Goal: Task Accomplishment & Management: Complete application form

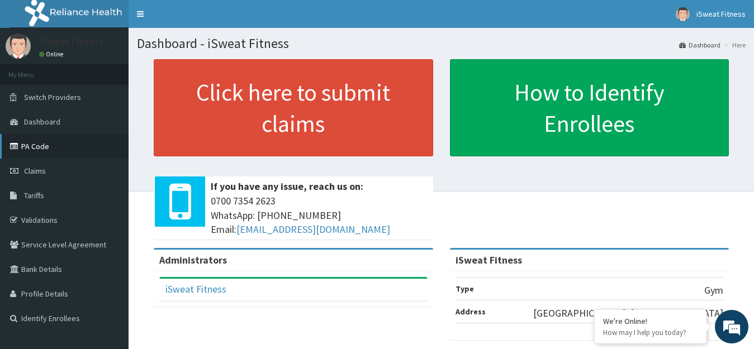
click at [38, 144] on link "PA Code" at bounding box center [64, 146] width 129 height 25
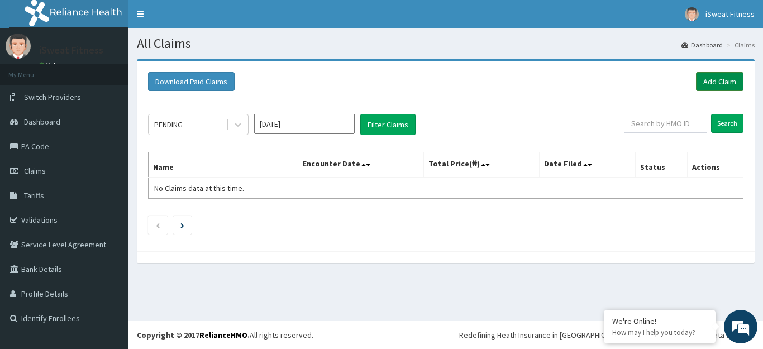
click at [710, 77] on link "Add Claim" at bounding box center [719, 81] width 47 height 19
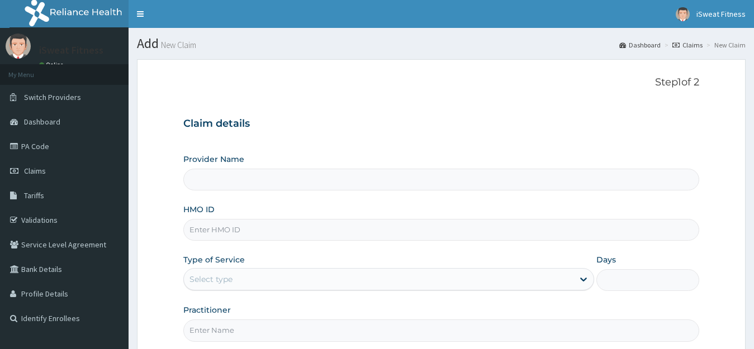
type input "iSweat Fitness"
type input "1"
click at [199, 226] on input "HMO ID" at bounding box center [441, 230] width 516 height 22
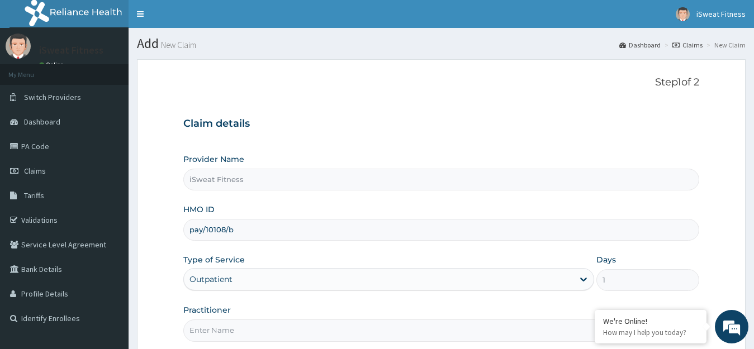
scroll to position [110, 0]
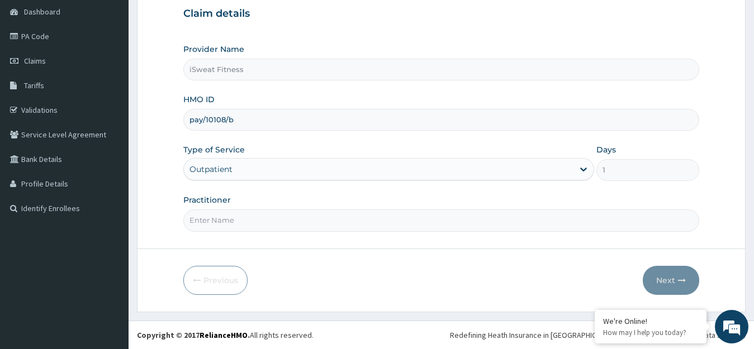
type input "pay/10108/b"
click at [497, 224] on input "Practitioner" at bounding box center [441, 221] width 516 height 22
click at [212, 223] on input "isweatfitness" at bounding box center [441, 221] width 516 height 22
type input "isweat fitness"
click at [673, 281] on button "Next" at bounding box center [671, 280] width 56 height 29
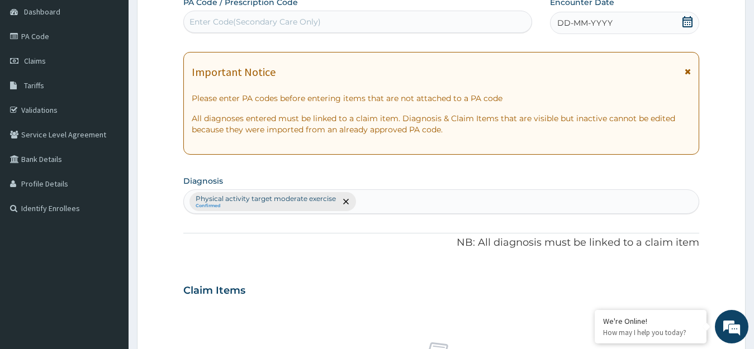
scroll to position [0, 0]
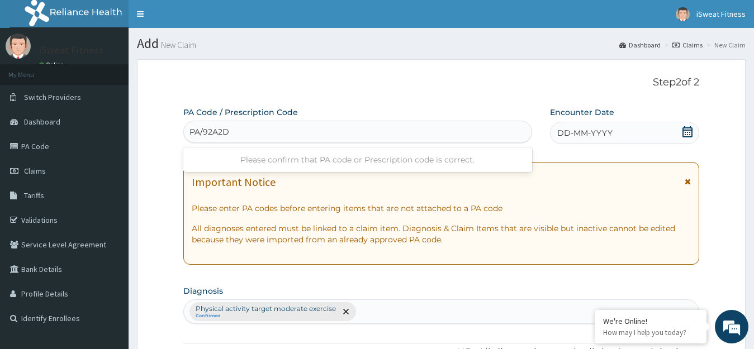
type input "PA/92A2D2"
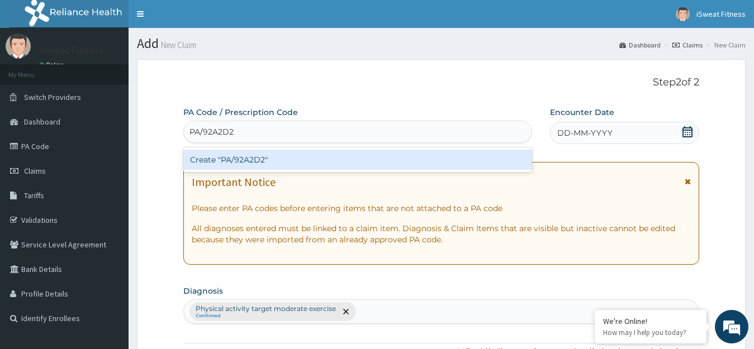
click at [511, 159] on div "Create "PA/92A2D2"" at bounding box center [357, 160] width 349 height 20
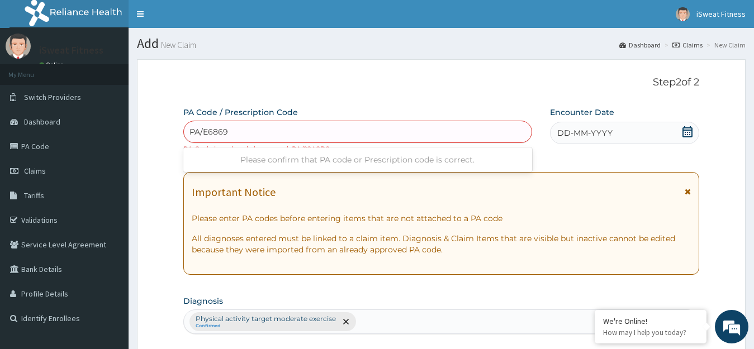
type input "PA/E68696"
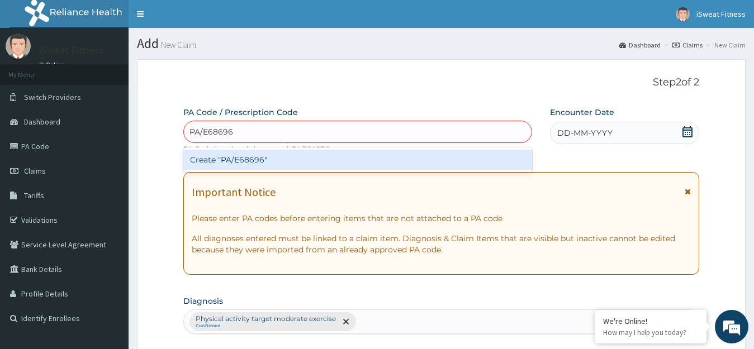
click at [515, 152] on div "Create "PA/E68696"" at bounding box center [357, 160] width 349 height 20
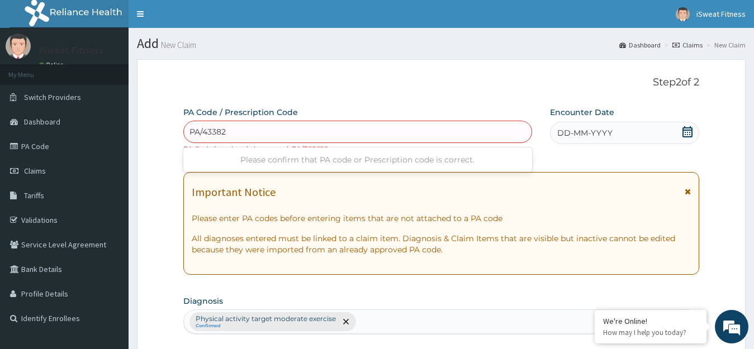
type input "PA/433820"
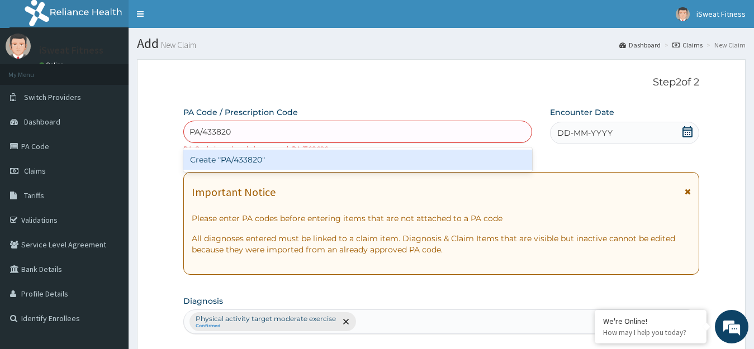
click at [449, 157] on div "Create "PA/433820"" at bounding box center [357, 160] width 349 height 20
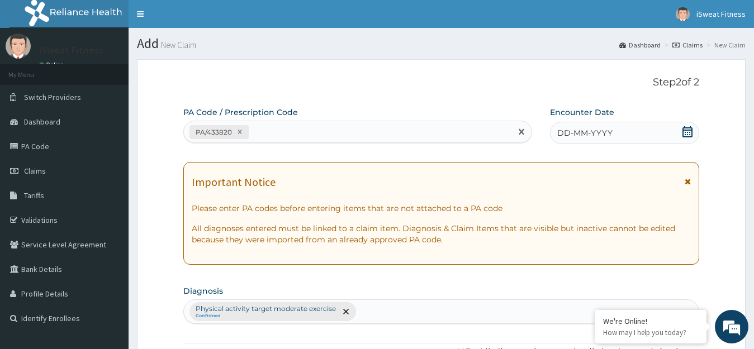
click at [693, 135] on icon at bounding box center [687, 131] width 11 height 11
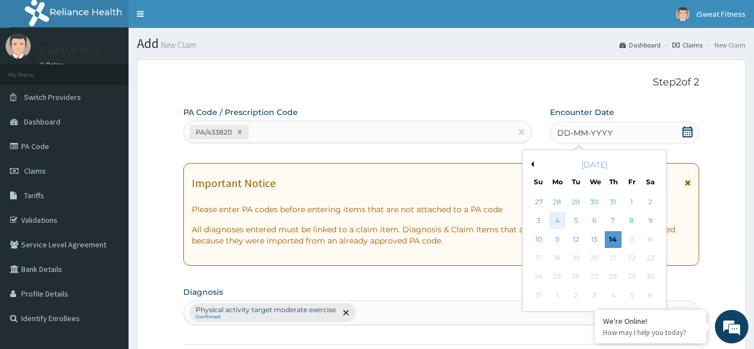
click at [556, 221] on div "4" at bounding box center [557, 221] width 17 height 17
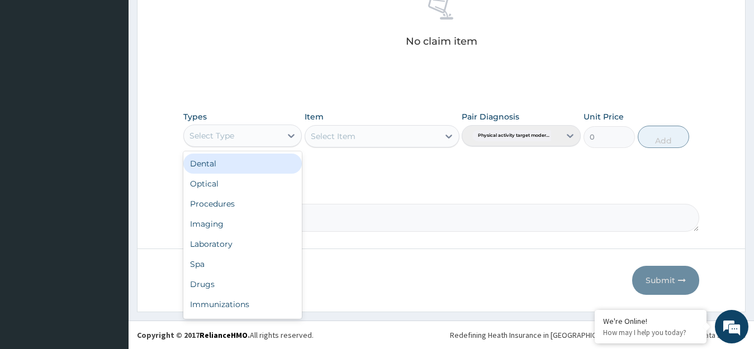
scroll to position [38, 0]
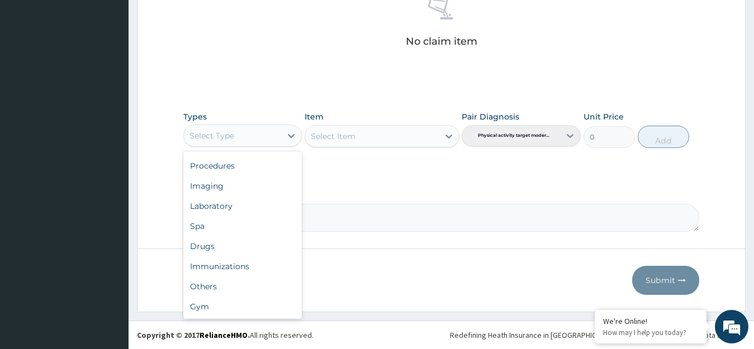
click at [248, 311] on div "Gym" at bounding box center [242, 307] width 119 height 20
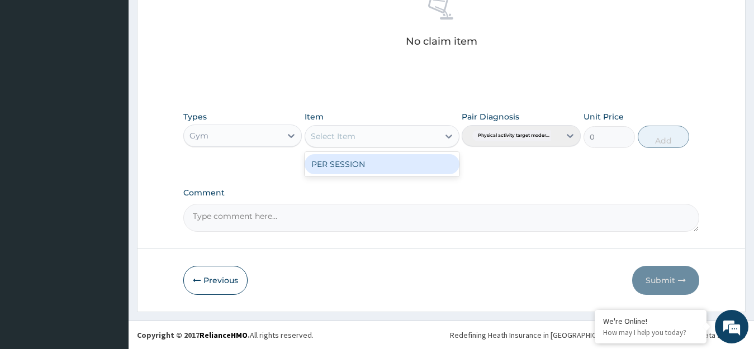
click at [423, 163] on div "PER SESSION" at bounding box center [382, 164] width 155 height 20
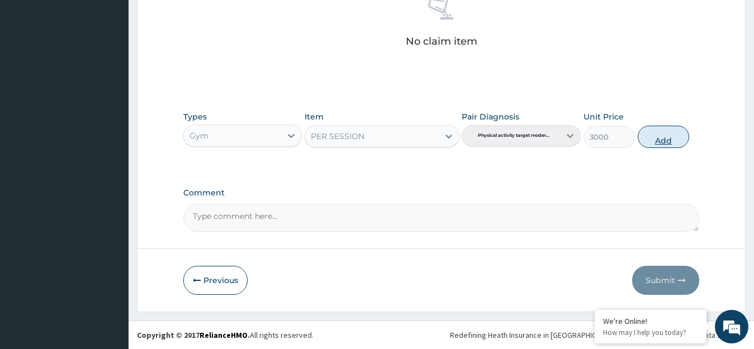
click at [664, 137] on button "Add" at bounding box center [663, 137] width 51 height 22
type input "0"
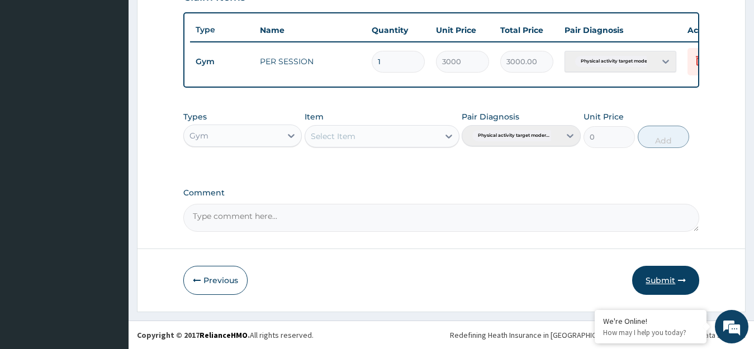
click at [668, 281] on button "Submit" at bounding box center [665, 280] width 67 height 29
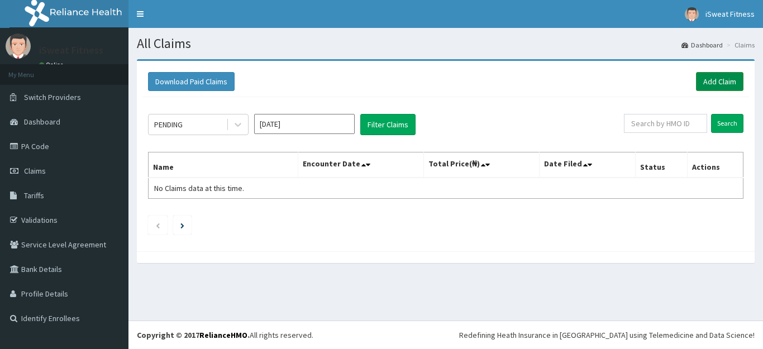
click at [724, 84] on link "Add Claim" at bounding box center [719, 81] width 47 height 19
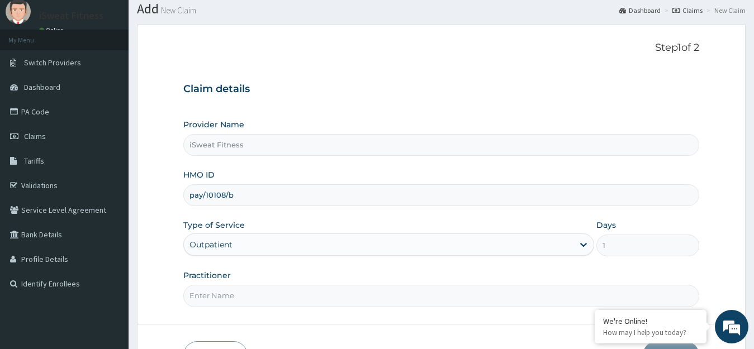
scroll to position [110, 0]
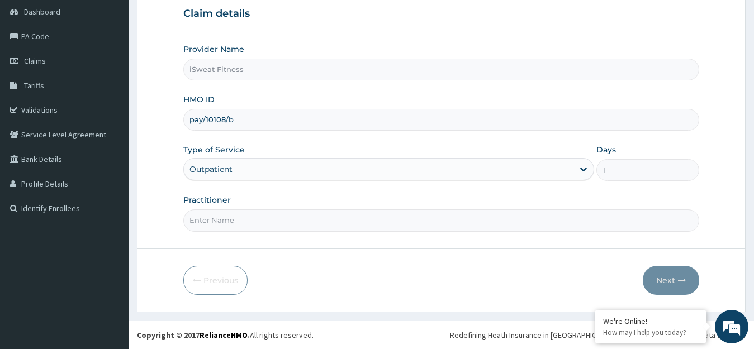
type input "pay/10108/b"
click at [359, 220] on input "Practitioner" at bounding box center [441, 221] width 516 height 22
type input "isweat fitness"
click at [672, 281] on button "Next" at bounding box center [671, 280] width 56 height 29
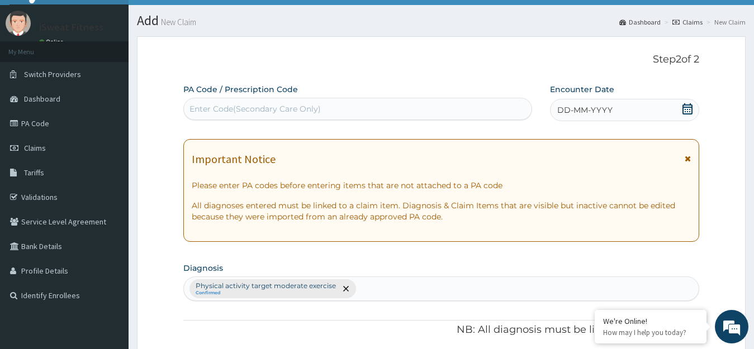
scroll to position [21, 0]
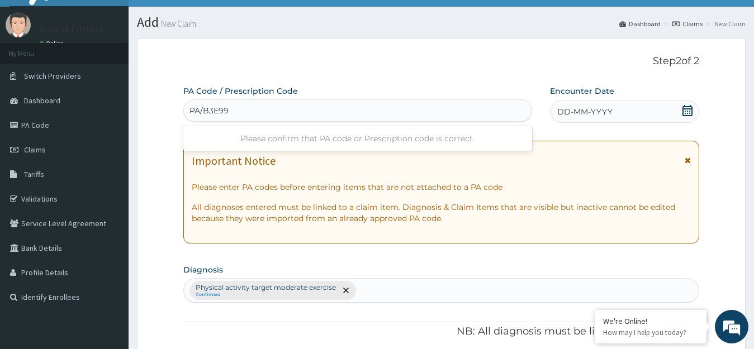
type input "PA/B3E991"
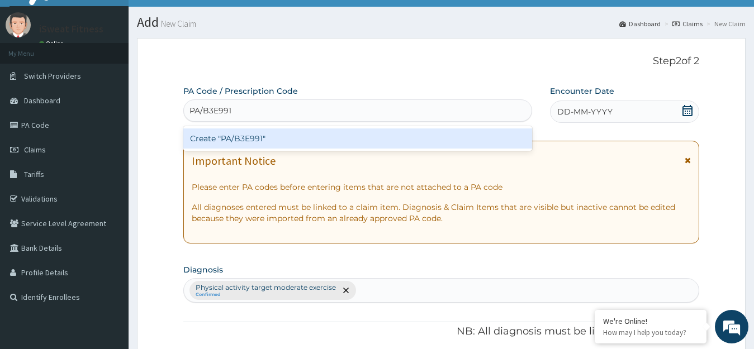
click at [442, 136] on div "Create "PA/B3E991"" at bounding box center [357, 139] width 349 height 20
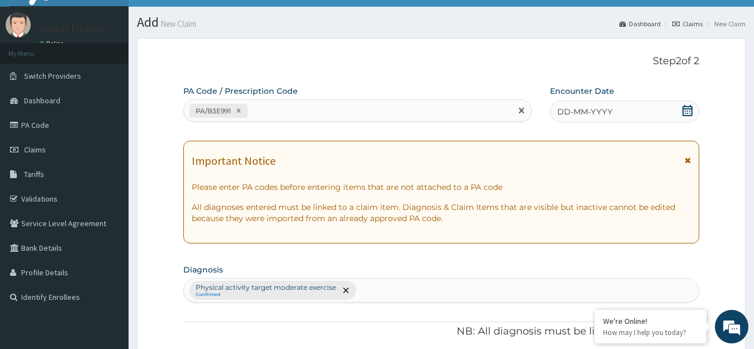
click at [684, 114] on icon at bounding box center [687, 110] width 11 height 11
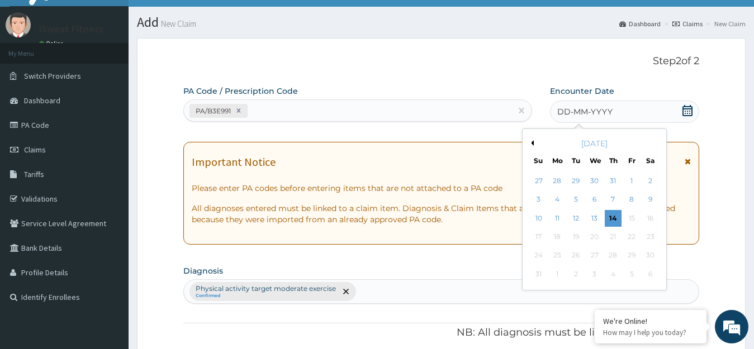
scroll to position [0, 0]
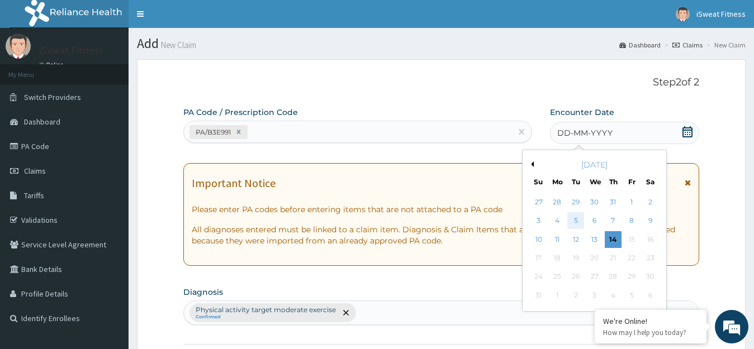
click at [574, 223] on div "5" at bounding box center [575, 221] width 17 height 17
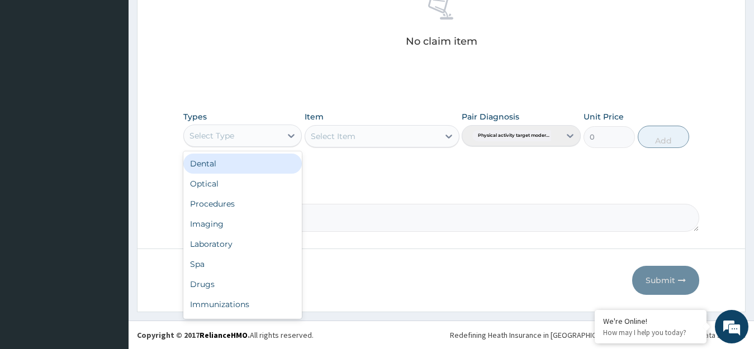
scroll to position [38, 0]
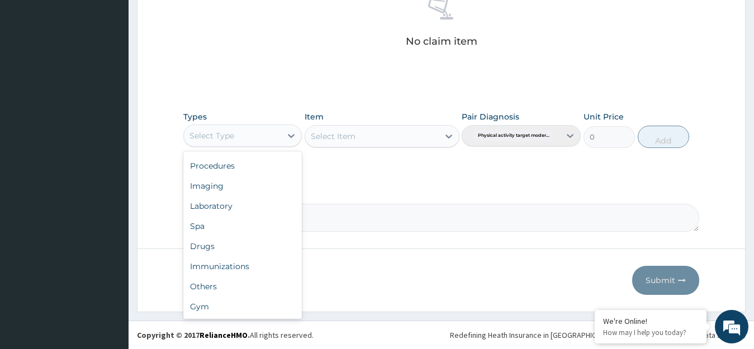
click at [260, 313] on div "Gym" at bounding box center [242, 307] width 119 height 20
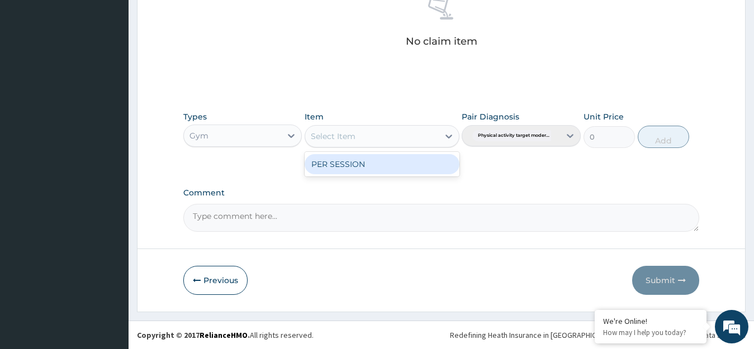
click at [425, 164] on div "PER SESSION" at bounding box center [382, 164] width 155 height 20
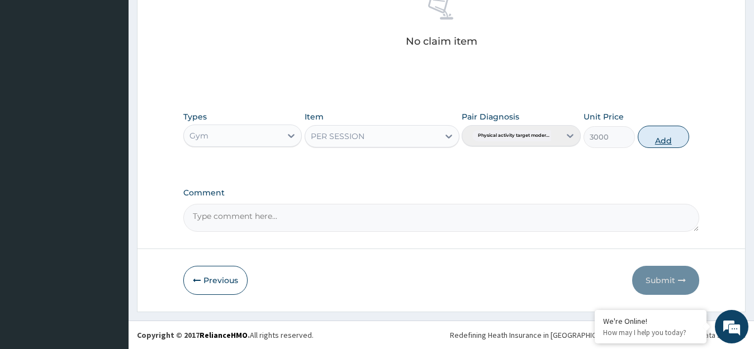
click at [667, 139] on button "Add" at bounding box center [663, 137] width 51 height 22
type input "0"
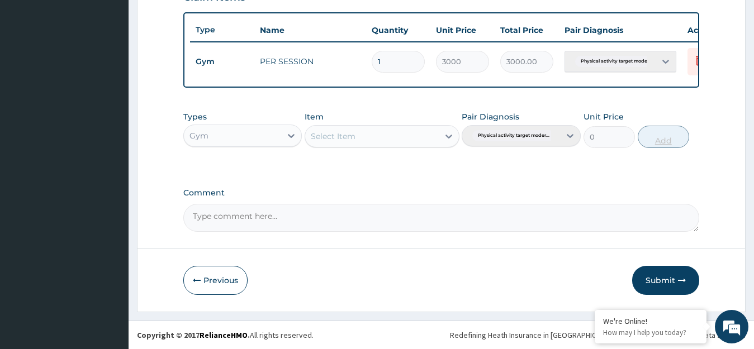
scroll to position [413, 0]
click at [668, 281] on button "Submit" at bounding box center [665, 280] width 67 height 29
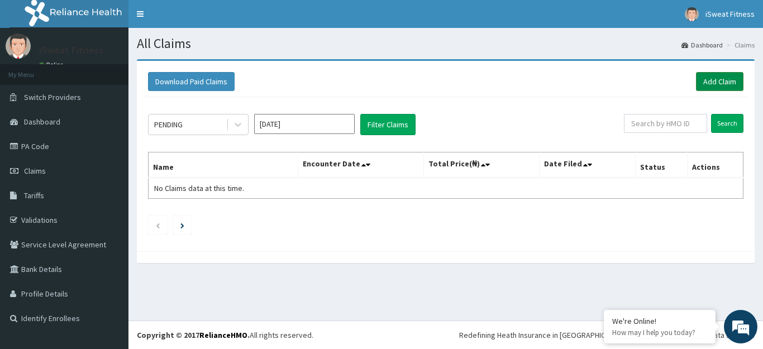
click at [719, 84] on link "Add Claim" at bounding box center [719, 81] width 47 height 19
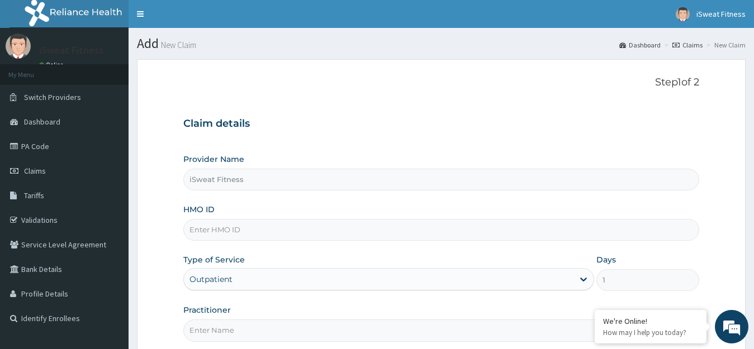
click at [610, 235] on input "HMO ID" at bounding box center [441, 230] width 516 height 22
type input "p"
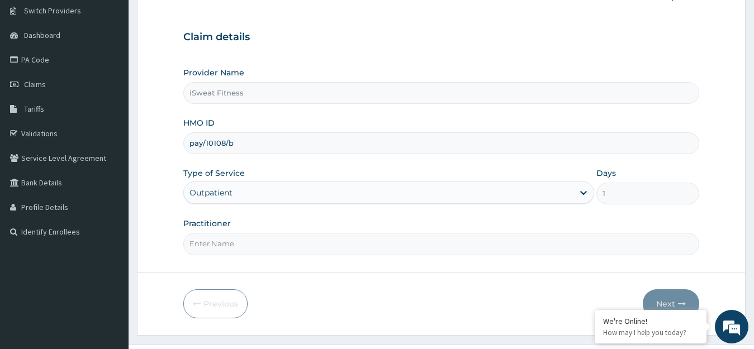
scroll to position [110, 0]
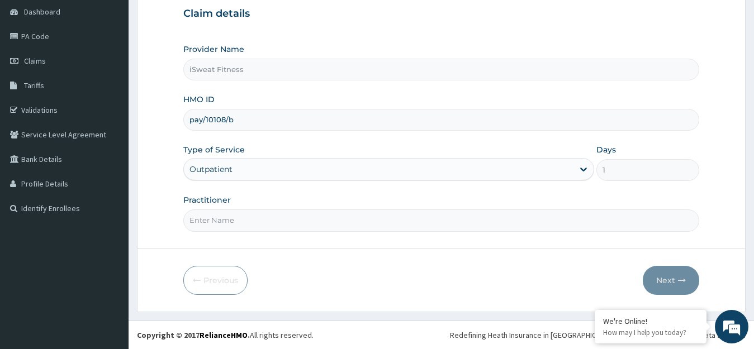
type input "pay/10108/b"
click at [520, 229] on input "Practitioner" at bounding box center [441, 221] width 516 height 22
type input "isweat fitness"
click at [673, 281] on button "Next" at bounding box center [671, 280] width 56 height 29
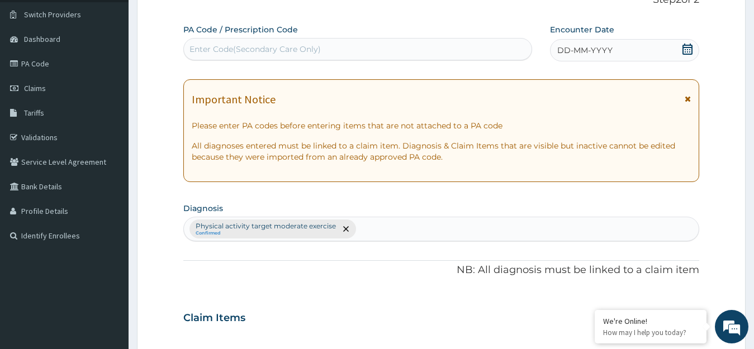
scroll to position [68, 0]
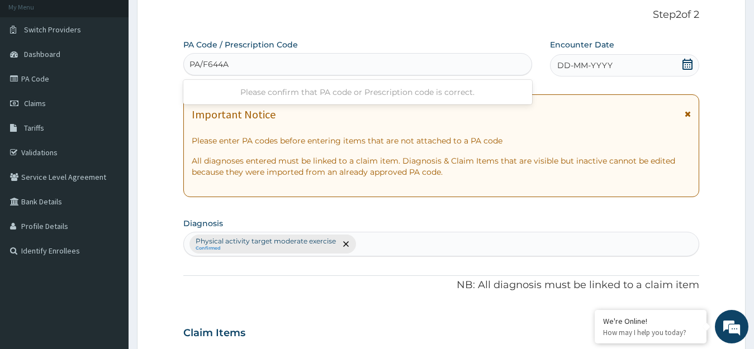
type input "PA/F644AF"
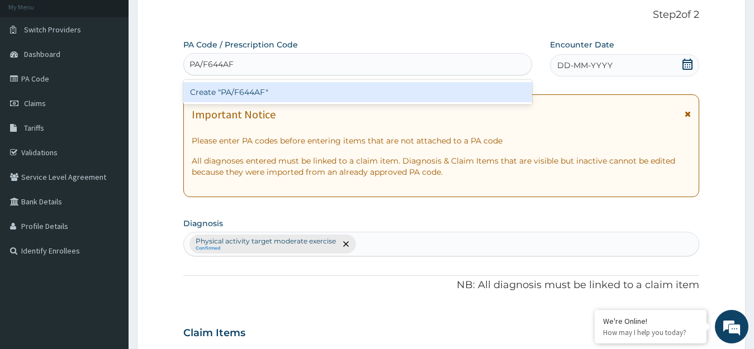
click at [430, 94] on div "Create "PA/F644AF"" at bounding box center [357, 92] width 349 height 20
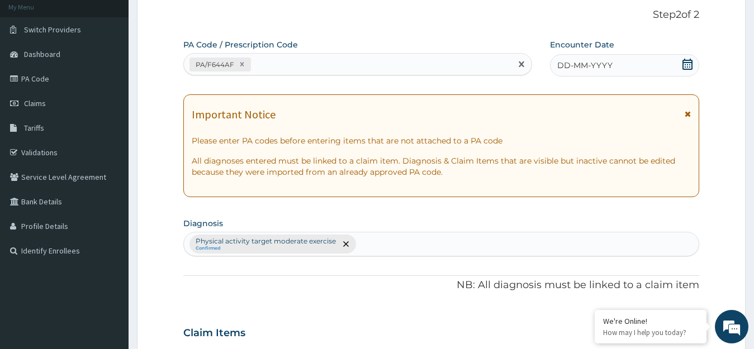
click at [687, 62] on icon at bounding box center [687, 64] width 10 height 11
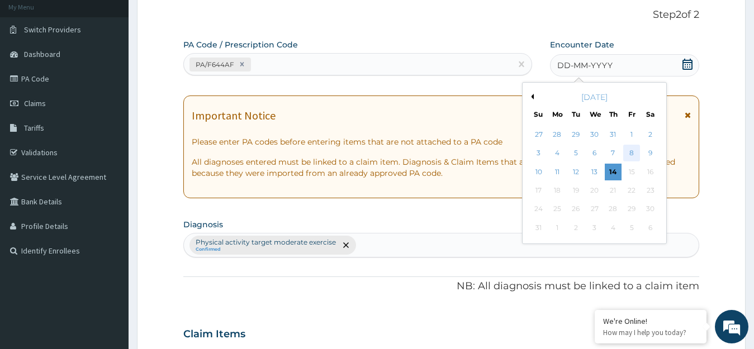
click at [631, 152] on div "8" at bounding box center [631, 153] width 17 height 17
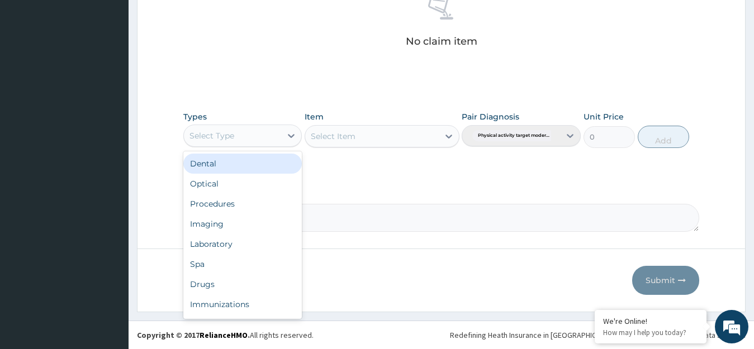
scroll to position [38, 0]
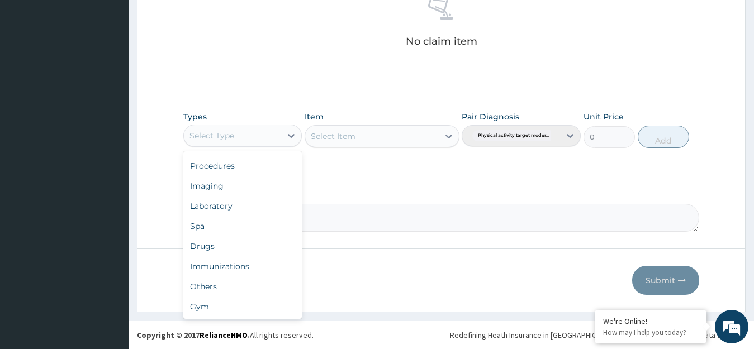
click at [258, 310] on div "Gym" at bounding box center [242, 307] width 119 height 20
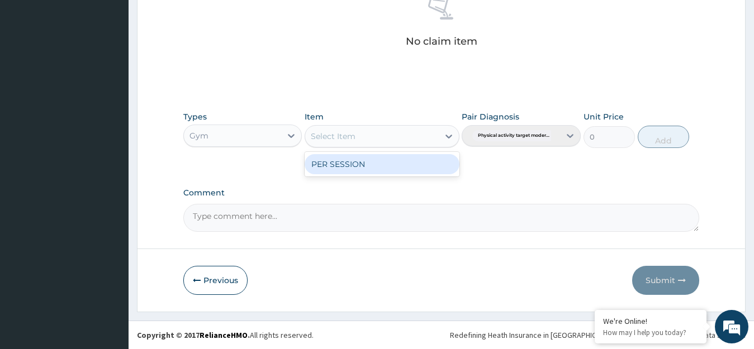
click at [432, 166] on div "PER SESSION" at bounding box center [382, 164] width 155 height 20
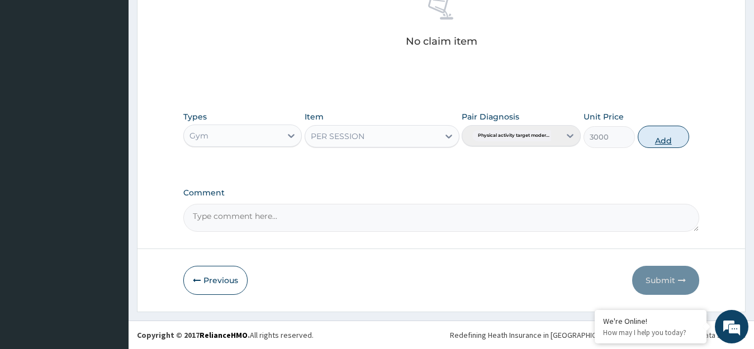
click at [665, 137] on button "Add" at bounding box center [663, 137] width 51 height 22
type input "0"
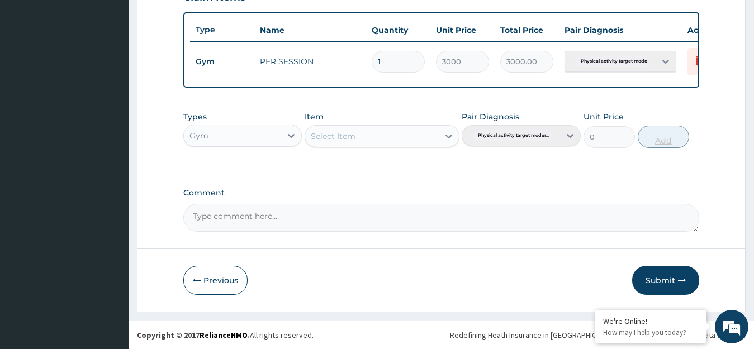
scroll to position [413, 0]
click at [672, 281] on button "Submit" at bounding box center [665, 280] width 67 height 29
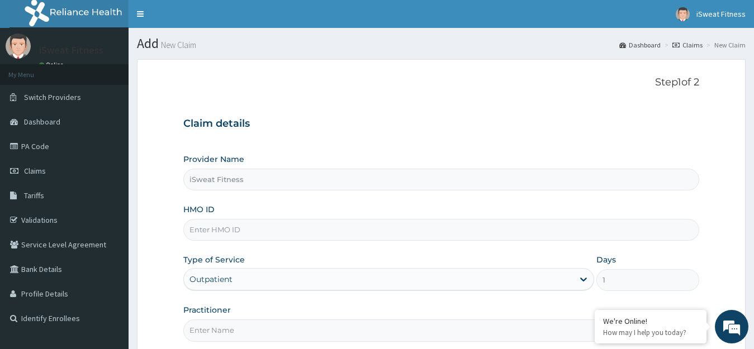
click at [424, 234] on input "HMO ID" at bounding box center [441, 230] width 516 height 22
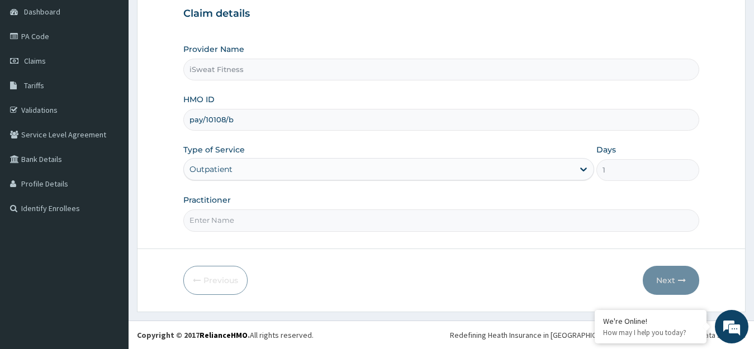
type input "pay/10108/b"
click at [465, 62] on input "iSweat Fitness" at bounding box center [441, 70] width 516 height 22
click at [392, 219] on input "Practitioner" at bounding box center [441, 221] width 516 height 22
type input "isweat fitness"
click at [674, 282] on button "Next" at bounding box center [671, 280] width 56 height 29
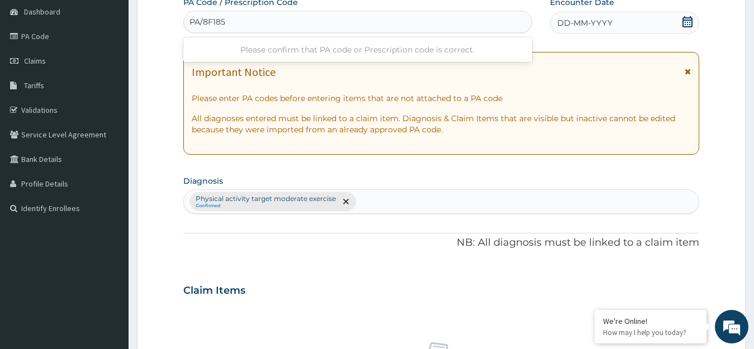
type input "PA/8F1858"
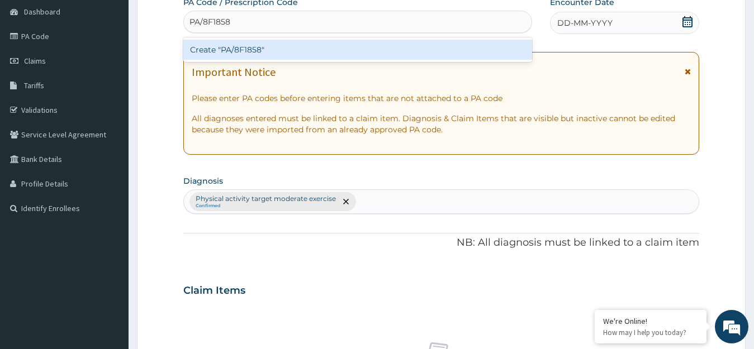
click at [408, 50] on div "Create "PA/8F1858"" at bounding box center [357, 50] width 349 height 20
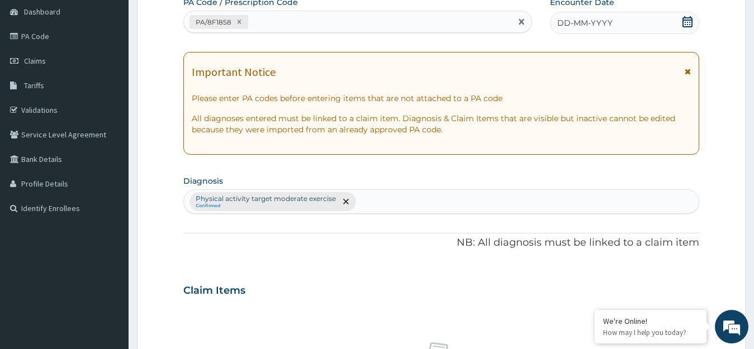
click at [686, 19] on icon at bounding box center [687, 21] width 11 height 11
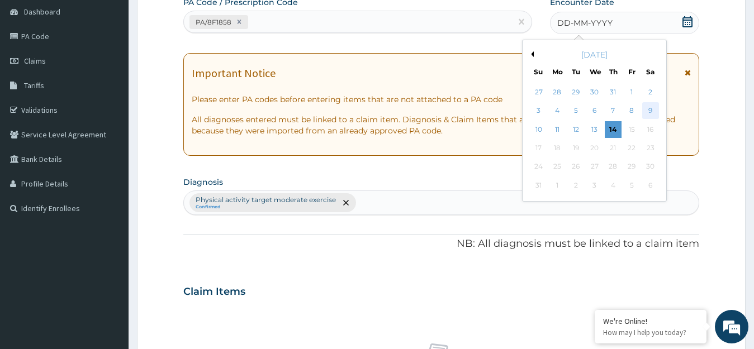
click at [650, 108] on div "9" at bounding box center [649, 111] width 17 height 17
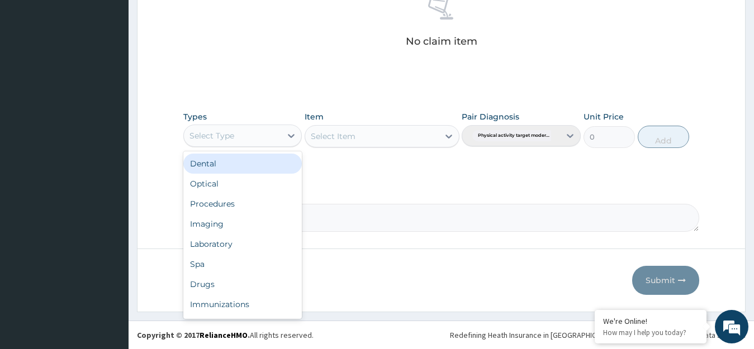
scroll to position [38, 0]
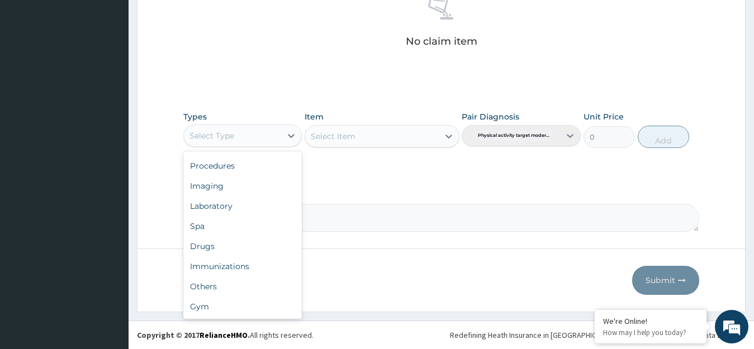
click at [254, 310] on div "Gym" at bounding box center [242, 307] width 119 height 20
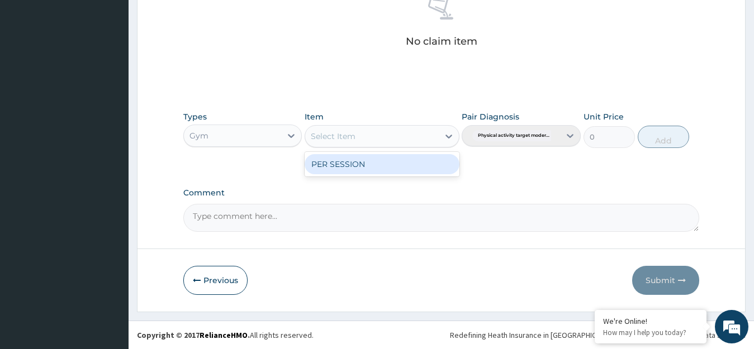
click at [440, 166] on div "PER SESSION" at bounding box center [382, 164] width 155 height 20
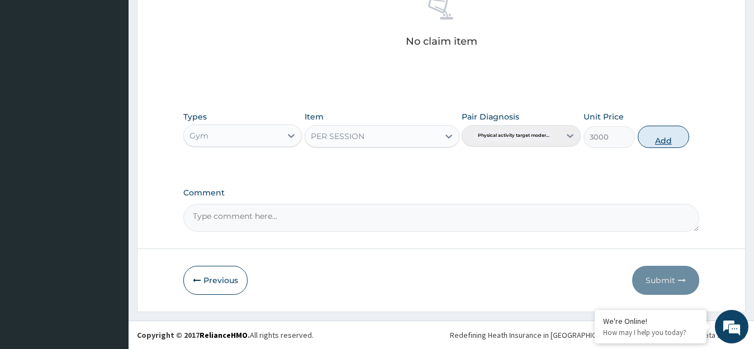
click at [669, 138] on button "Add" at bounding box center [663, 137] width 51 height 22
type input "0"
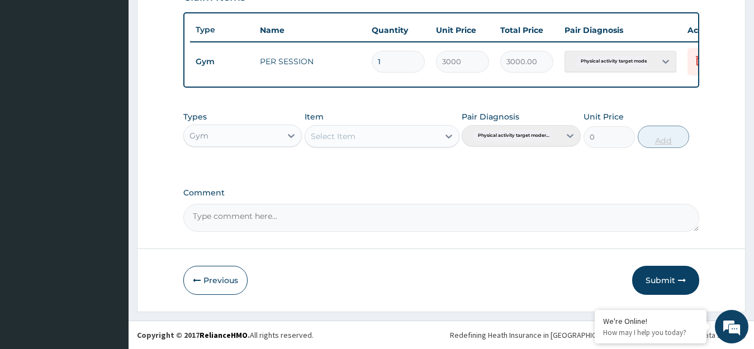
scroll to position [413, 0]
click at [669, 283] on button "Submit" at bounding box center [665, 280] width 67 height 29
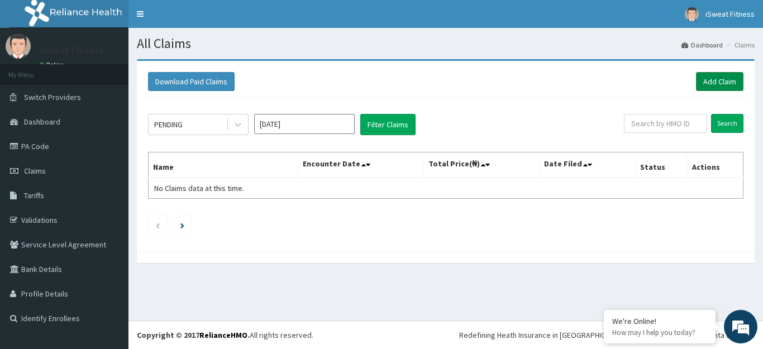
click at [718, 84] on link "Add Claim" at bounding box center [719, 81] width 47 height 19
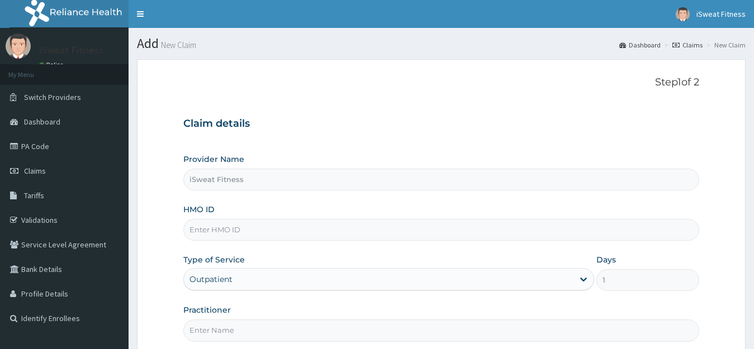
click at [400, 234] on input "HMO ID" at bounding box center [441, 230] width 516 height 22
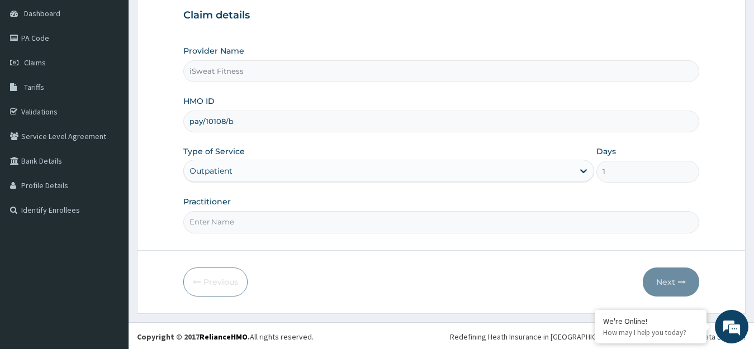
scroll to position [110, 0]
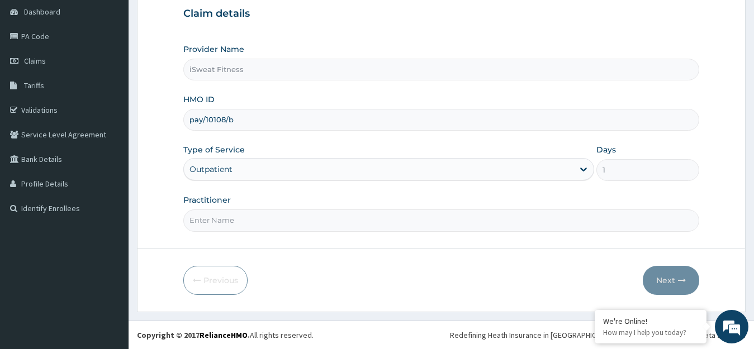
type input "pay/10108/b"
click at [393, 231] on input "Practitioner" at bounding box center [441, 221] width 516 height 22
click at [377, 224] on input "Practitioner" at bounding box center [441, 221] width 516 height 22
type input "isweat fitness"
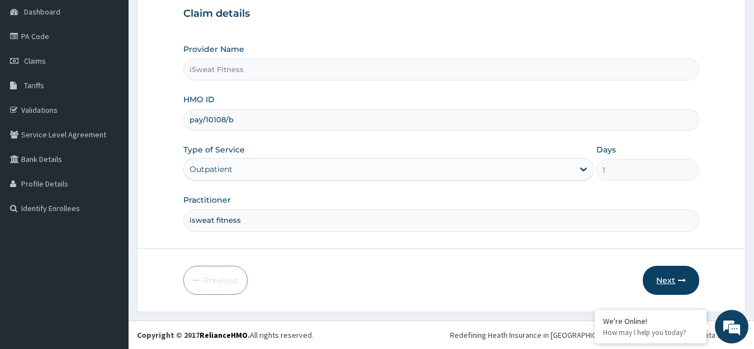
click at [674, 280] on button "Next" at bounding box center [671, 280] width 56 height 29
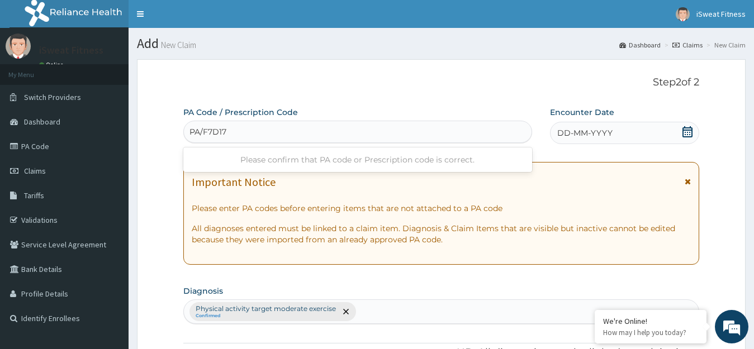
type input "PA/F7D176"
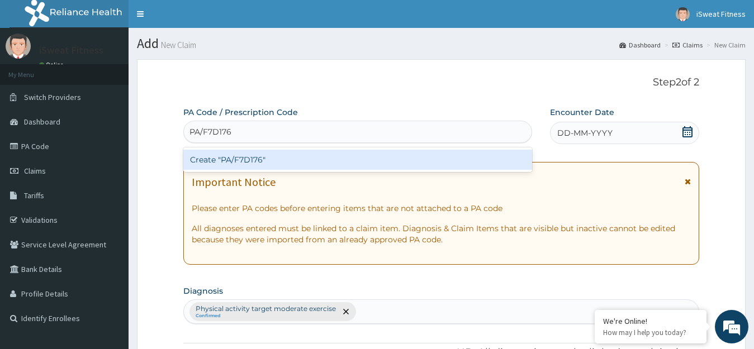
click at [392, 162] on div "Create "PA/F7D176"" at bounding box center [357, 160] width 349 height 20
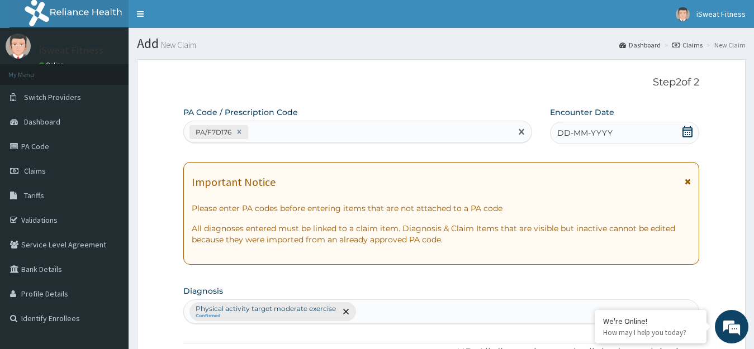
click at [686, 134] on icon at bounding box center [687, 131] width 11 height 11
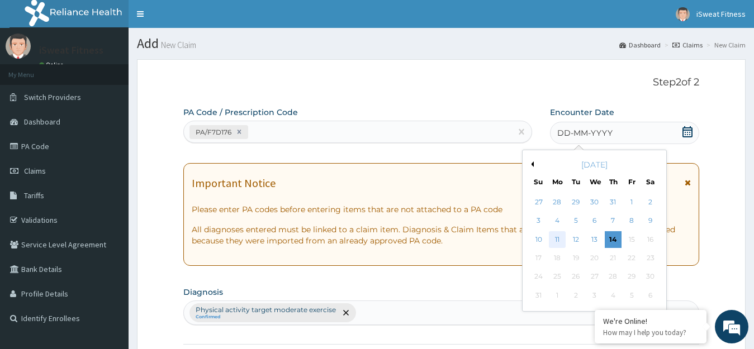
click at [557, 239] on div "11" at bounding box center [557, 239] width 17 height 17
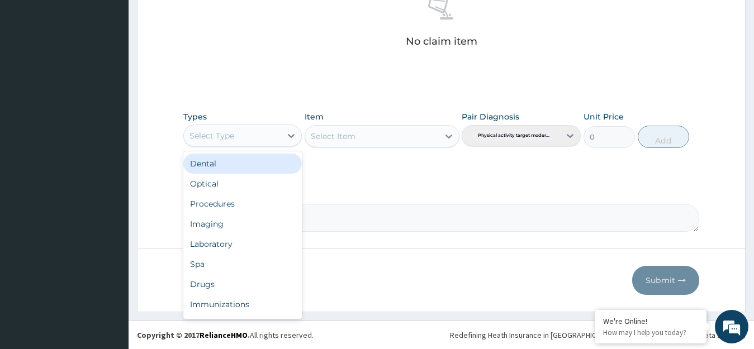
scroll to position [38, 0]
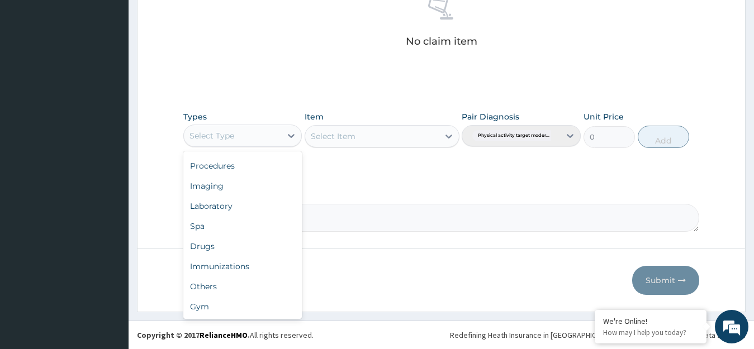
click at [253, 308] on div "Gym" at bounding box center [242, 307] width 119 height 20
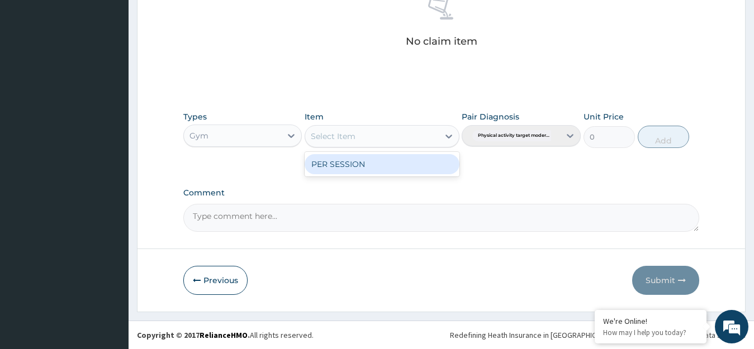
click at [428, 163] on div "PER SESSION" at bounding box center [382, 164] width 155 height 20
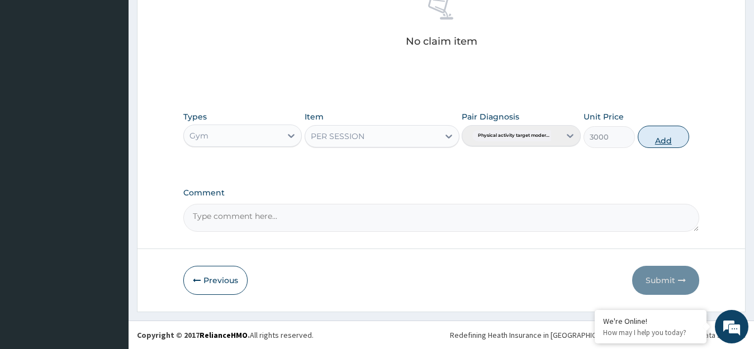
click at [660, 135] on button "Add" at bounding box center [663, 137] width 51 height 22
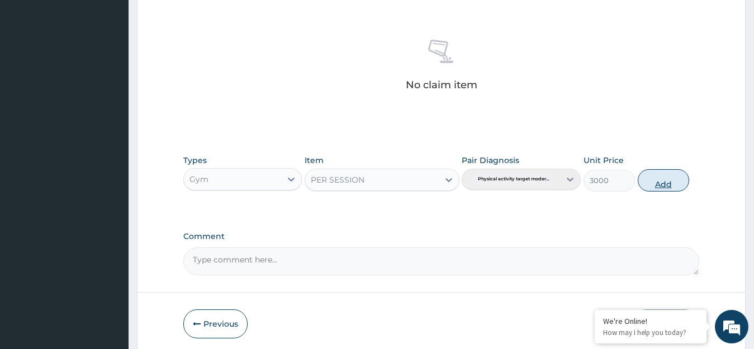
type input "0"
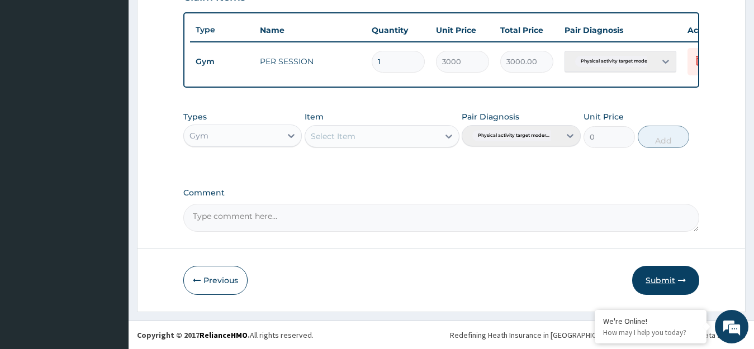
click at [672, 281] on button "Submit" at bounding box center [665, 280] width 67 height 29
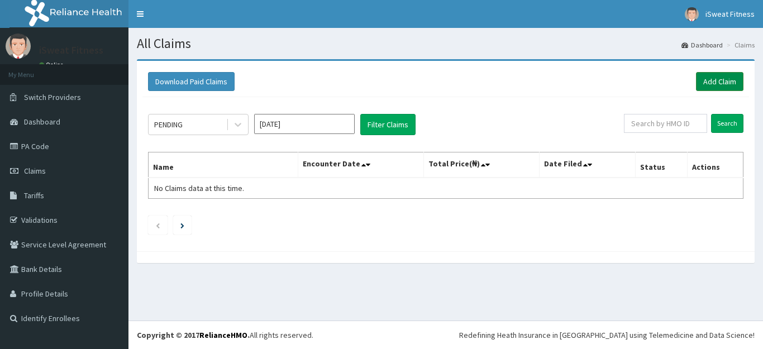
click at [717, 85] on link "Add Claim" at bounding box center [719, 81] width 47 height 19
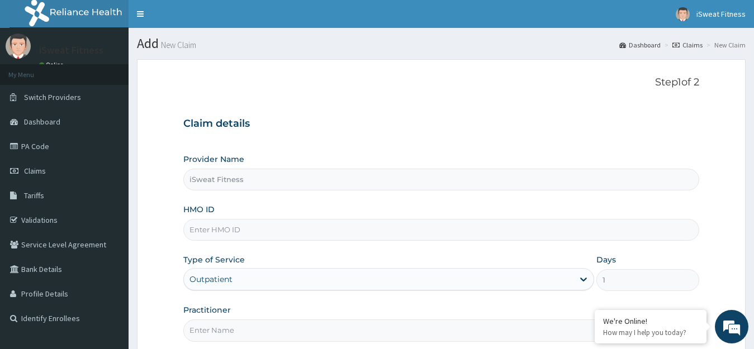
click at [308, 233] on input "HMO ID" at bounding box center [441, 230] width 516 height 22
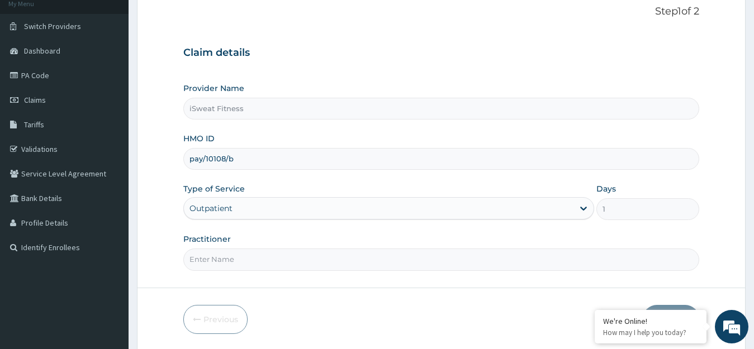
scroll to position [110, 0]
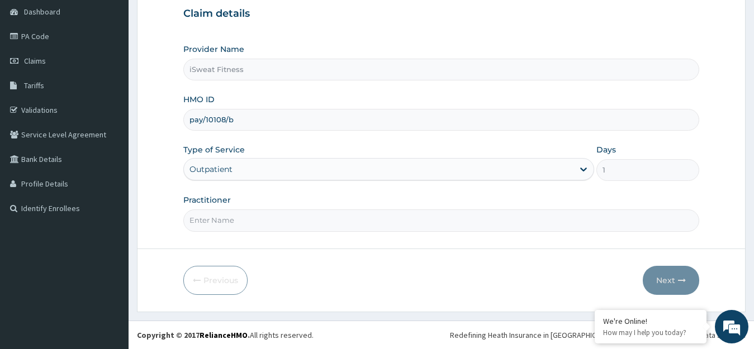
type input "pay/10108/b"
click at [321, 224] on input "Practitioner" at bounding box center [441, 221] width 516 height 22
type input "isweat fitness"
click at [672, 270] on button "Next" at bounding box center [671, 280] width 56 height 29
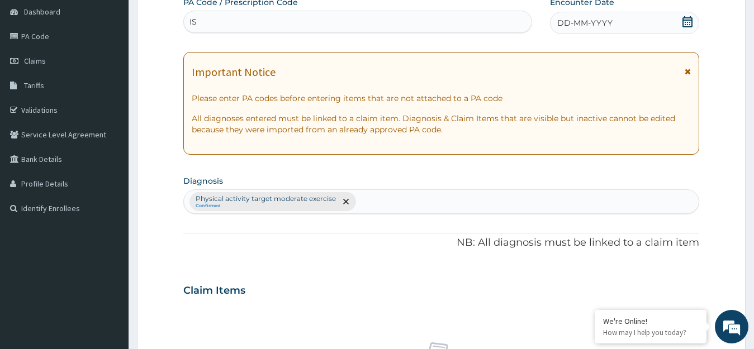
type input "I"
type input "PA/8F1858"
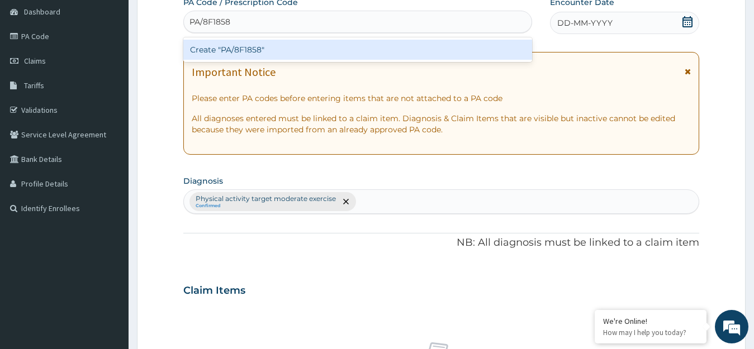
click at [413, 49] on div "Create "PA/8F1858"" at bounding box center [357, 50] width 349 height 20
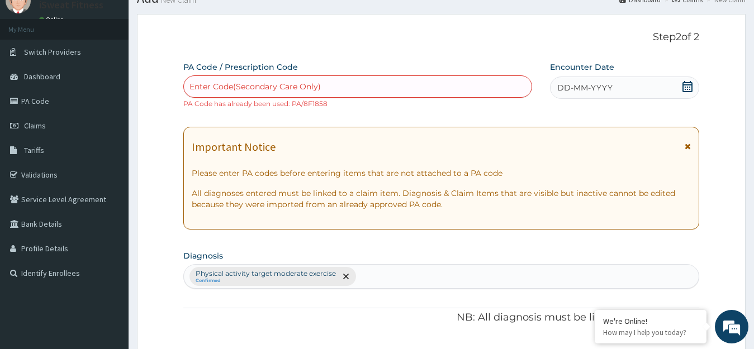
scroll to position [467, 0]
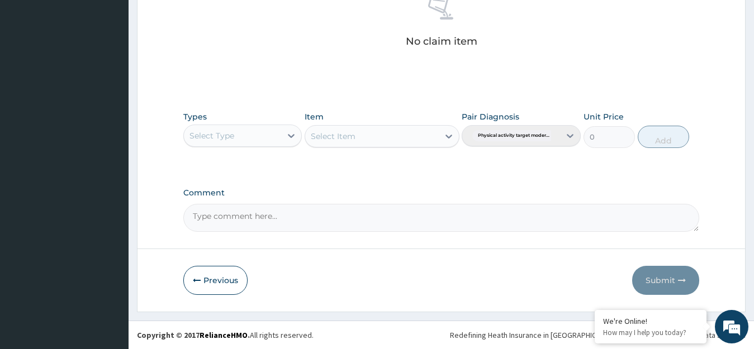
click at [330, 121] on div "Item Select Item" at bounding box center [382, 129] width 155 height 37
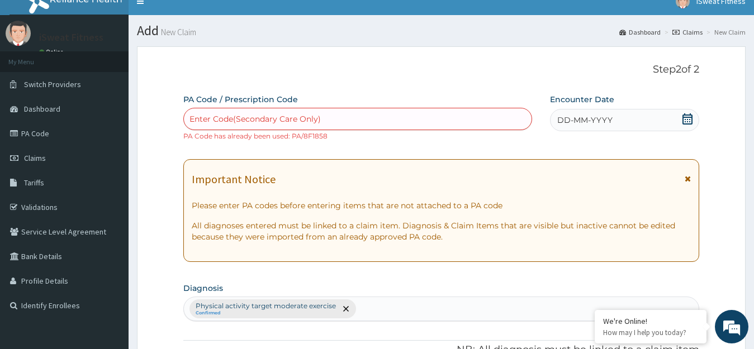
scroll to position [0, 0]
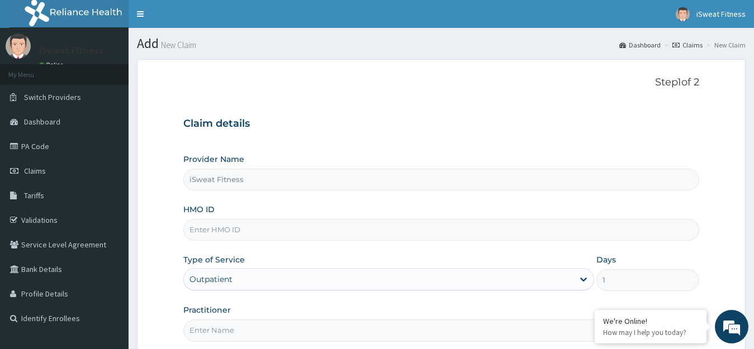
click at [208, 227] on input "HMO ID" at bounding box center [441, 230] width 516 height 22
type input "p"
paste input "aix/10011/a"
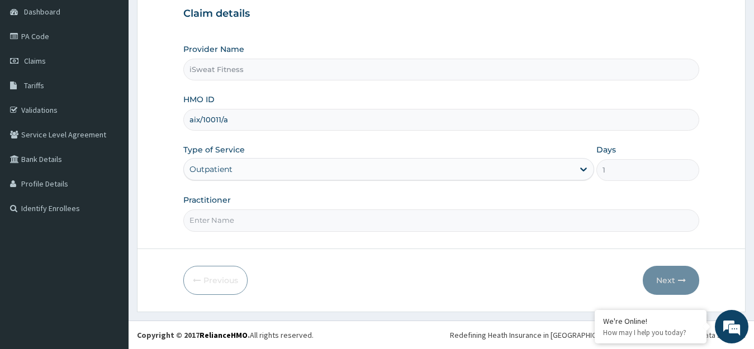
type input "aix/10011/a"
click at [496, 75] on input "iSweat Fitness" at bounding box center [441, 70] width 516 height 22
click at [509, 59] on input "iSweat Fitness" at bounding box center [441, 70] width 516 height 22
click at [409, 225] on input "Practitioner" at bounding box center [441, 221] width 516 height 22
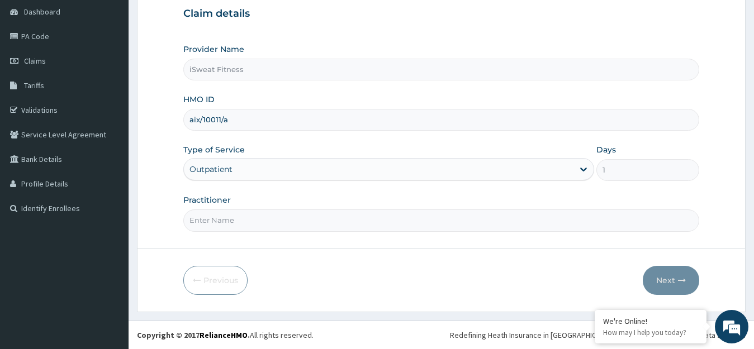
click at [358, 224] on input "Practitioner" at bounding box center [441, 221] width 516 height 22
click at [667, 231] on input "isweat fitness" at bounding box center [441, 221] width 516 height 22
type input "isweat fitness"
click at [671, 249] on form "Step 1 of 2 Claim details Provider Name iSweat Fitness HMO ID aix/10011/a Type …" at bounding box center [441, 130] width 609 height 363
click at [672, 252] on form "Step 1 of 2 Claim details Provider Name iSweat Fitness HMO ID aix/10011/a Type …" at bounding box center [441, 130] width 609 height 363
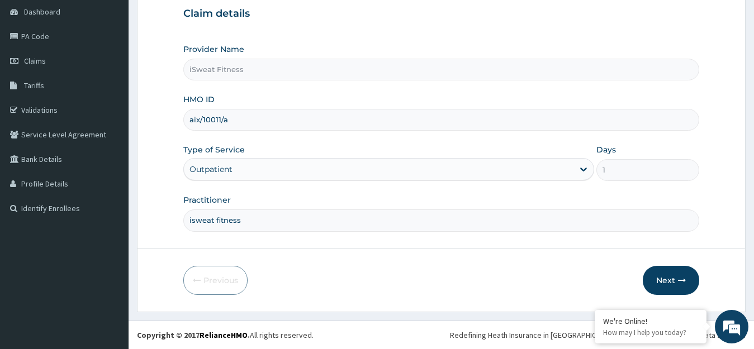
click at [672, 252] on form "Step 1 of 2 Claim details Provider Name iSweat Fitness HMO ID aix/10011/a Type …" at bounding box center [441, 130] width 609 height 363
click at [671, 252] on form "Step 1 of 2 Claim details Provider Name iSweat Fitness HMO ID aix/10011/a Type …" at bounding box center [441, 130] width 609 height 363
click at [669, 231] on input "isweat fitness" at bounding box center [441, 221] width 516 height 22
click at [666, 214] on input "isweat fitness" at bounding box center [441, 221] width 516 height 22
click at [667, 192] on div "Provider Name iSweat Fitness HMO ID aix/10011/a Type of Service Outpatient Days…" at bounding box center [441, 138] width 516 height 188
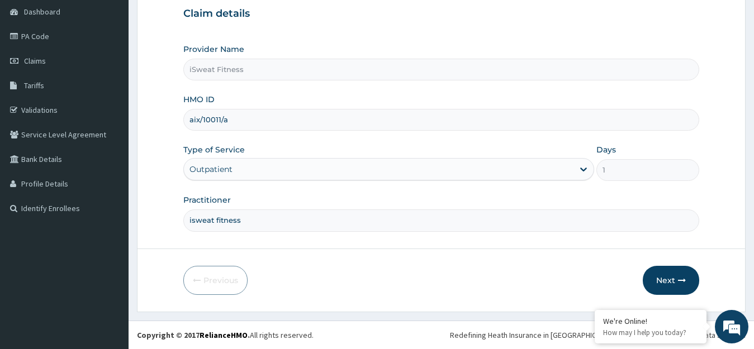
click at [671, 178] on input "1" at bounding box center [647, 170] width 103 height 22
click at [676, 162] on input "1" at bounding box center [647, 170] width 103 height 22
click at [678, 149] on div "Days 1" at bounding box center [647, 162] width 103 height 37
click at [679, 145] on div "Provider Name iSweat Fitness HMO ID aix/10011/a Type of Service Outpatient Days…" at bounding box center [441, 138] width 516 height 188
click at [681, 130] on input "aix/10011/a" at bounding box center [441, 120] width 516 height 22
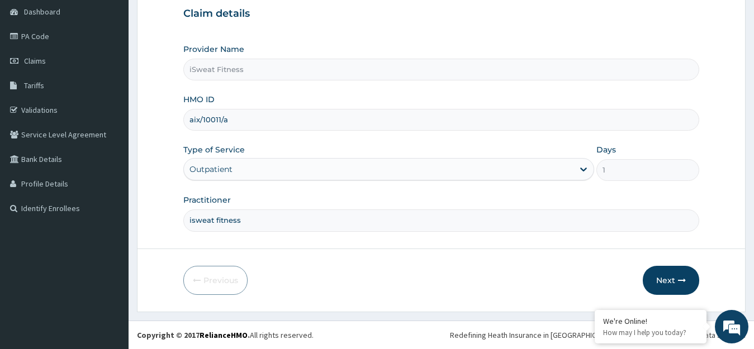
scroll to position [92, 0]
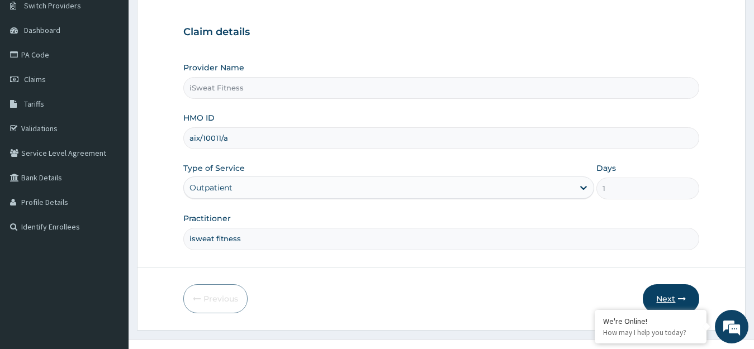
click at [668, 288] on button "Next" at bounding box center [671, 298] width 56 height 29
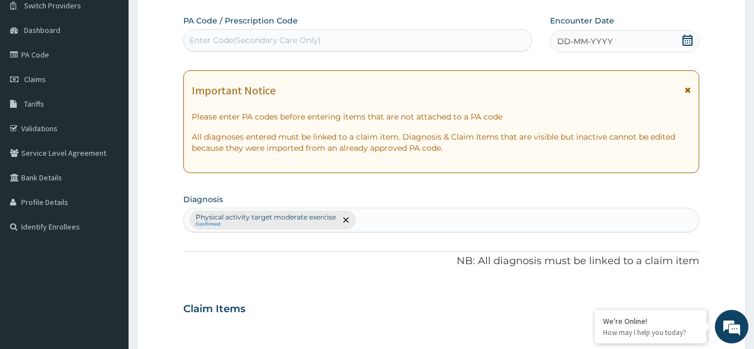
click at [268, 40] on div "Enter Code(Secondary Care Only)" at bounding box center [254, 40] width 131 height 11
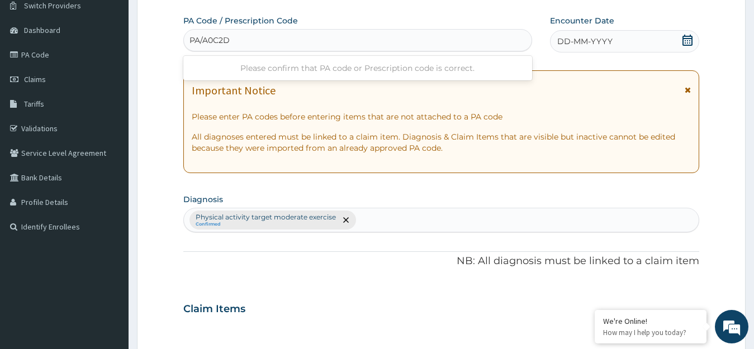
type input "PA/A0C2DF"
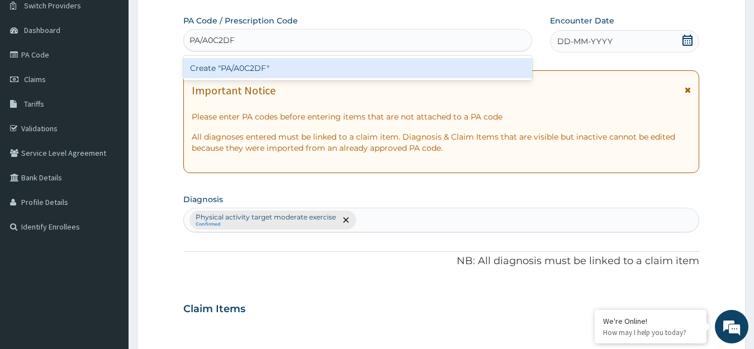
click at [267, 68] on div "Create "PA/A0C2DF"" at bounding box center [357, 68] width 349 height 20
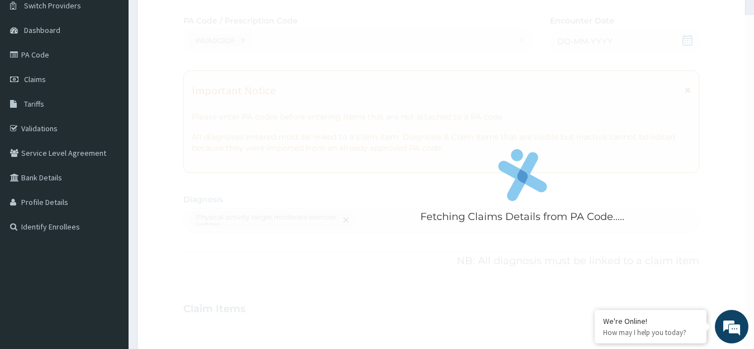
drag, startPoint x: 269, startPoint y: 69, endPoint x: 563, endPoint y: 198, distance: 321.7
click at [563, 198] on div "Fetching Claims Details from PA Code....." at bounding box center [522, 189] width 678 height 349
click at [474, 89] on div "Fetching Claims Details from PA Code....." at bounding box center [522, 189] width 678 height 349
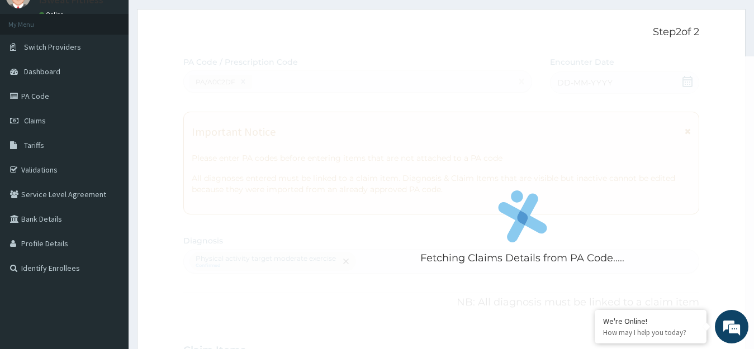
scroll to position [0, 0]
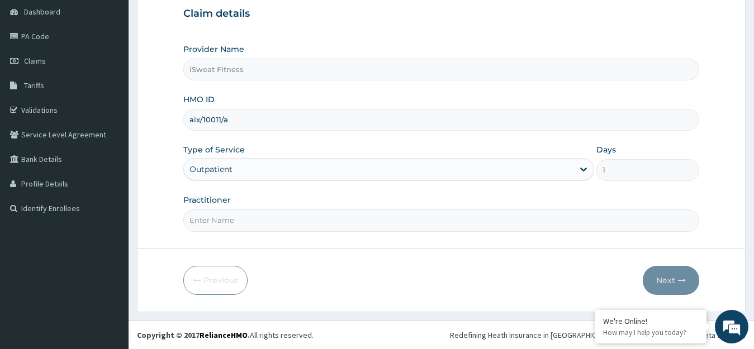
scroll to position [110, 0]
type input "aix/10011/a"
click at [368, 230] on input "Practitioner" at bounding box center [441, 221] width 516 height 22
type input "isweat fitness"
click at [673, 281] on button "Next" at bounding box center [671, 280] width 56 height 29
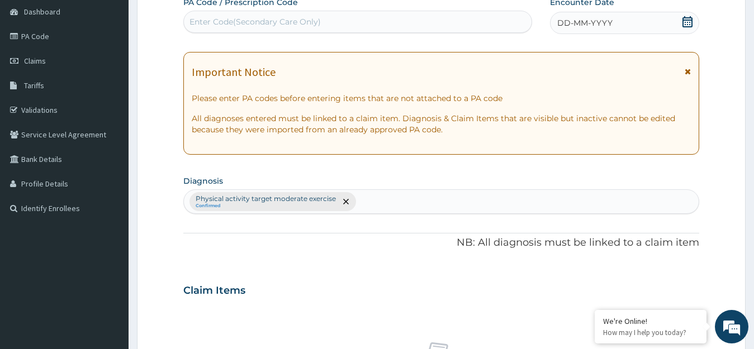
scroll to position [0, 0]
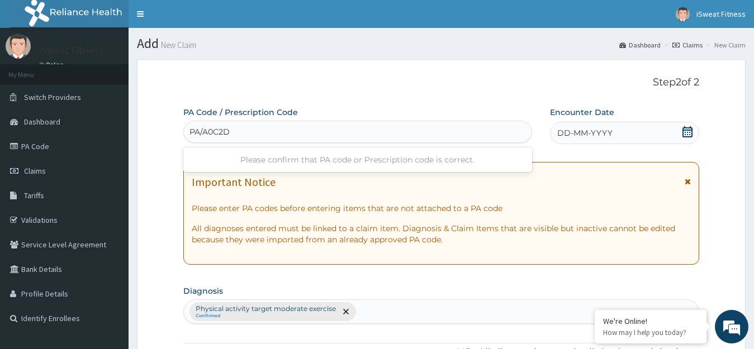
type input "PA/A0C2DF"
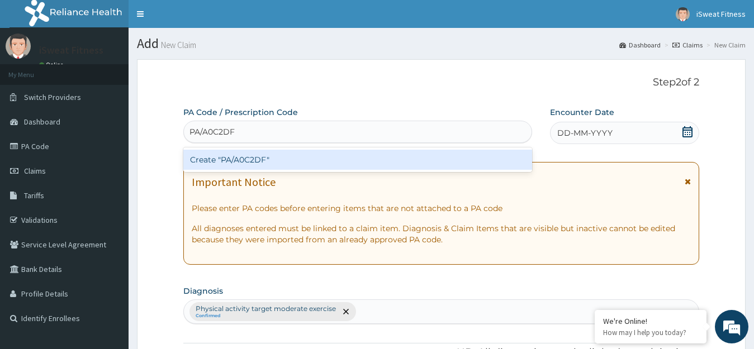
click at [434, 162] on div "Create "PA/A0C2DF"" at bounding box center [357, 160] width 349 height 20
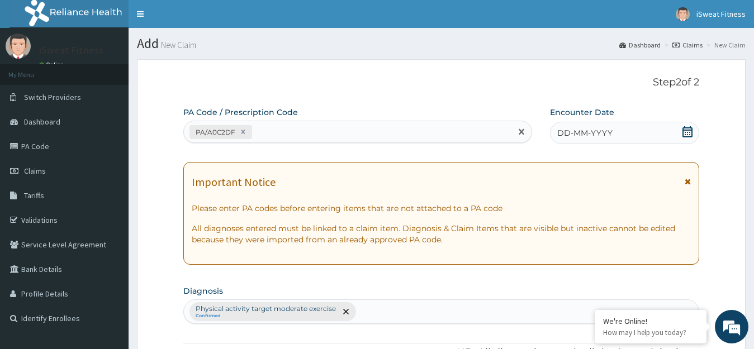
click at [691, 135] on icon at bounding box center [687, 131] width 11 height 11
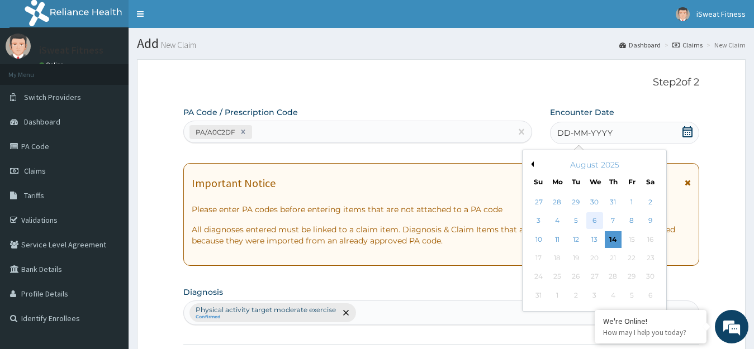
click at [595, 220] on div "6" at bounding box center [594, 221] width 17 height 17
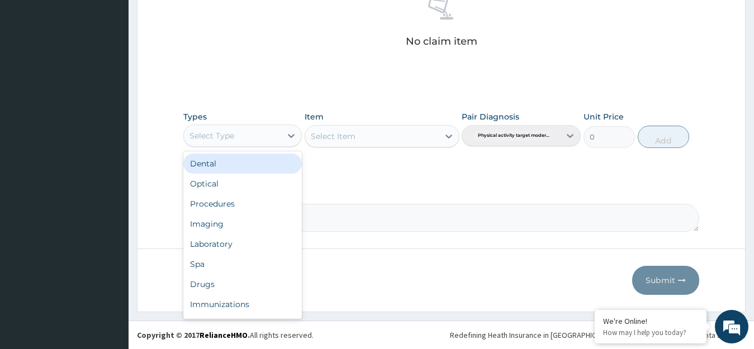
scroll to position [38, 0]
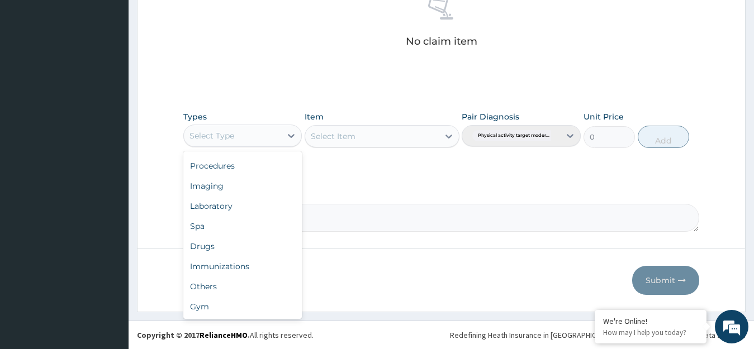
click at [248, 313] on div "Gym" at bounding box center [242, 307] width 119 height 20
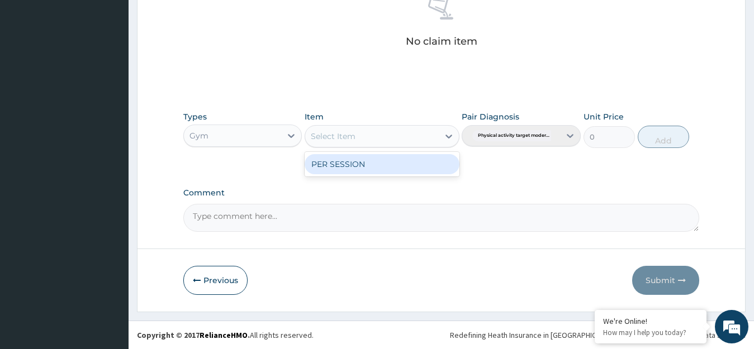
click at [432, 163] on div "PER SESSION" at bounding box center [382, 164] width 155 height 20
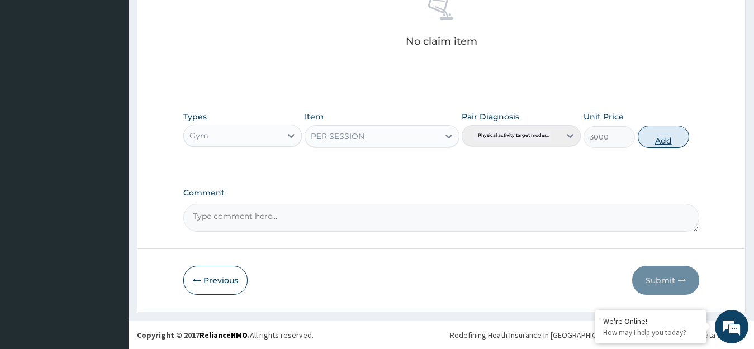
click at [665, 137] on button "Add" at bounding box center [663, 137] width 51 height 22
type input "0"
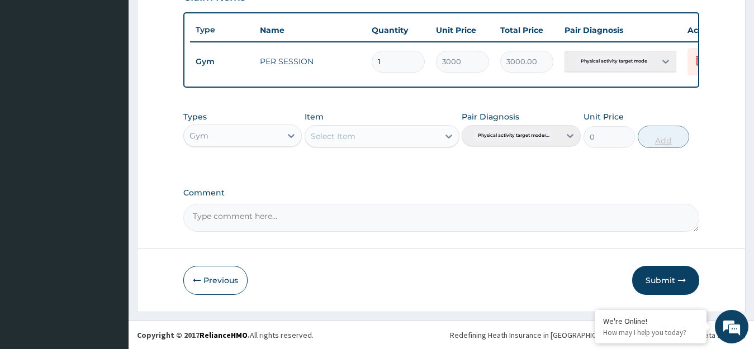
scroll to position [413, 0]
click at [665, 281] on button "Submit" at bounding box center [665, 280] width 67 height 29
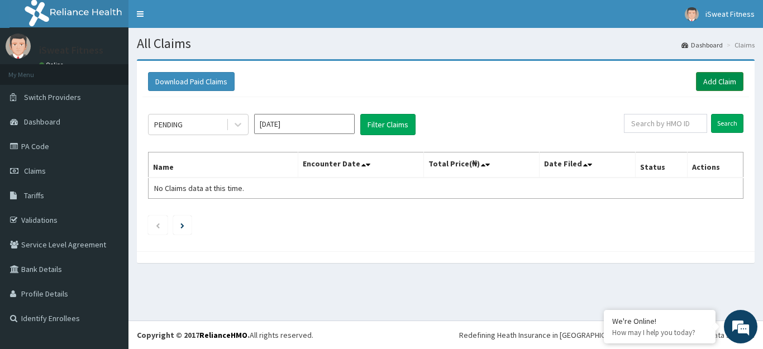
click at [726, 80] on link "Add Claim" at bounding box center [719, 81] width 47 height 19
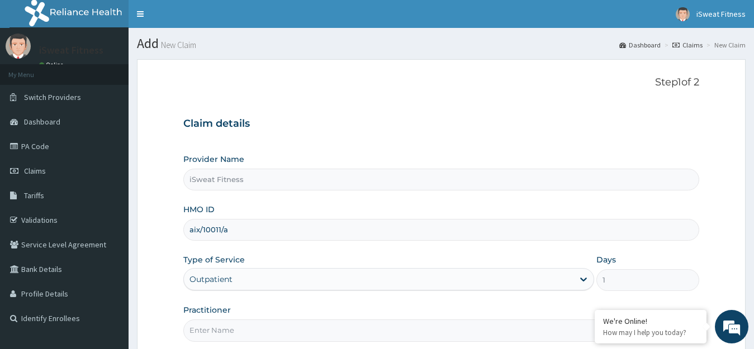
scroll to position [93, 0]
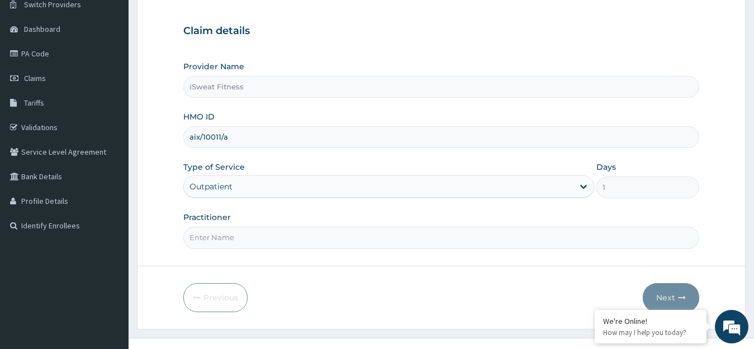
type input "aix/10011/a"
click at [368, 227] on input "Practitioner" at bounding box center [441, 238] width 516 height 22
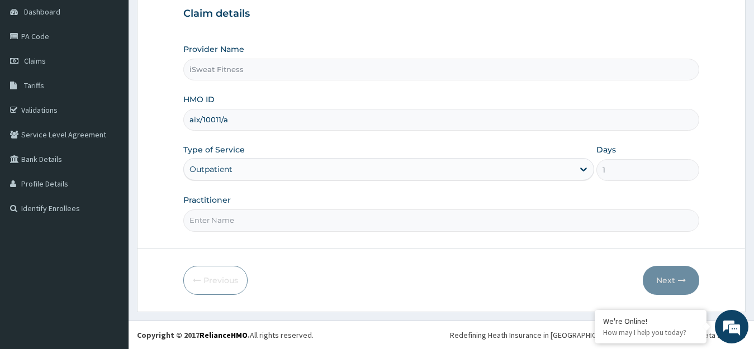
scroll to position [0, 0]
type input "isweat fitness"
click at [673, 283] on button "Next" at bounding box center [671, 280] width 56 height 29
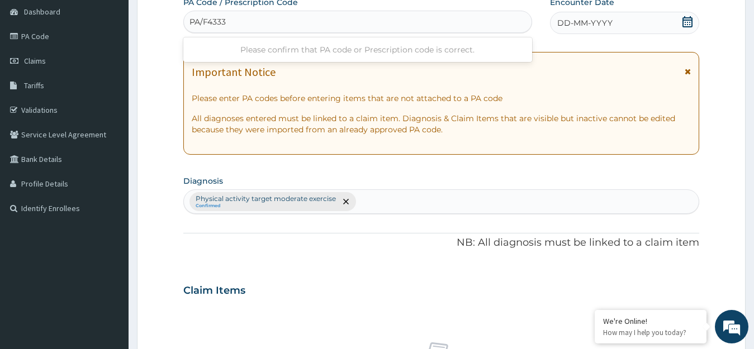
type input "PA/F43330"
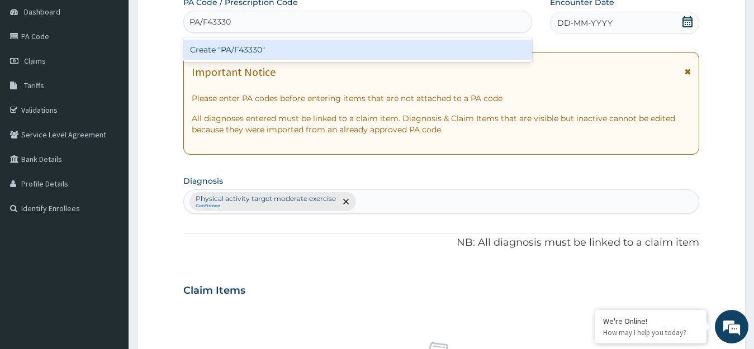
click at [495, 58] on div "Create "PA/F43330"" at bounding box center [357, 50] width 349 height 20
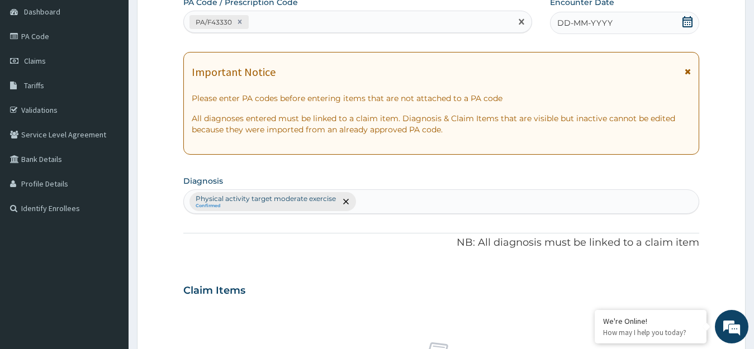
click at [684, 21] on icon at bounding box center [687, 21] width 11 height 11
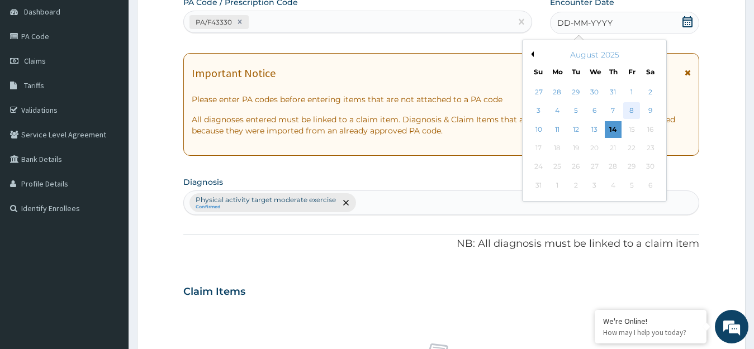
click at [633, 106] on div "8" at bounding box center [631, 111] width 17 height 17
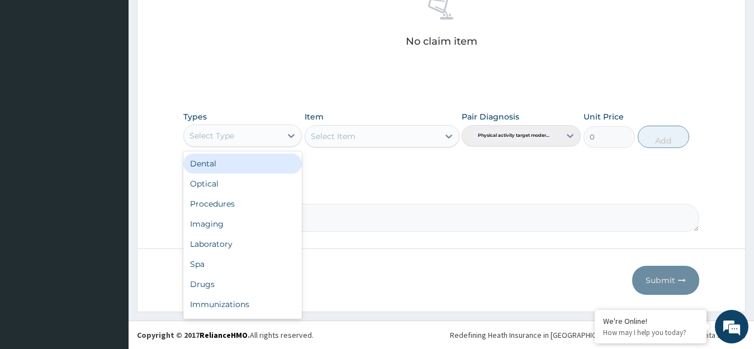
scroll to position [38, 0]
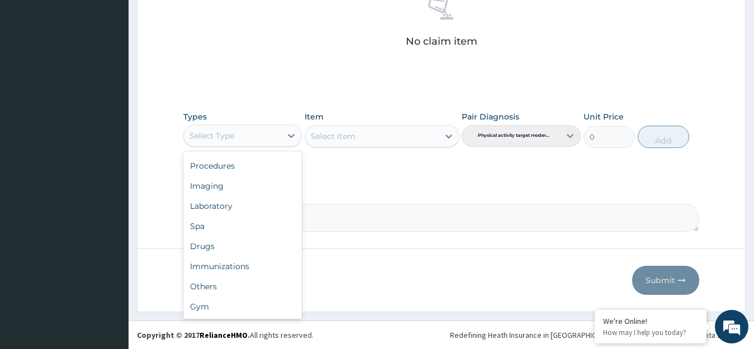
click at [252, 310] on div "Gym" at bounding box center [242, 307] width 119 height 20
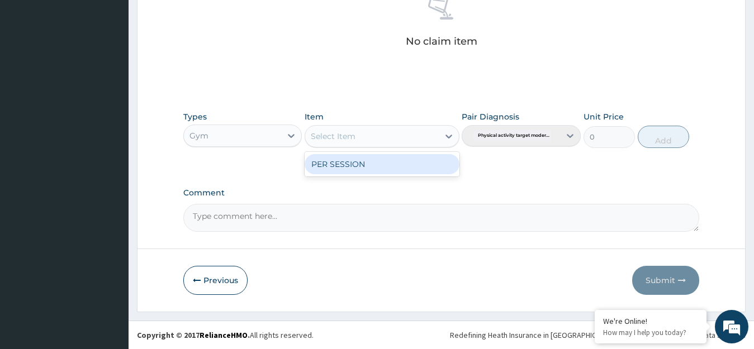
click at [436, 164] on div "PER SESSION" at bounding box center [382, 164] width 155 height 20
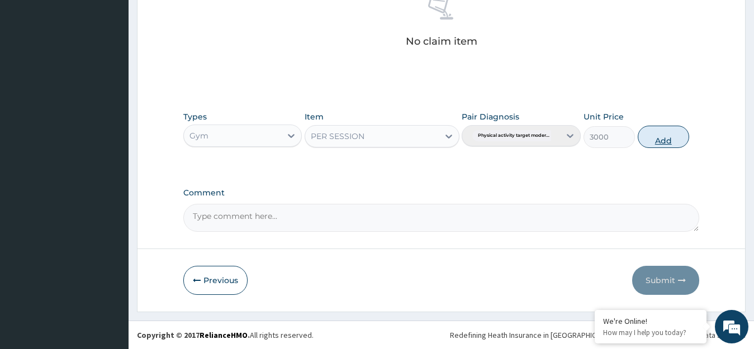
click at [665, 135] on button "Add" at bounding box center [663, 137] width 51 height 22
type input "0"
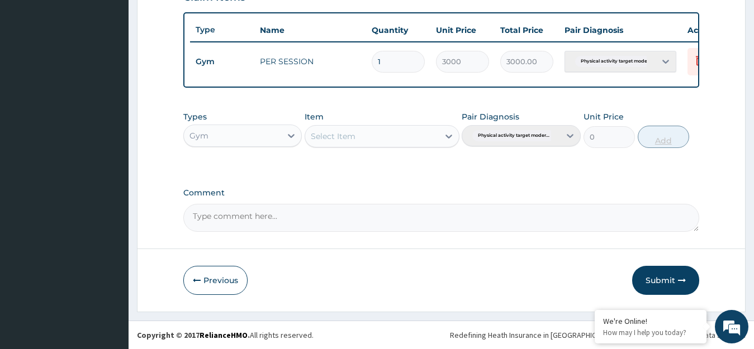
scroll to position [413, 0]
click at [654, 282] on button "Submit" at bounding box center [665, 280] width 67 height 29
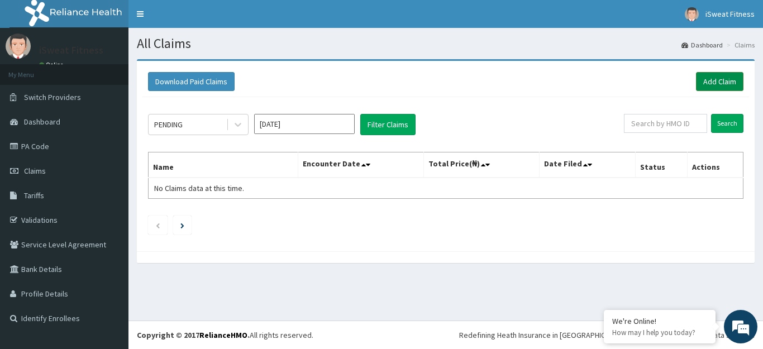
click at [716, 84] on link "Add Claim" at bounding box center [719, 81] width 47 height 19
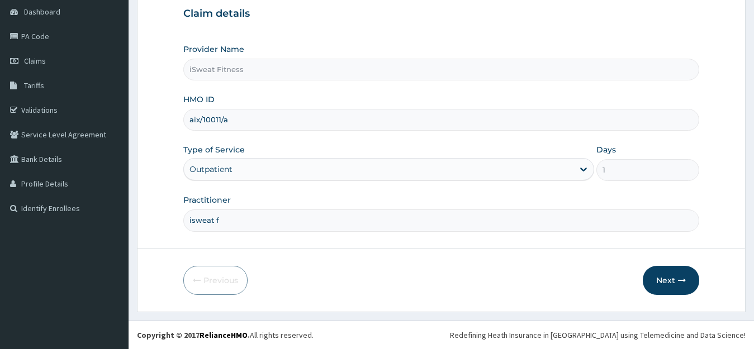
scroll to position [110, 0]
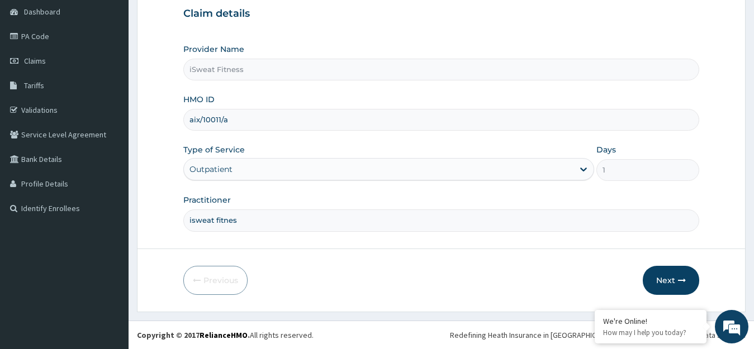
type input "isweat fitness"
click at [673, 281] on button "Next" at bounding box center [671, 280] width 56 height 29
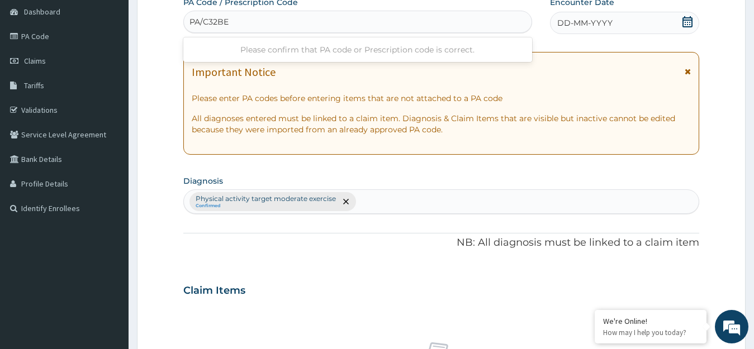
type input "PA/C32BE3"
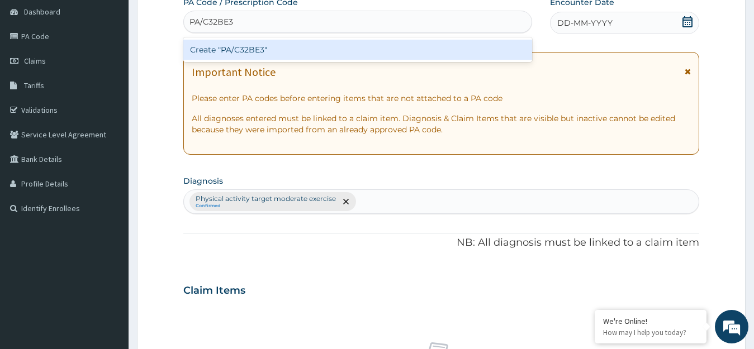
click at [389, 47] on div "Create "PA/C32BE3"" at bounding box center [357, 50] width 349 height 20
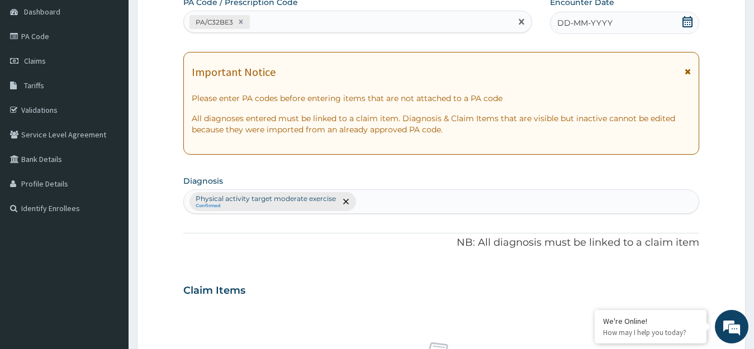
click at [686, 24] on icon at bounding box center [687, 21] width 11 height 11
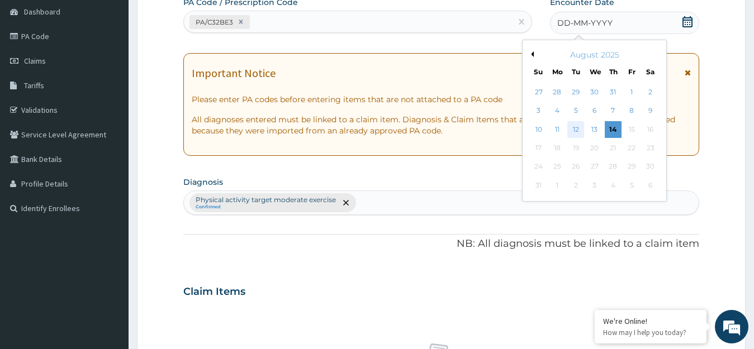
click at [576, 132] on div "12" at bounding box center [575, 129] width 17 height 17
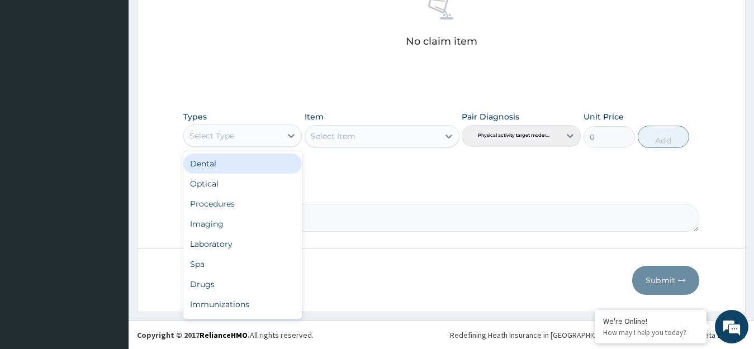
scroll to position [38, 0]
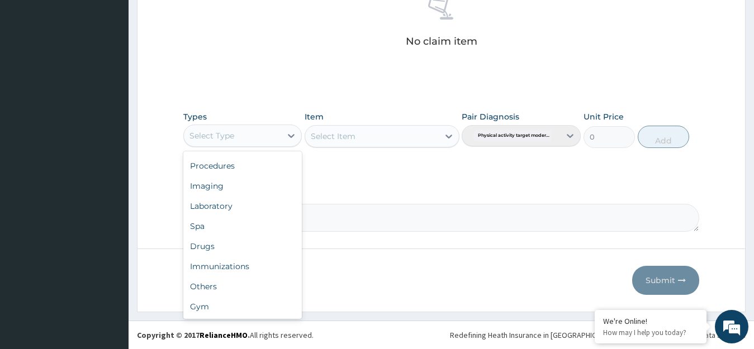
click at [250, 310] on div "Gym" at bounding box center [242, 307] width 119 height 20
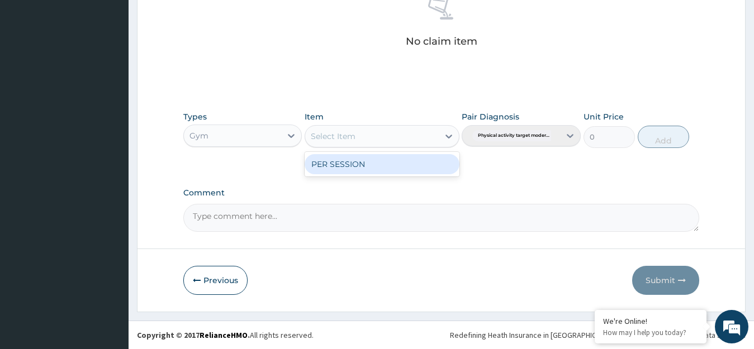
click at [435, 168] on div "PER SESSION" at bounding box center [382, 164] width 155 height 20
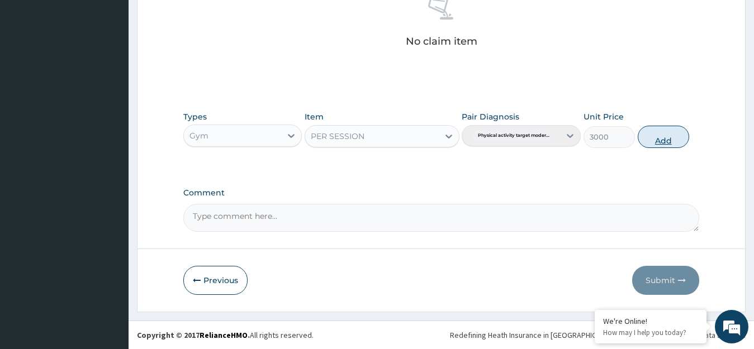
click at [660, 139] on button "Add" at bounding box center [663, 137] width 51 height 22
type input "0"
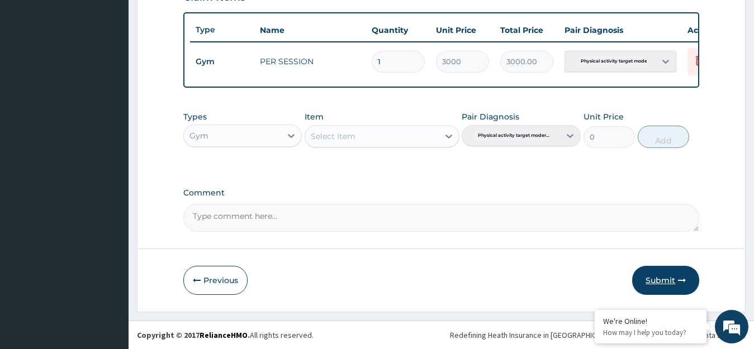
click at [657, 282] on button "Submit" at bounding box center [665, 280] width 67 height 29
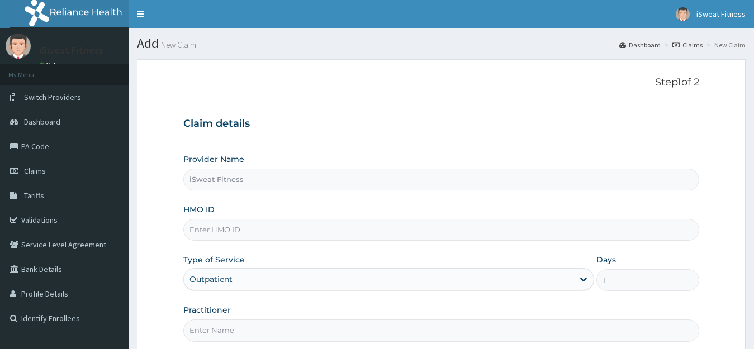
click at [389, 230] on input "HMO ID" at bounding box center [441, 230] width 516 height 22
type input "p"
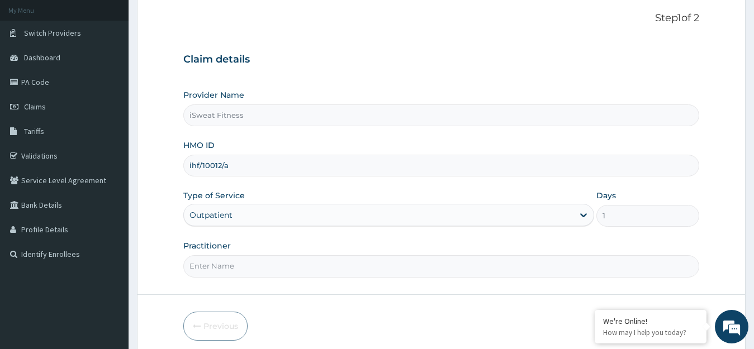
scroll to position [110, 0]
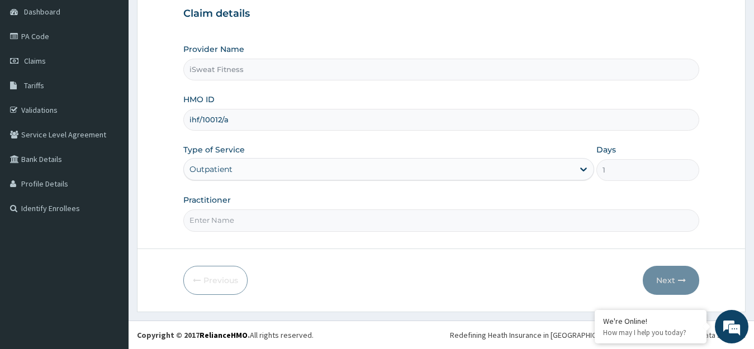
type input "ihf/10012/a"
click at [364, 223] on input "Practitioner" at bounding box center [441, 221] width 516 height 22
type input "isweat fitness"
click at [673, 281] on button "Next" at bounding box center [671, 280] width 56 height 29
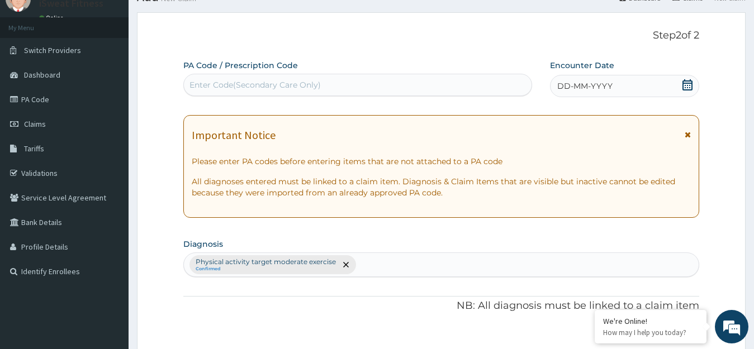
scroll to position [0, 0]
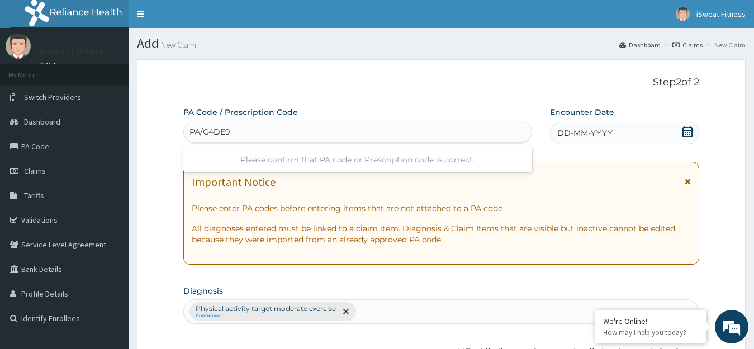
type input "PA/C4DE91"
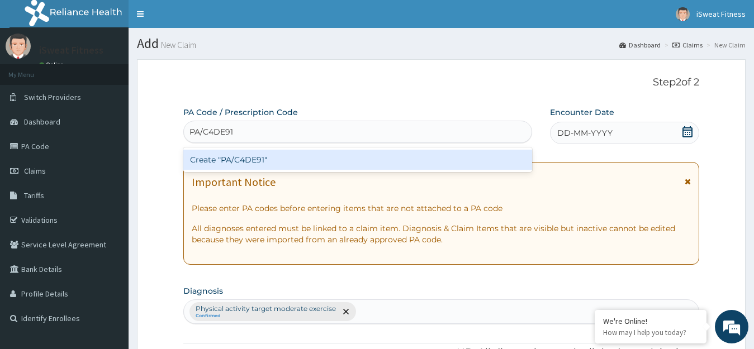
click at [398, 155] on div "Create "PA/C4DE91"" at bounding box center [357, 160] width 349 height 20
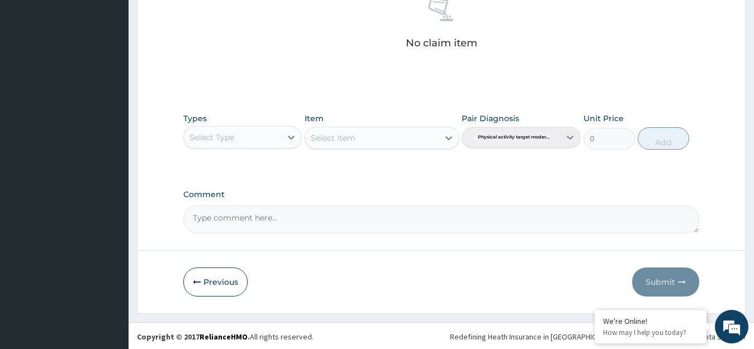
scroll to position [467, 0]
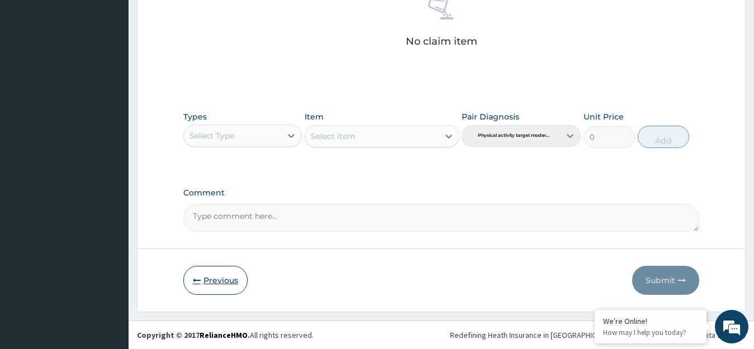
click at [226, 283] on button "Previous" at bounding box center [215, 280] width 64 height 29
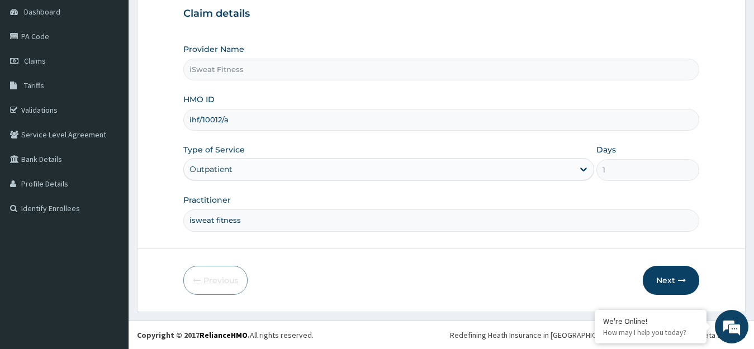
scroll to position [110, 0]
click at [341, 122] on input "ihf/10012/a" at bounding box center [441, 120] width 516 height 22
type input "ihf/10009/a"
click at [673, 281] on button "Next" at bounding box center [671, 280] width 56 height 29
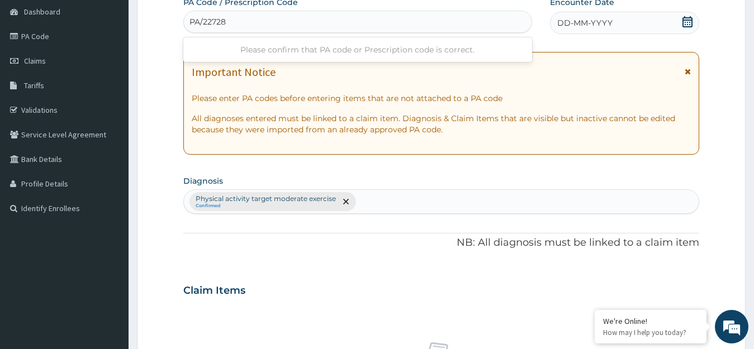
type input "PA/227284"
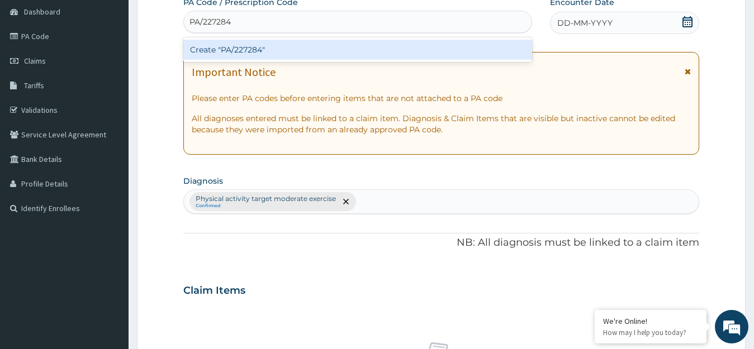
click at [318, 54] on div "Create "PA/227284"" at bounding box center [357, 50] width 349 height 20
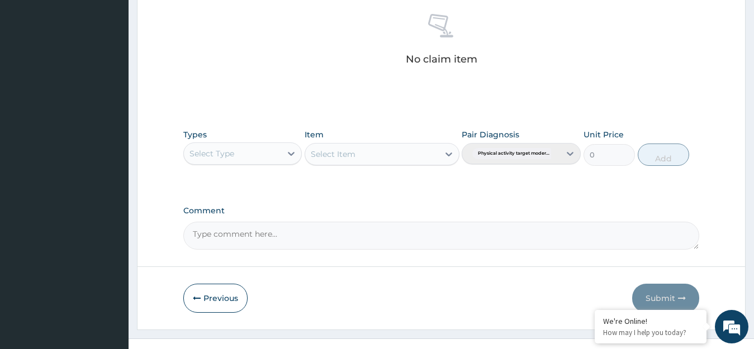
scroll to position [467, 0]
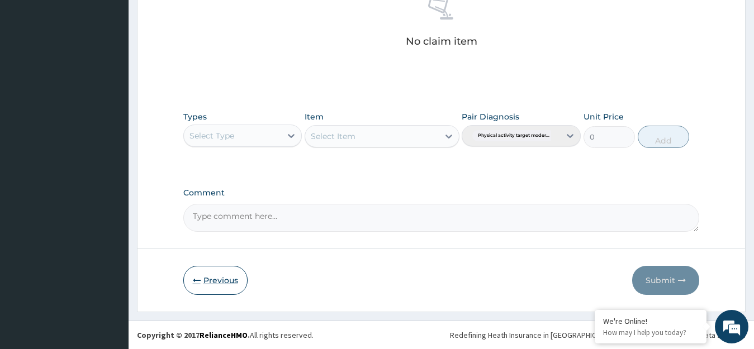
click at [225, 283] on button "Previous" at bounding box center [215, 280] width 64 height 29
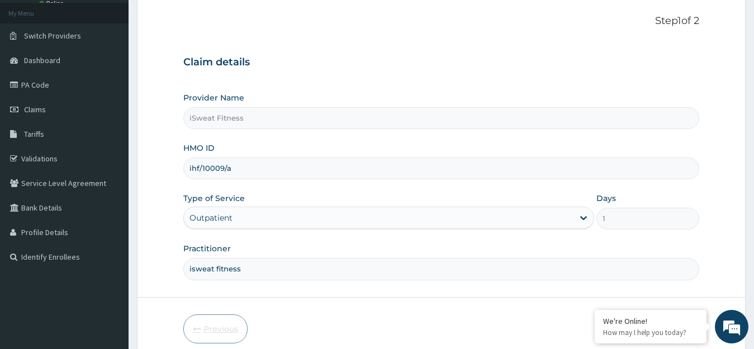
scroll to position [0, 0]
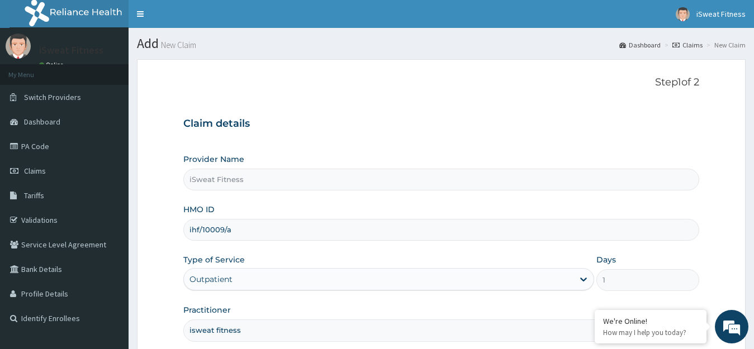
click at [303, 229] on input "ihf/10009/a" at bounding box center [441, 230] width 516 height 22
type input "i"
type input "ihf/10012/a"
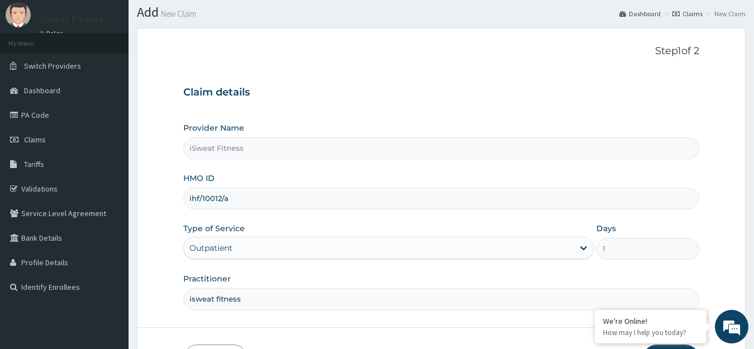
scroll to position [110, 0]
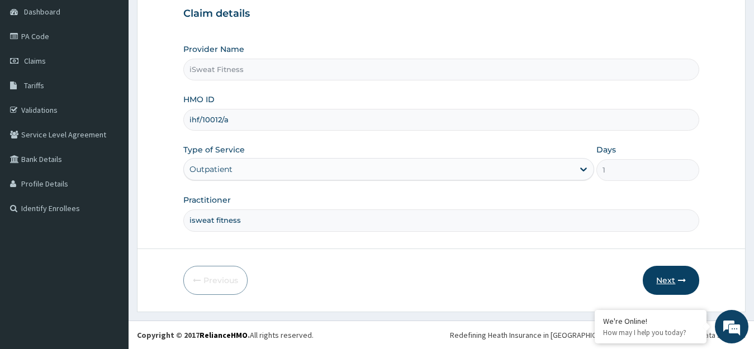
click at [671, 281] on button "Next" at bounding box center [671, 280] width 56 height 29
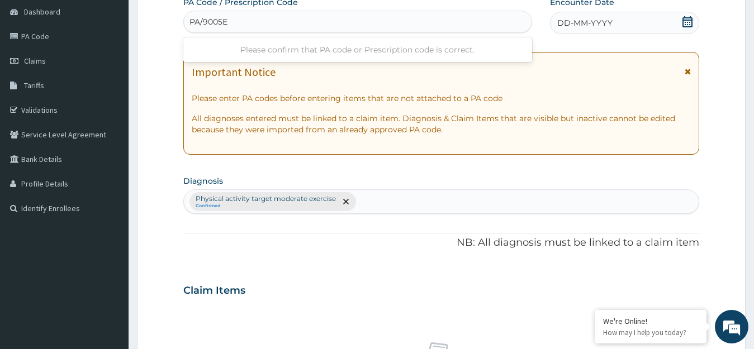
type input "PA/9005EE"
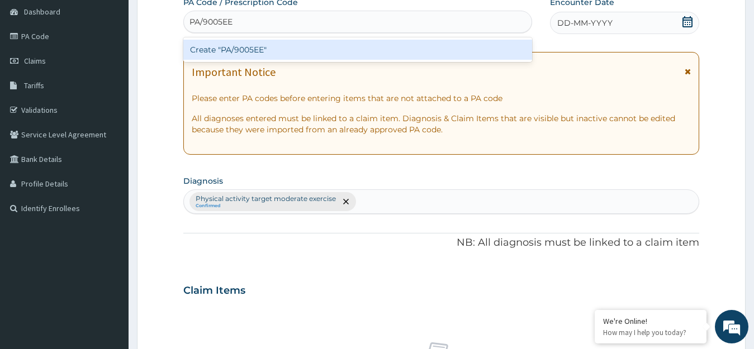
click at [357, 51] on div "Create "PA/9005EE"" at bounding box center [357, 50] width 349 height 20
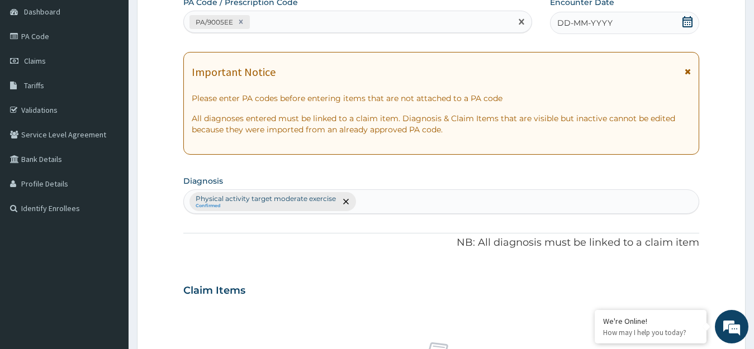
click at [686, 20] on icon at bounding box center [687, 21] width 10 height 11
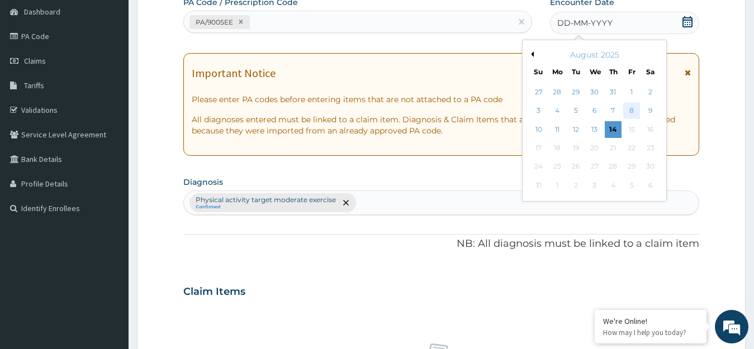
click at [631, 110] on div "8" at bounding box center [631, 111] width 17 height 17
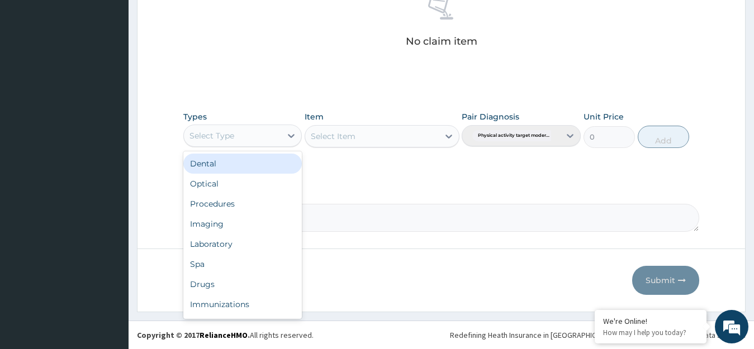
scroll to position [38, 0]
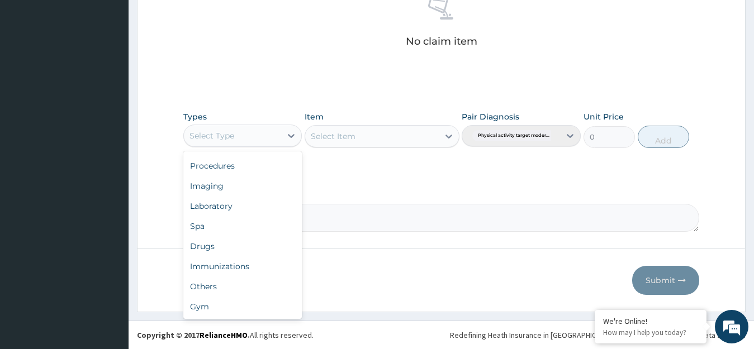
click at [251, 310] on div "Gym" at bounding box center [242, 307] width 119 height 20
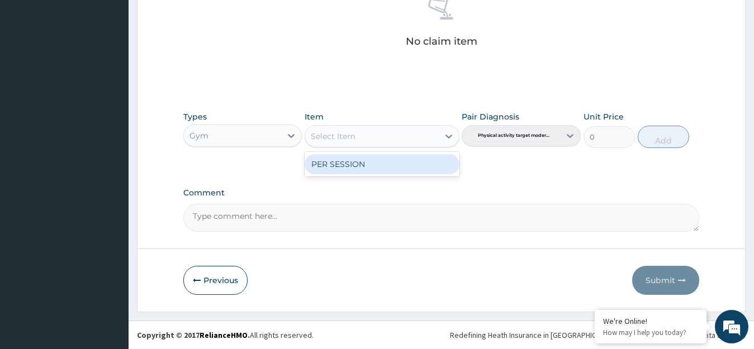
click at [416, 164] on div "PER SESSION" at bounding box center [382, 164] width 155 height 20
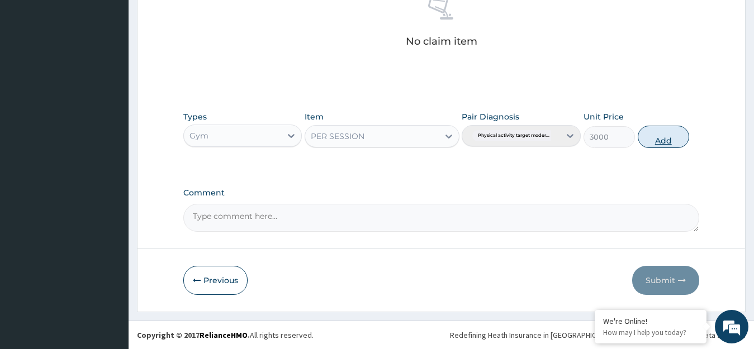
click at [660, 138] on button "Add" at bounding box center [663, 137] width 51 height 22
type input "0"
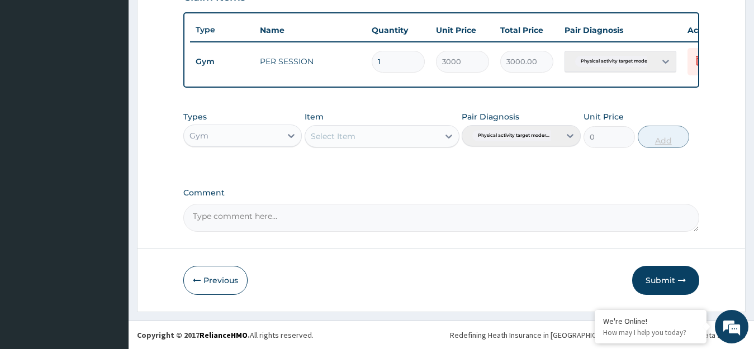
scroll to position [413, 0]
click at [660, 283] on button "Submit" at bounding box center [665, 280] width 67 height 29
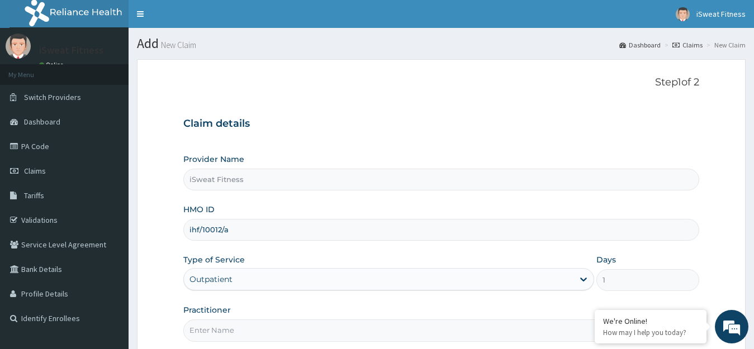
scroll to position [110, 0]
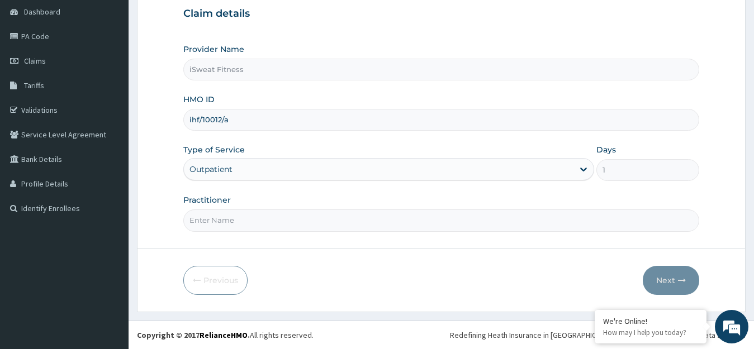
type input "ihf/10012/a"
click at [410, 225] on input "Practitioner" at bounding box center [441, 221] width 516 height 22
type input "isweat fitness"
click at [674, 281] on button "Next" at bounding box center [671, 280] width 56 height 29
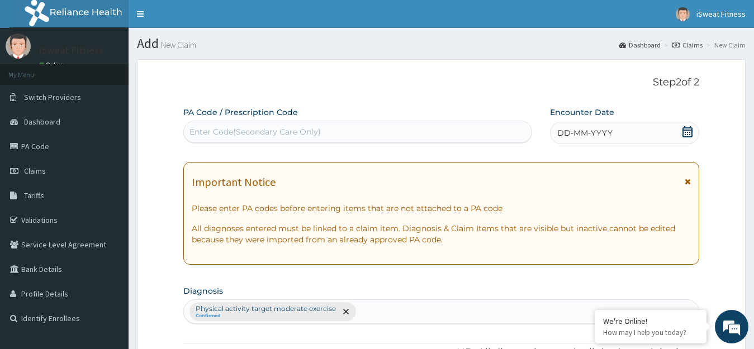
scroll to position [0, 0]
type input "PA/5D96B2"
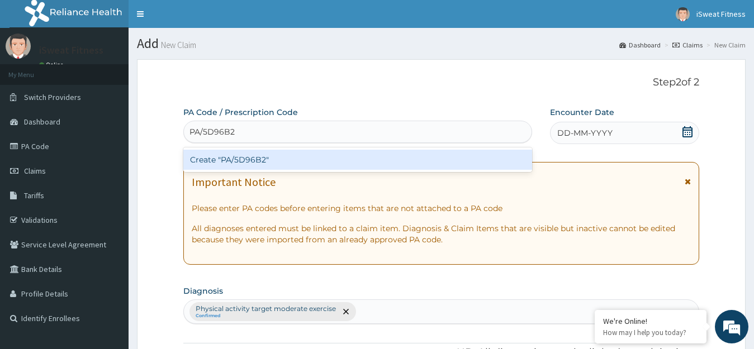
click at [411, 163] on div "Create "PA/5D96B2"" at bounding box center [357, 160] width 349 height 20
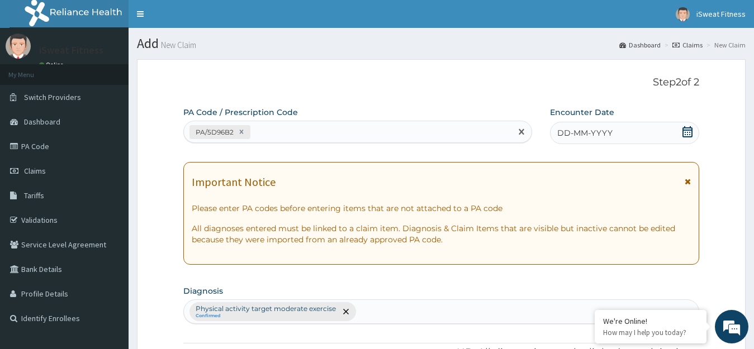
click at [686, 132] on icon at bounding box center [687, 131] width 11 height 11
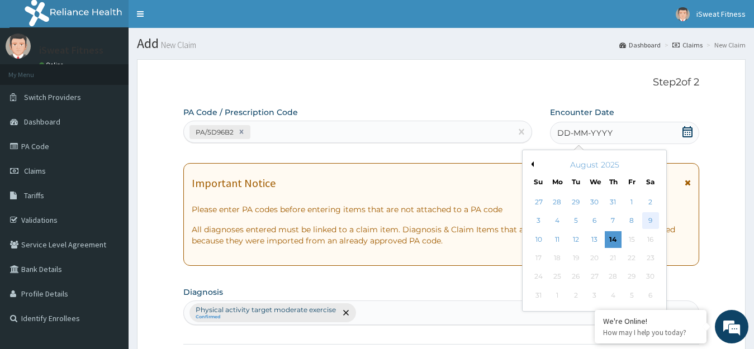
click at [649, 223] on div "9" at bounding box center [649, 221] width 17 height 17
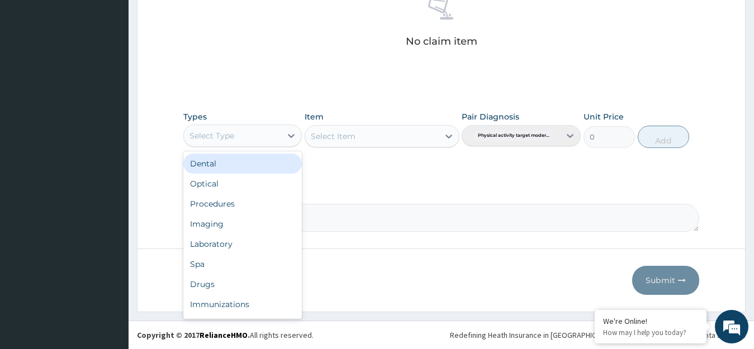
scroll to position [38, 0]
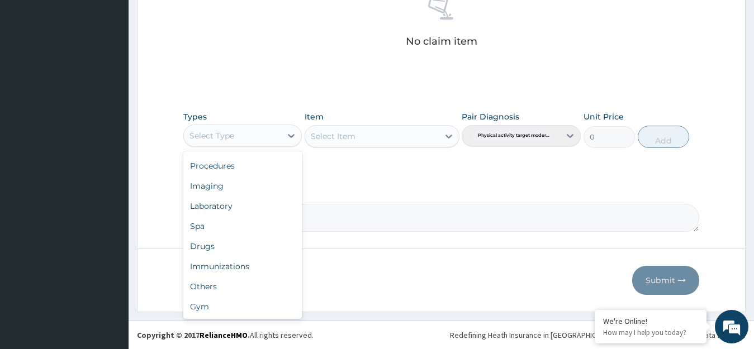
click at [254, 312] on div "Gym" at bounding box center [242, 307] width 119 height 20
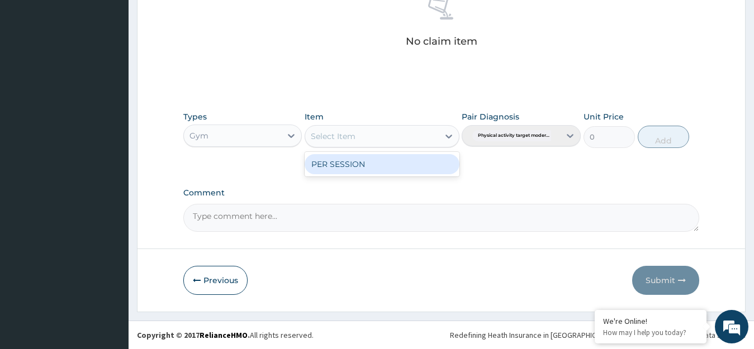
click at [428, 164] on div "PER SESSION" at bounding box center [382, 164] width 155 height 20
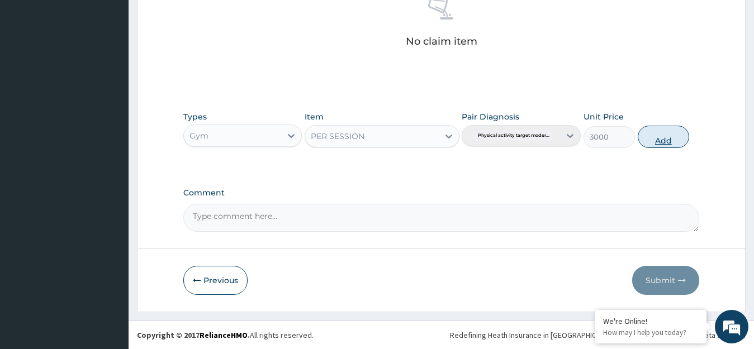
click at [662, 135] on button "Add" at bounding box center [663, 137] width 51 height 22
type input "0"
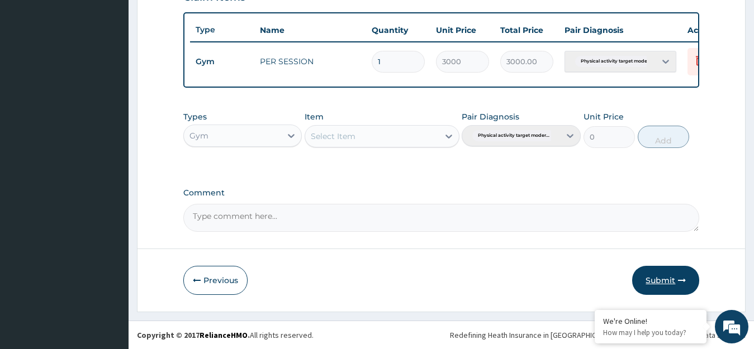
click at [665, 276] on button "Submit" at bounding box center [665, 280] width 67 height 29
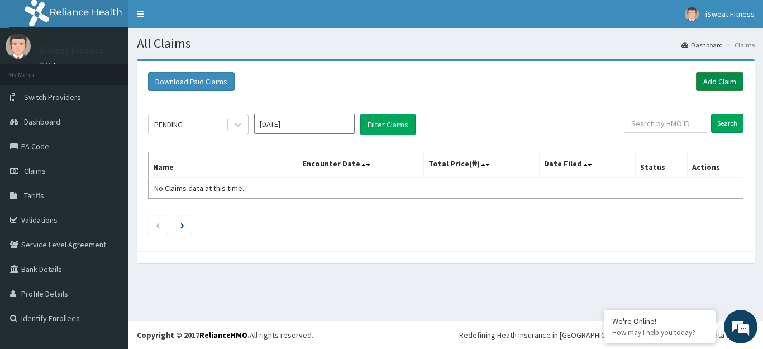
click at [708, 85] on link "Add Claim" at bounding box center [719, 81] width 47 height 19
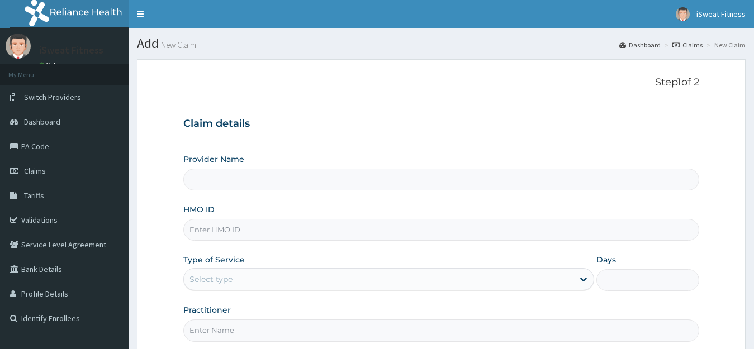
type input "iSweat Fitness"
type input "1"
click at [373, 233] on input "HMO ID" at bounding box center [441, 230] width 516 height 22
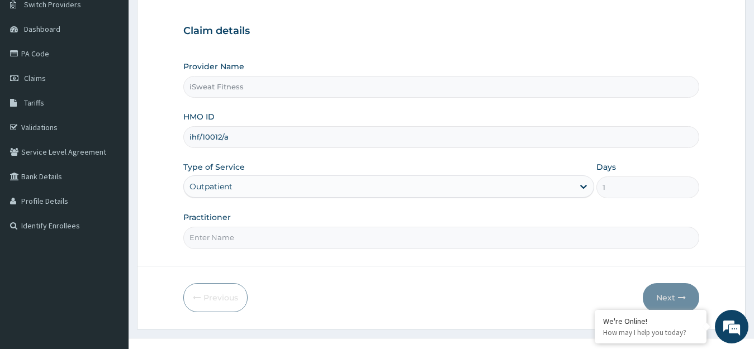
scroll to position [110, 0]
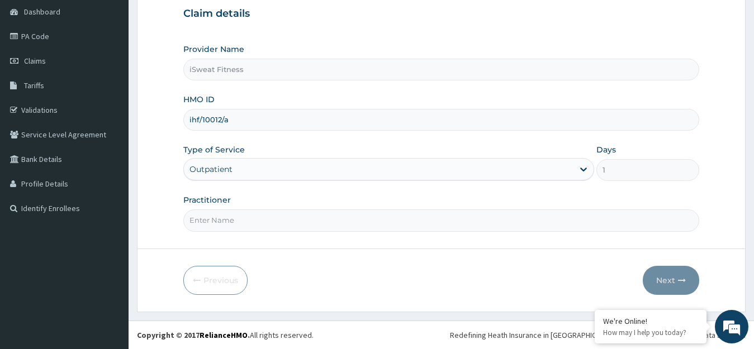
type input "ihf/10012/a"
click at [308, 222] on input "Practitioner" at bounding box center [441, 221] width 516 height 22
type input "isweat fitness"
click at [668, 283] on button "Next" at bounding box center [671, 280] width 56 height 29
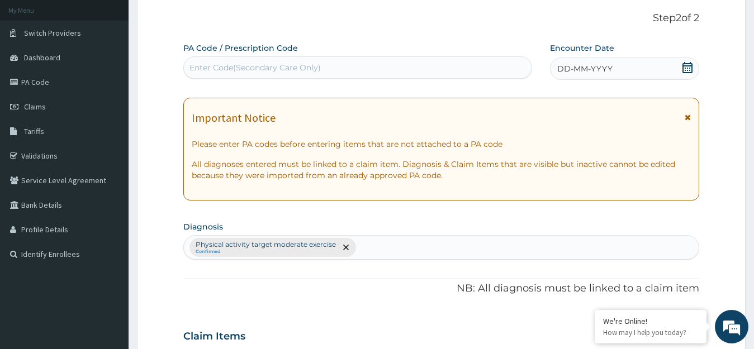
scroll to position [16, 0]
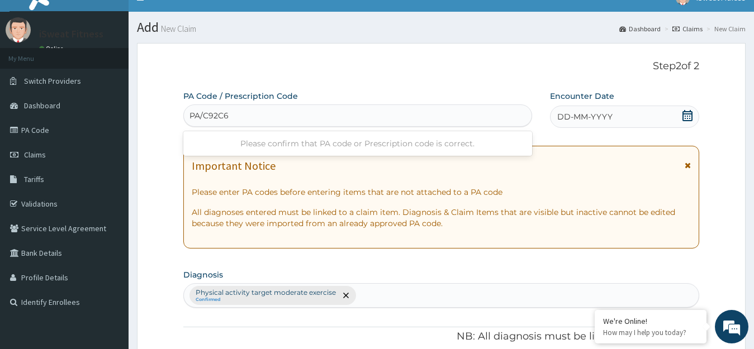
type input "PA/C92C6A"
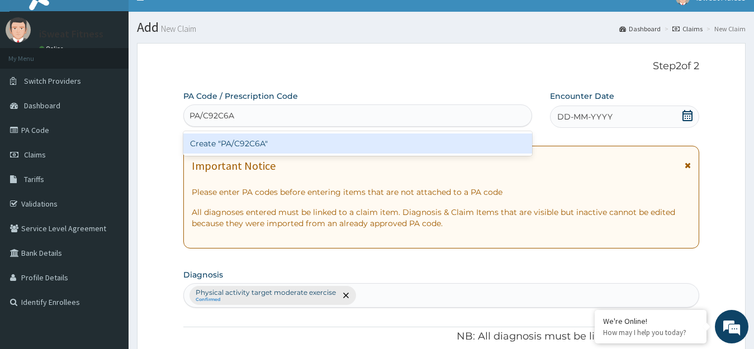
click at [440, 139] on div "Create "PA/C92C6A"" at bounding box center [357, 144] width 349 height 20
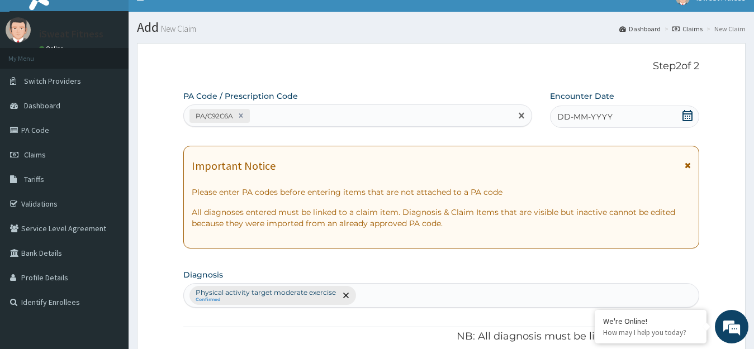
click at [686, 113] on icon at bounding box center [687, 115] width 10 height 11
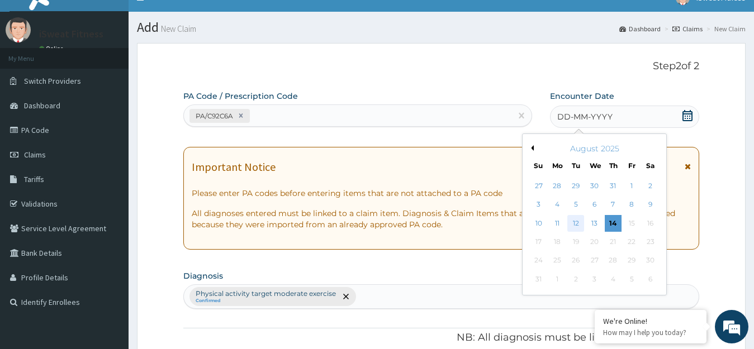
click at [578, 223] on div "12" at bounding box center [575, 223] width 17 height 17
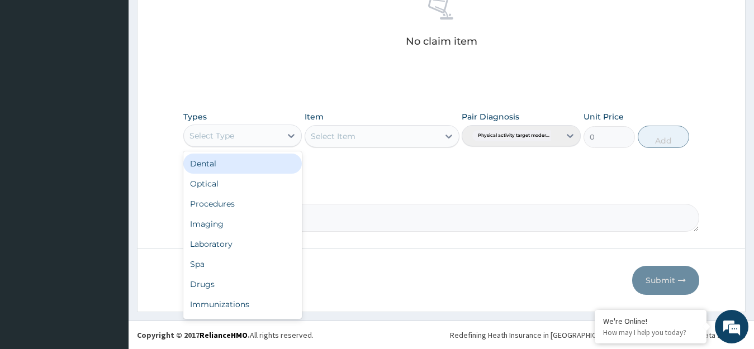
scroll to position [38, 0]
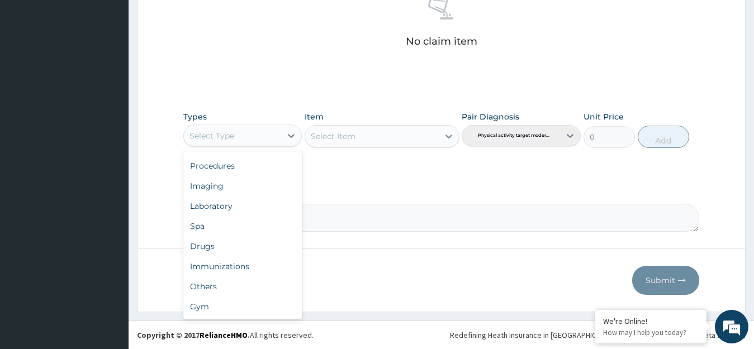
click at [251, 309] on div "Gym" at bounding box center [242, 307] width 119 height 20
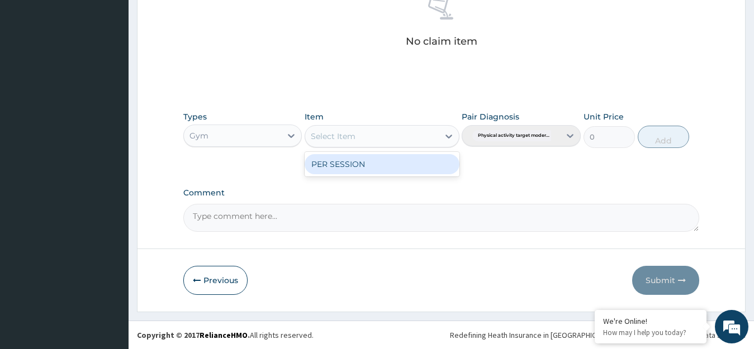
click at [435, 164] on div "PER SESSION" at bounding box center [382, 164] width 155 height 20
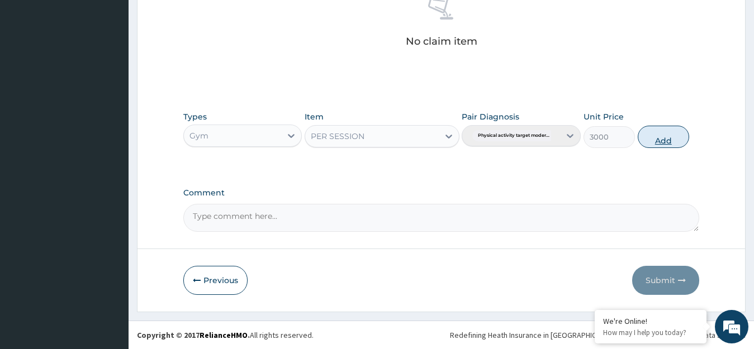
click at [667, 137] on button "Add" at bounding box center [663, 137] width 51 height 22
type input "0"
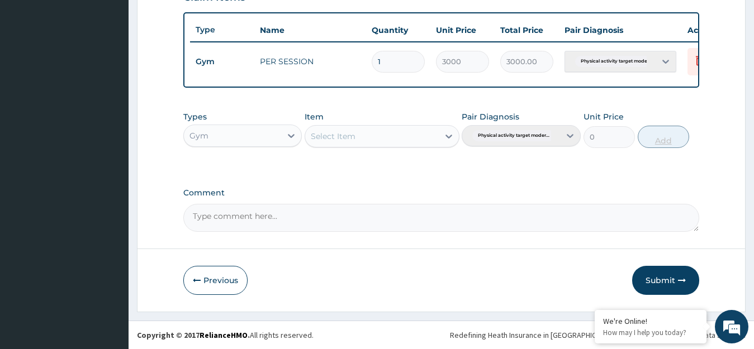
scroll to position [413, 0]
click at [664, 282] on button "Submit" at bounding box center [665, 280] width 67 height 29
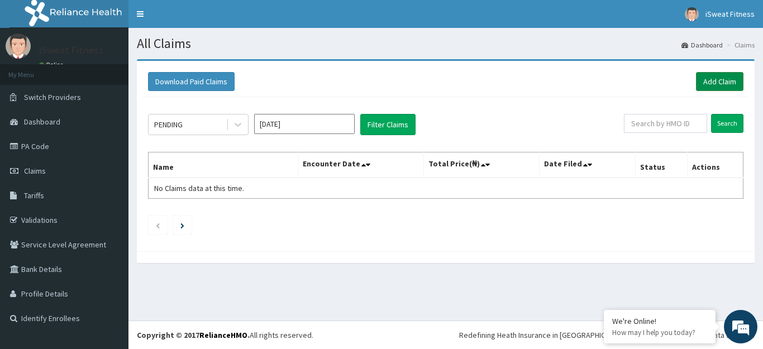
click at [730, 83] on link "Add Claim" at bounding box center [719, 81] width 47 height 19
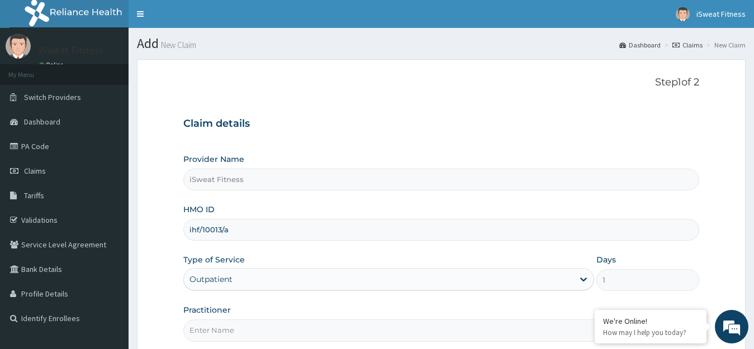
scroll to position [110, 0]
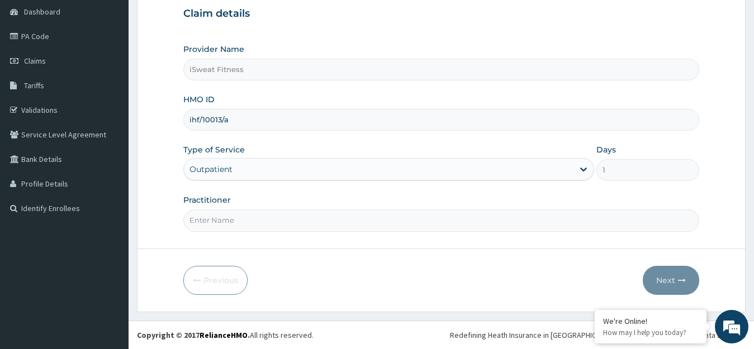
type input "ihf/10013/a"
click at [344, 219] on input "Practitioner" at bounding box center [441, 221] width 516 height 22
type input "isweat fitness"
click at [667, 281] on button "Next" at bounding box center [671, 280] width 56 height 29
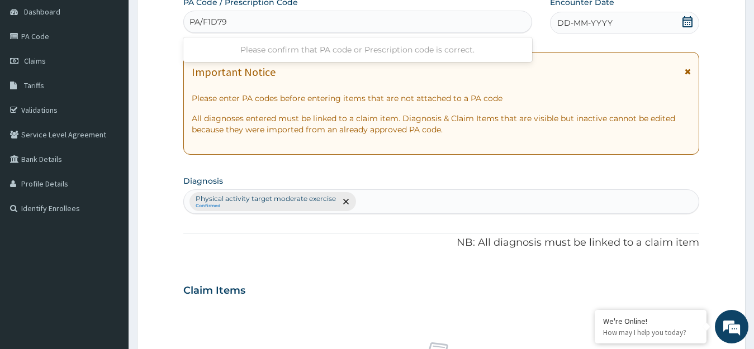
type input "PA/F1D79E"
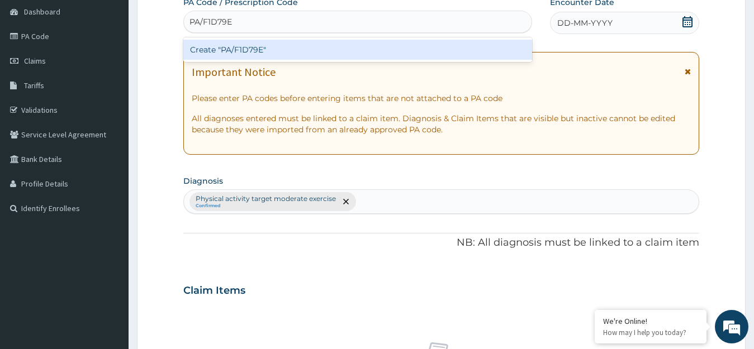
click at [429, 47] on div "Create "PA/F1D79E"" at bounding box center [357, 50] width 349 height 20
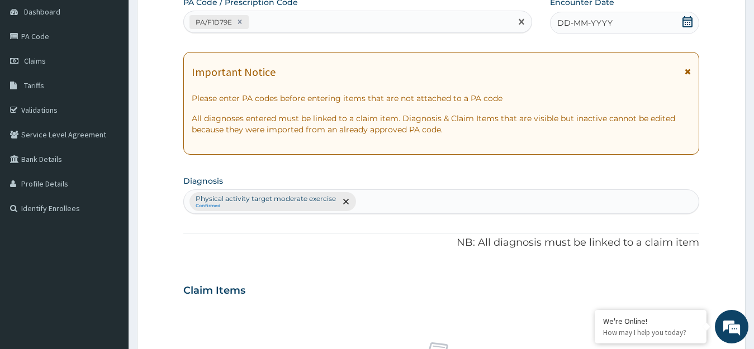
click at [692, 21] on icon at bounding box center [687, 21] width 10 height 11
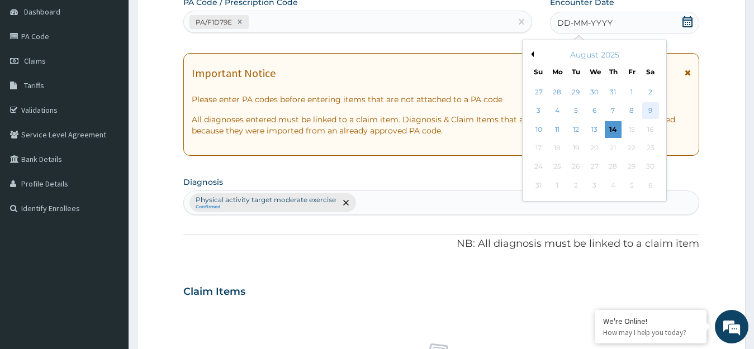
click at [652, 112] on div "9" at bounding box center [649, 111] width 17 height 17
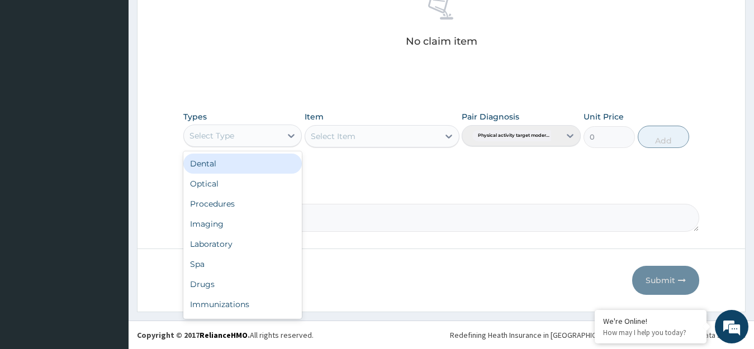
scroll to position [38, 0]
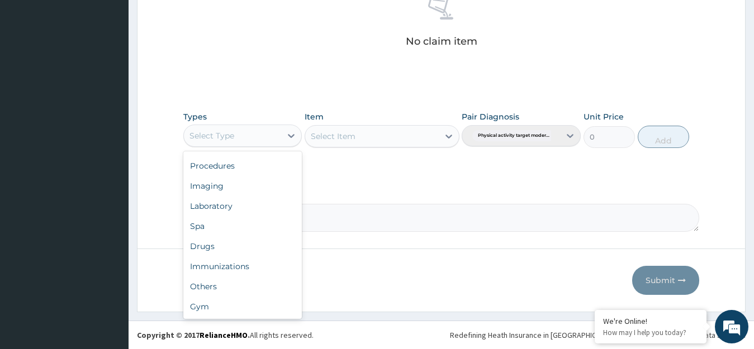
click at [248, 311] on div "Gym" at bounding box center [242, 307] width 119 height 20
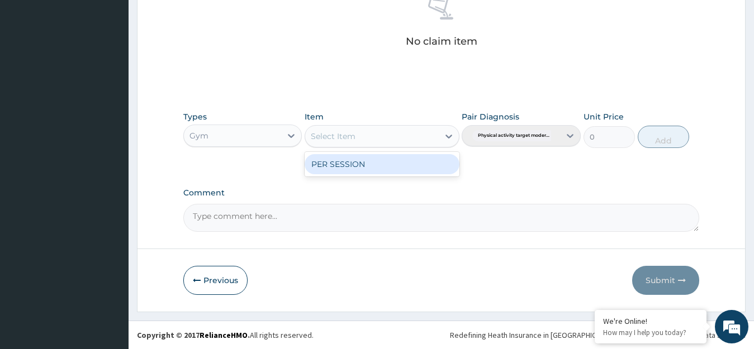
click at [430, 164] on div "PER SESSION" at bounding box center [382, 164] width 155 height 20
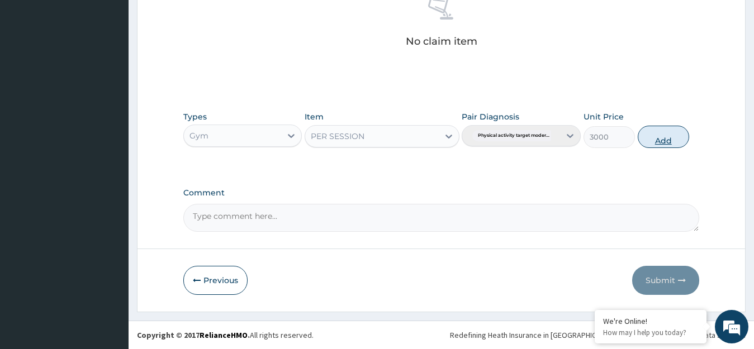
click at [667, 137] on button "Add" at bounding box center [663, 137] width 51 height 22
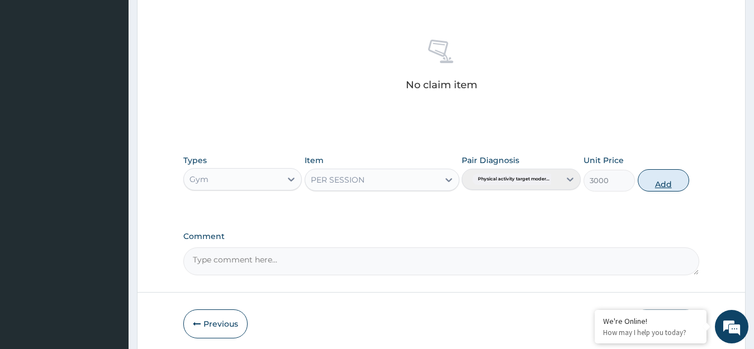
type input "0"
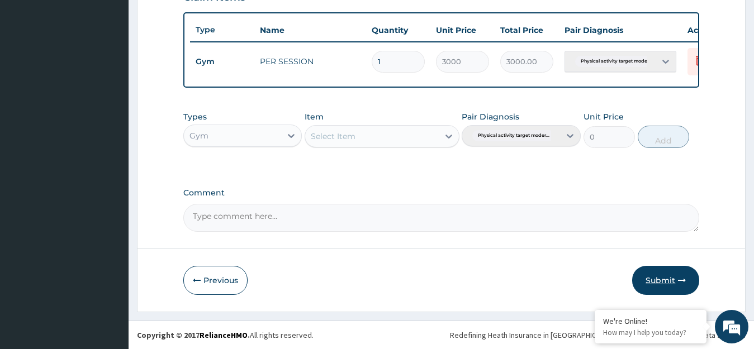
click at [669, 282] on button "Submit" at bounding box center [665, 280] width 67 height 29
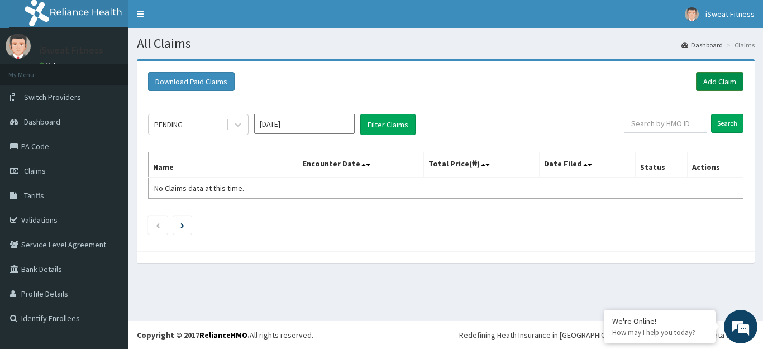
click at [730, 85] on link "Add Claim" at bounding box center [719, 81] width 47 height 19
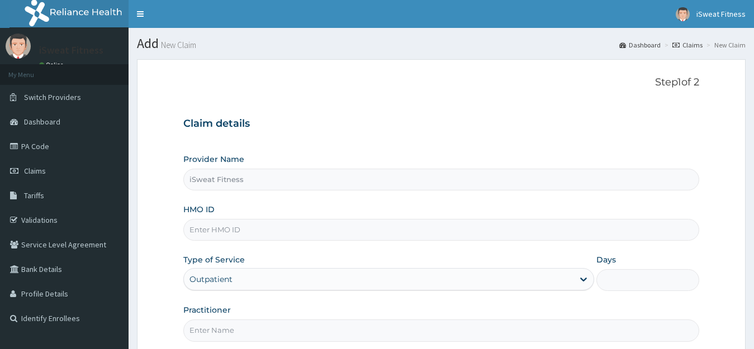
type input "iSweat Fitness"
type input "1"
click at [408, 229] on input "HMO ID" at bounding box center [441, 230] width 516 height 22
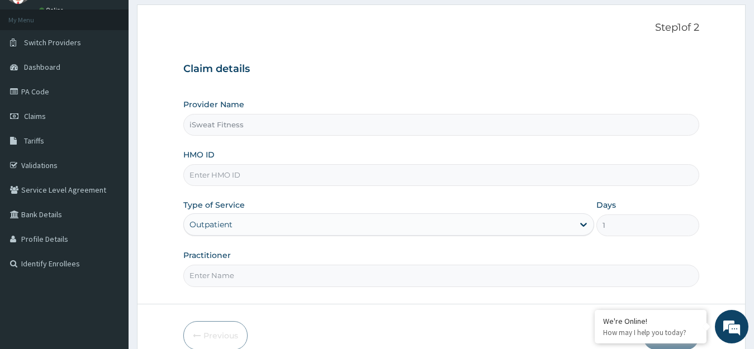
click at [405, 121] on input "iSweat Fitness" at bounding box center [441, 125] width 516 height 22
click at [355, 178] on input "HMO ID" at bounding box center [441, 175] width 516 height 22
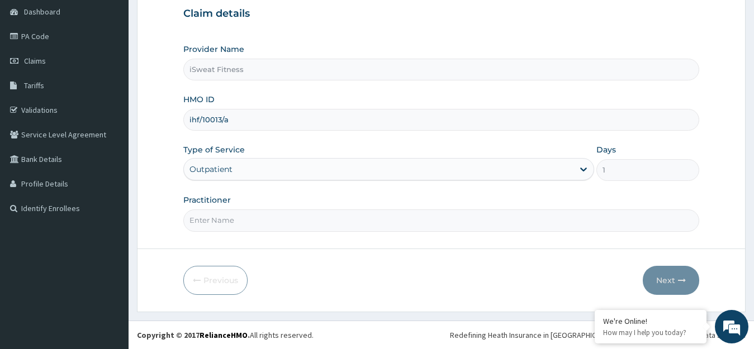
type input "ihf/10013/a"
click at [402, 217] on input "Practitioner" at bounding box center [441, 221] width 516 height 22
type input "isweat fitness"
click at [674, 281] on button "Next" at bounding box center [671, 280] width 56 height 29
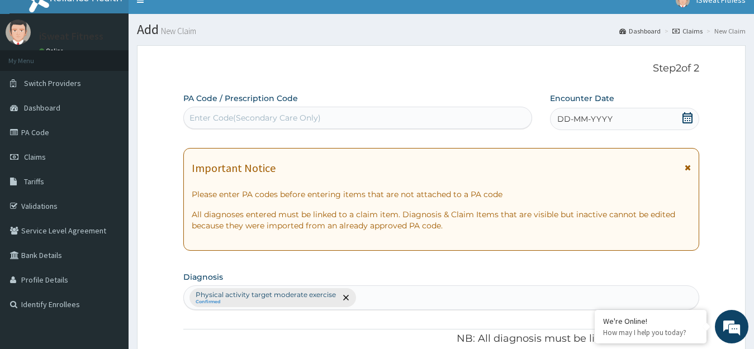
scroll to position [0, 0]
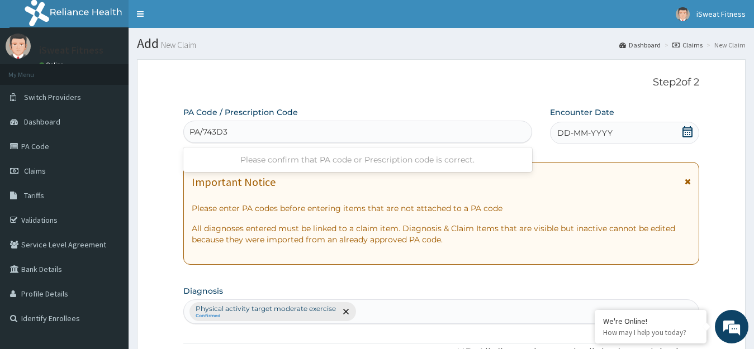
type input "PA/743D36"
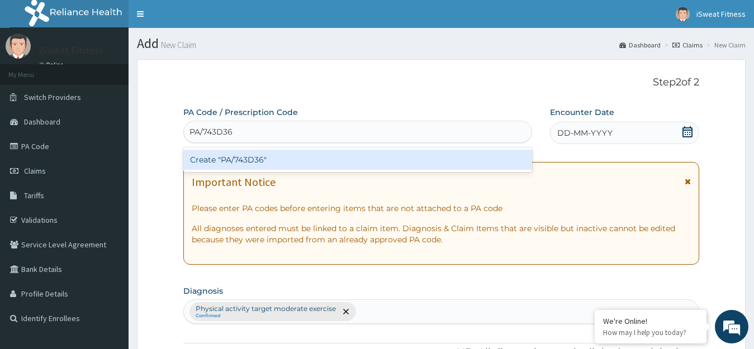
click at [485, 165] on div "Create "PA/743D36"" at bounding box center [357, 160] width 349 height 20
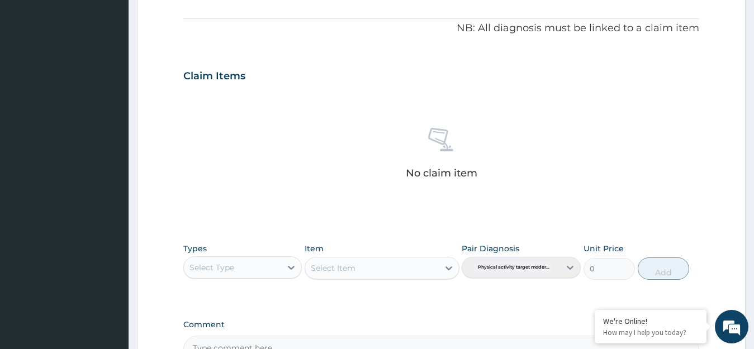
scroll to position [467, 0]
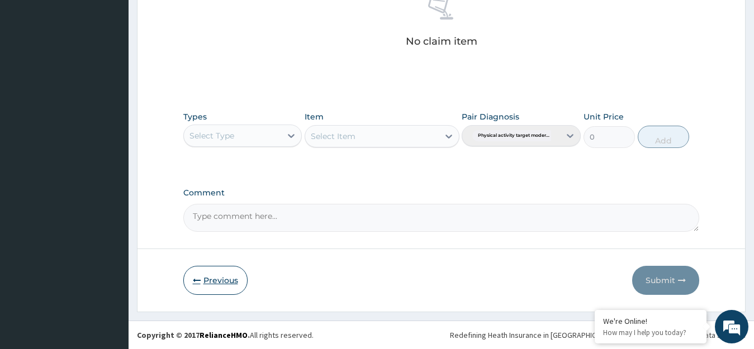
click at [231, 279] on button "Previous" at bounding box center [215, 280] width 64 height 29
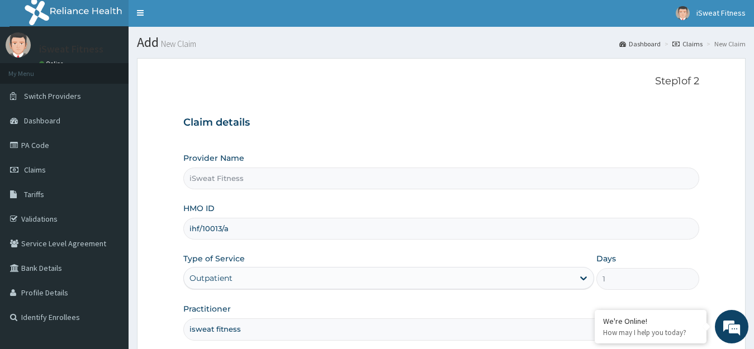
scroll to position [0, 0]
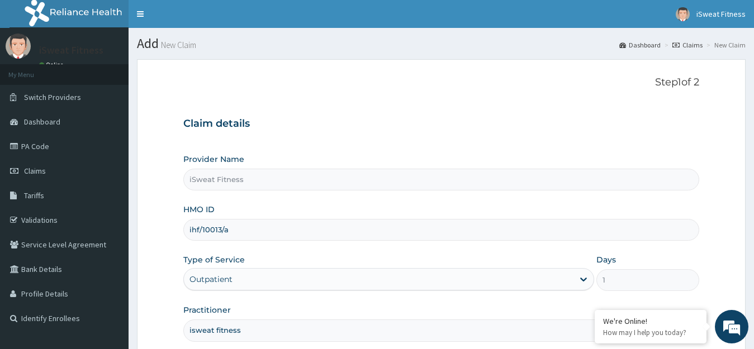
click at [338, 240] on input "ihf/10013/a" at bounding box center [441, 230] width 516 height 22
type input "i"
type input "p"
type input "csl/10009/a"
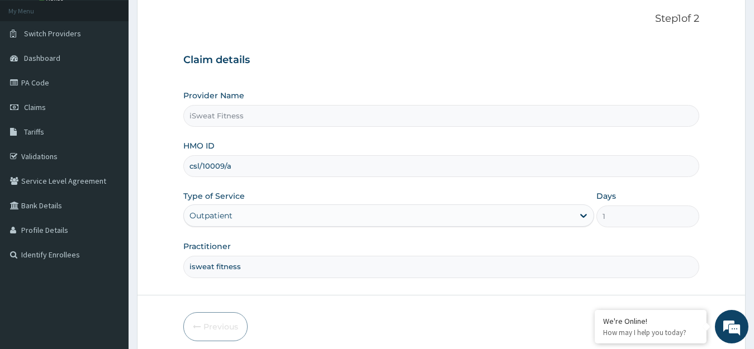
scroll to position [110, 0]
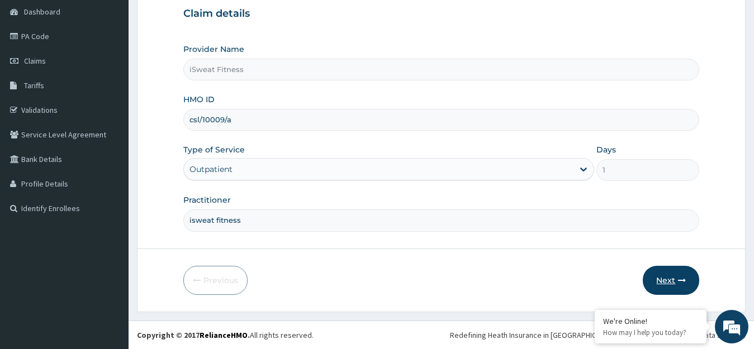
click at [668, 282] on button "Next" at bounding box center [671, 280] width 56 height 29
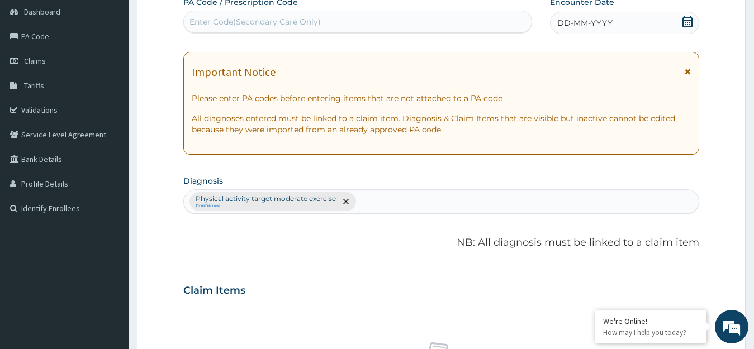
scroll to position [0, 0]
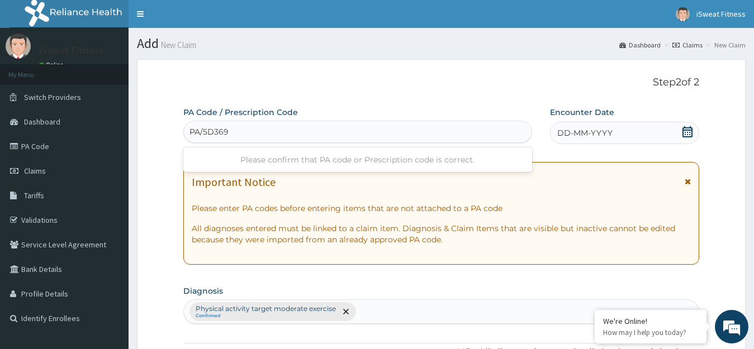
type input "PA/5D3692"
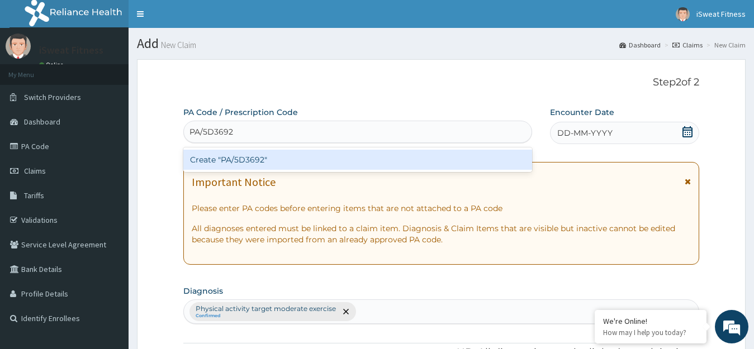
click at [455, 154] on div "Create "PA/5D3692"" at bounding box center [357, 160] width 349 height 20
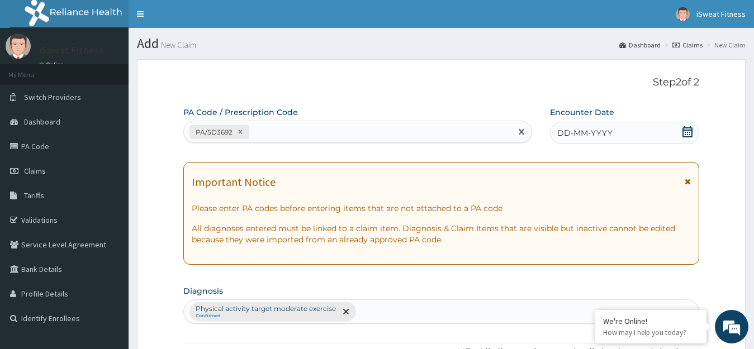
click at [682, 135] on icon at bounding box center [687, 131] width 11 height 11
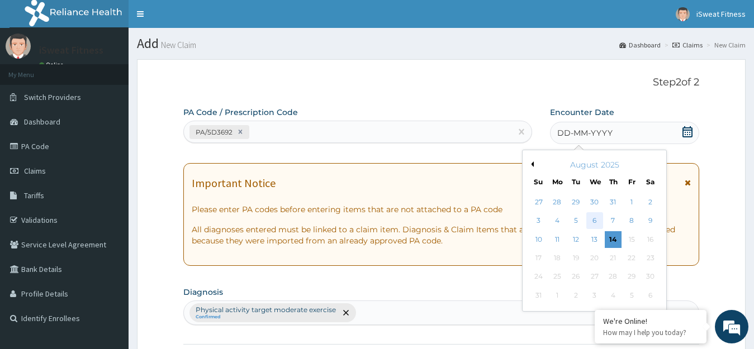
click at [594, 221] on div "6" at bounding box center [594, 221] width 17 height 17
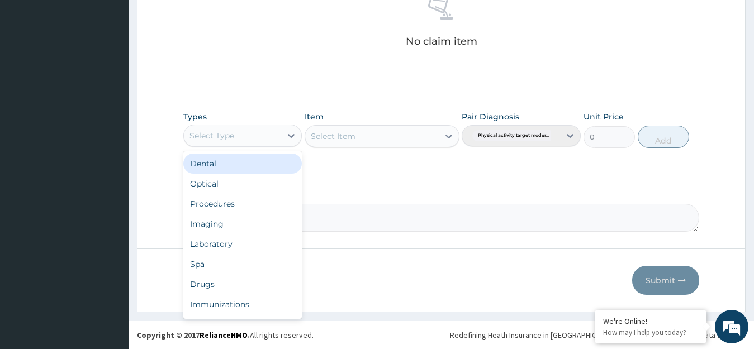
scroll to position [38, 0]
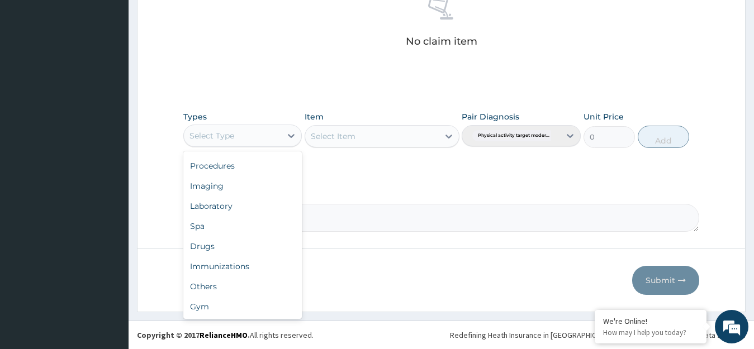
click at [254, 303] on div "Gym" at bounding box center [242, 307] width 119 height 20
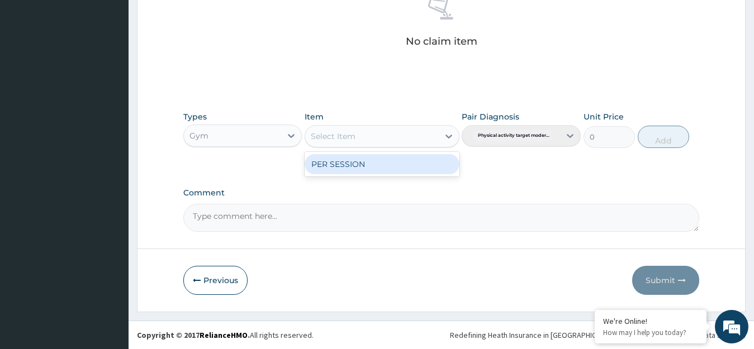
click at [438, 167] on div "PER SESSION" at bounding box center [382, 164] width 155 height 20
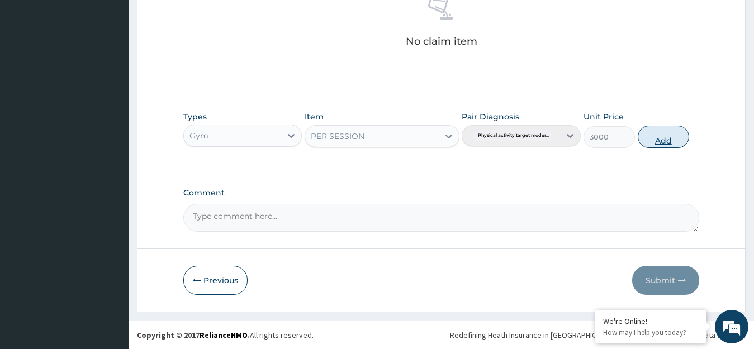
click at [669, 135] on button "Add" at bounding box center [663, 137] width 51 height 22
type input "0"
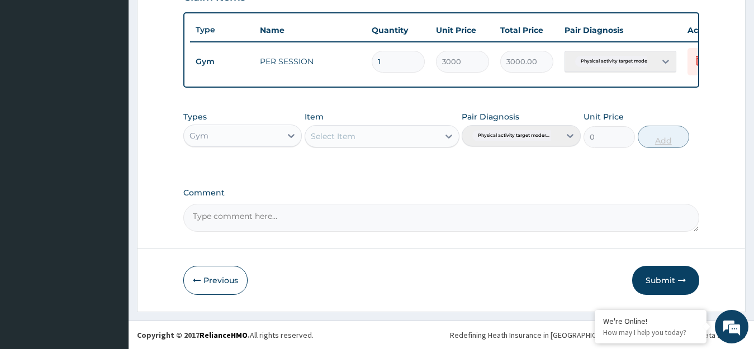
scroll to position [413, 0]
click at [666, 285] on button "Submit" at bounding box center [665, 280] width 67 height 29
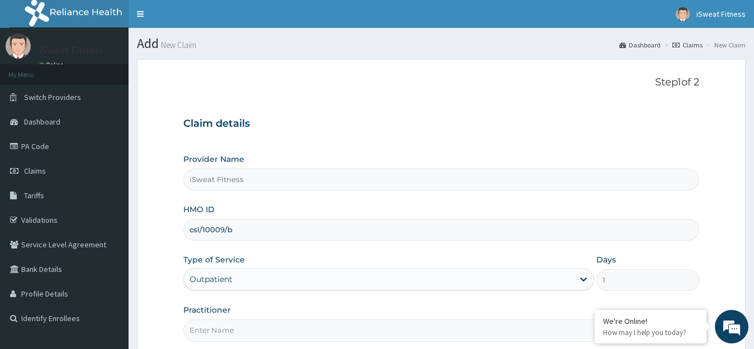
scroll to position [110, 0]
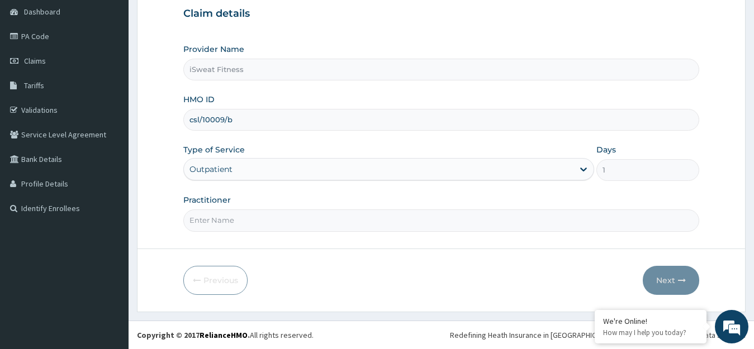
type input "csl/10009/b"
click at [336, 231] on input "Practitioner" at bounding box center [441, 221] width 516 height 22
type input "isweat fitness"
click at [672, 275] on button "Next" at bounding box center [671, 280] width 56 height 29
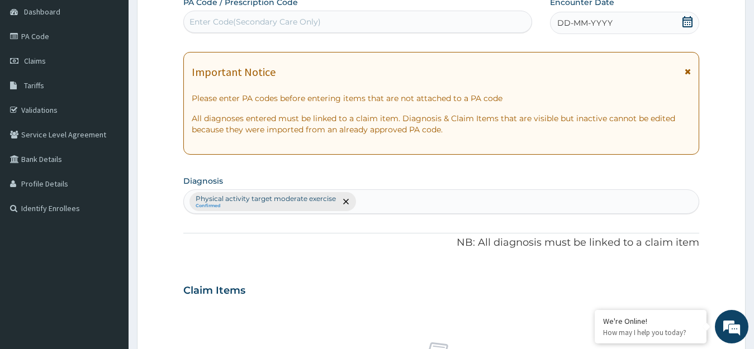
scroll to position [0, 0]
type input "PA/85AC24"
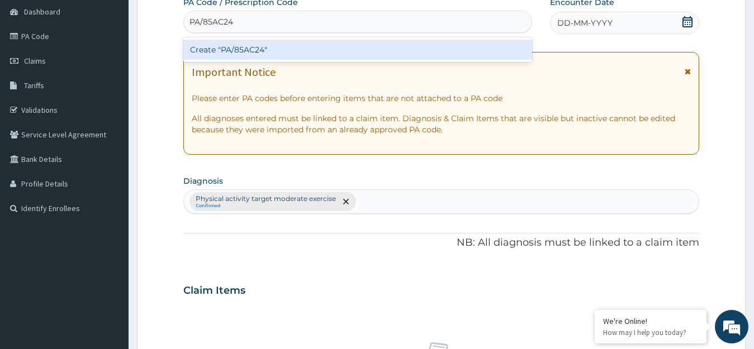
click at [340, 53] on div "Create "PA/85AC24"" at bounding box center [357, 50] width 349 height 20
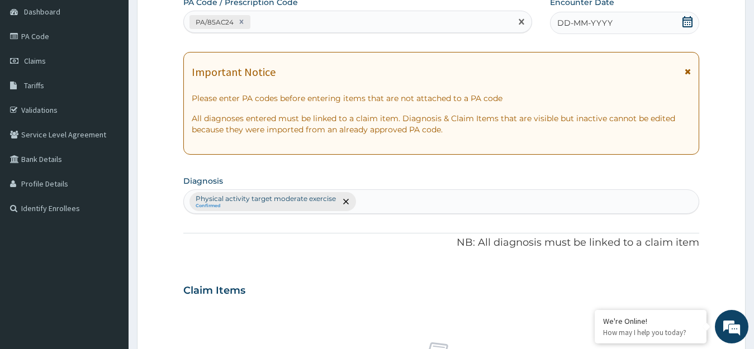
click at [686, 23] on icon at bounding box center [687, 21] width 11 height 11
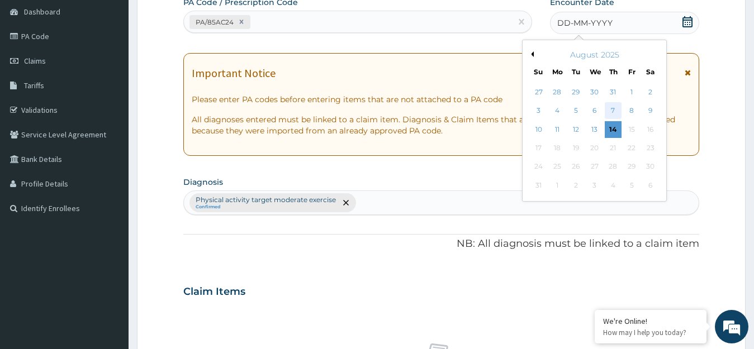
click at [612, 110] on div "7" at bounding box center [613, 111] width 17 height 17
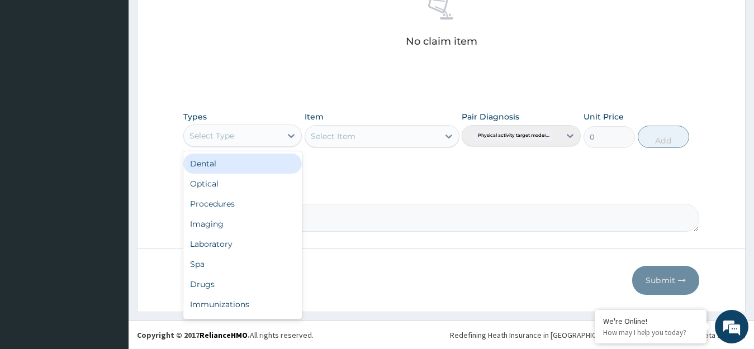
scroll to position [38, 0]
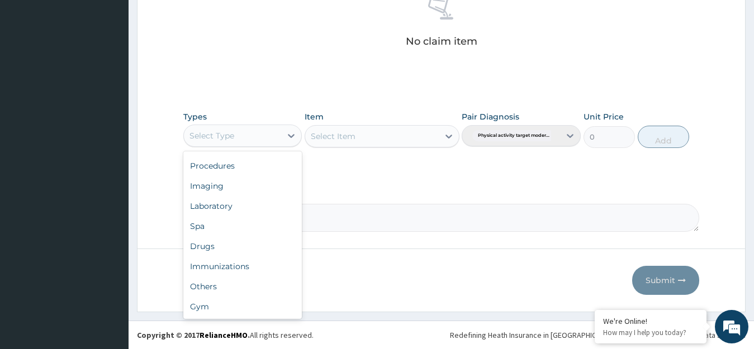
click at [262, 315] on div "Gym" at bounding box center [242, 307] width 119 height 20
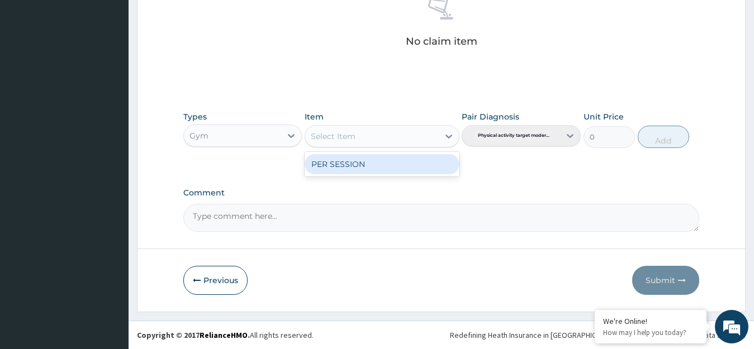
click at [440, 166] on div "PER SESSION" at bounding box center [382, 164] width 155 height 20
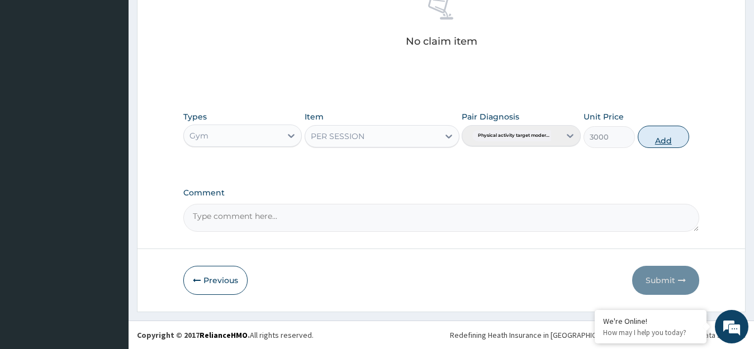
click at [660, 139] on button "Add" at bounding box center [663, 137] width 51 height 22
type input "0"
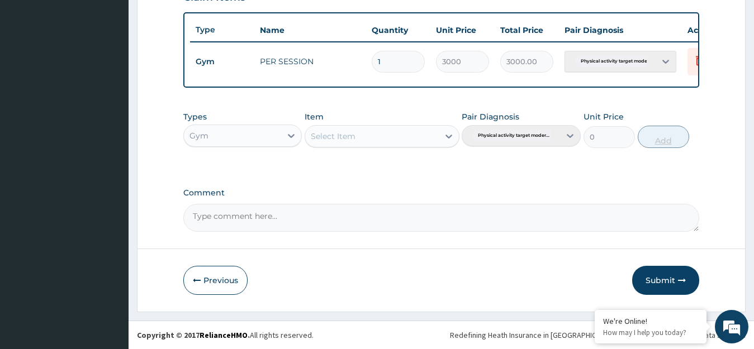
scroll to position [413, 0]
click at [663, 281] on button "Submit" at bounding box center [665, 280] width 67 height 29
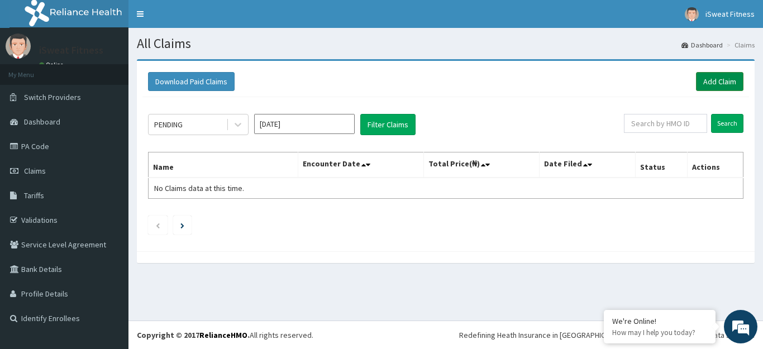
click at [715, 86] on link "Add Claim" at bounding box center [719, 81] width 47 height 19
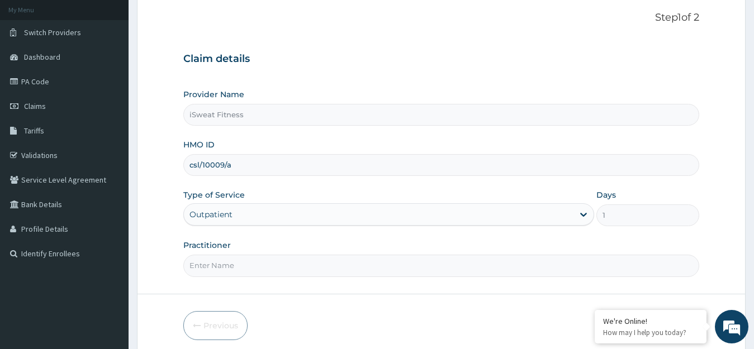
type input "csl/10009/a"
click at [308, 268] on input "Practitioner" at bounding box center [441, 266] width 516 height 22
type input "isweat fitness"
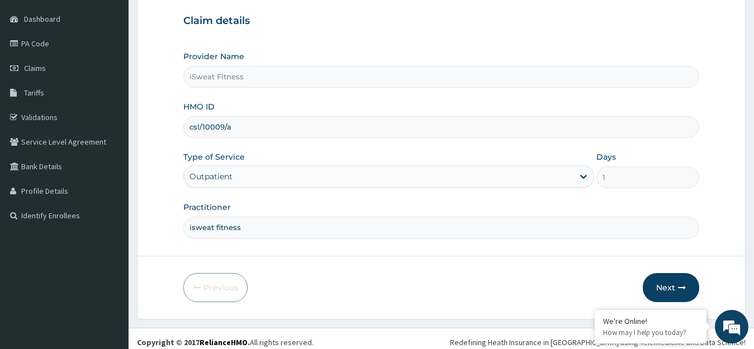
scroll to position [110, 0]
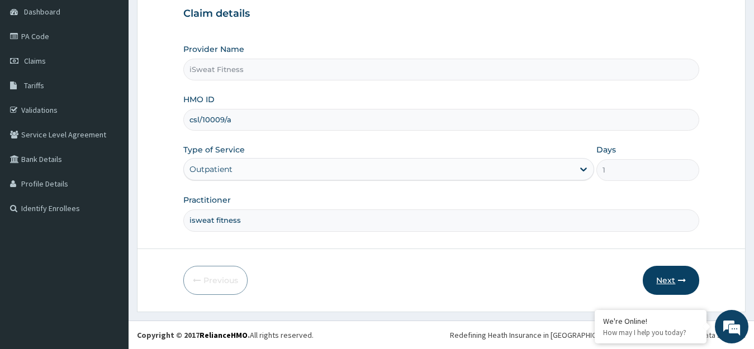
click at [669, 284] on button "Next" at bounding box center [671, 280] width 56 height 29
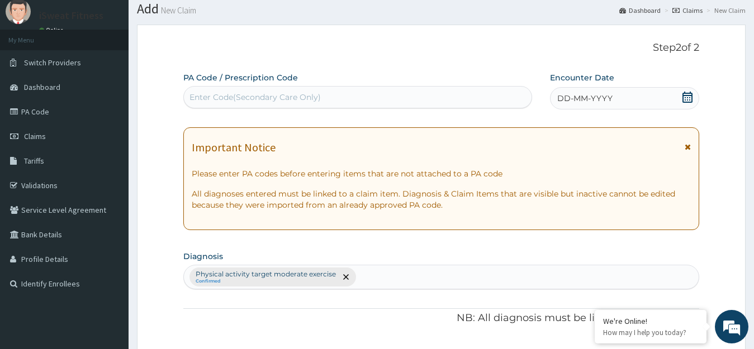
scroll to position [28, 0]
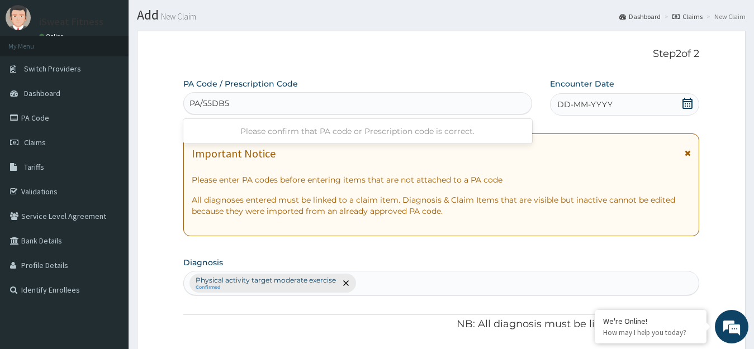
type input "PA/55DB57"
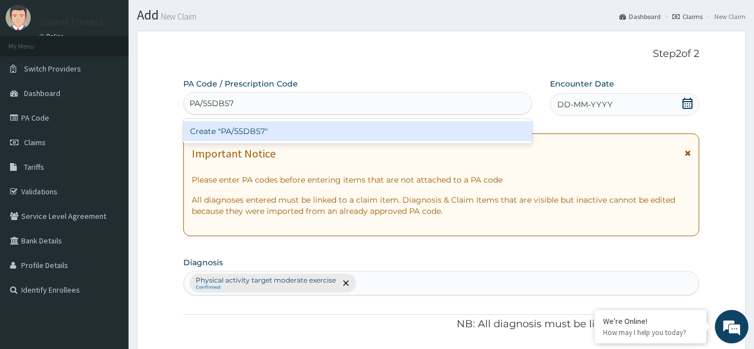
click at [379, 134] on div "Create "PA/55DB57"" at bounding box center [357, 131] width 349 height 20
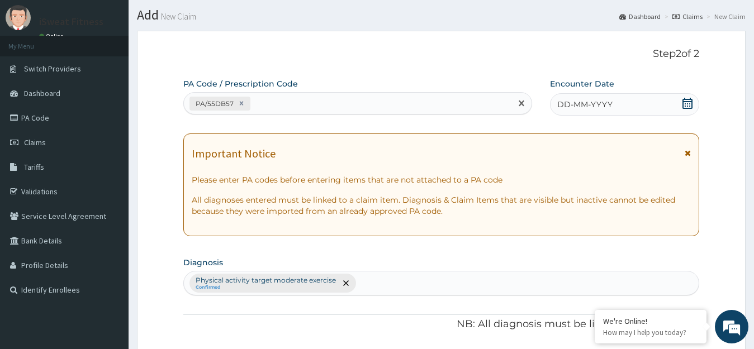
click at [686, 106] on icon at bounding box center [687, 103] width 11 height 11
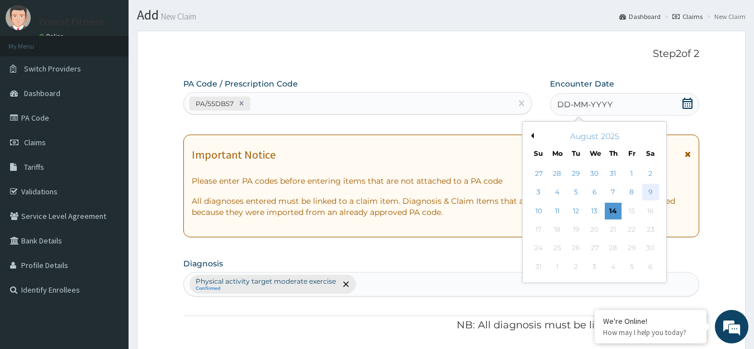
click at [649, 193] on div "9" at bounding box center [649, 192] width 17 height 17
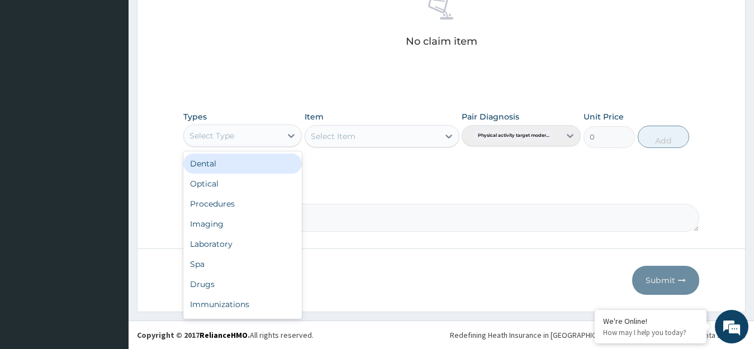
scroll to position [38, 0]
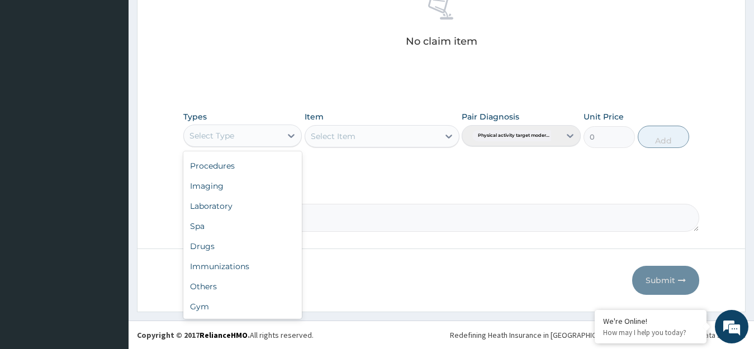
click at [256, 313] on div "Gym" at bounding box center [242, 307] width 119 height 20
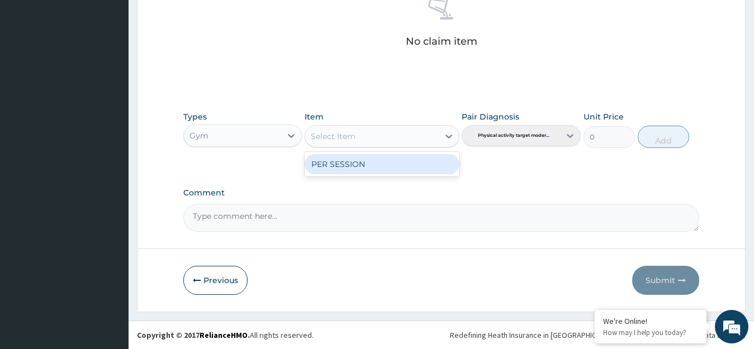
click at [441, 167] on div "PER SESSION" at bounding box center [382, 164] width 155 height 20
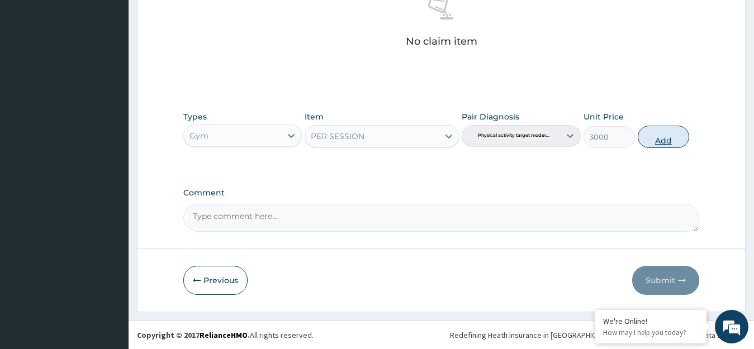
click at [660, 139] on button "Add" at bounding box center [663, 137] width 51 height 22
type input "0"
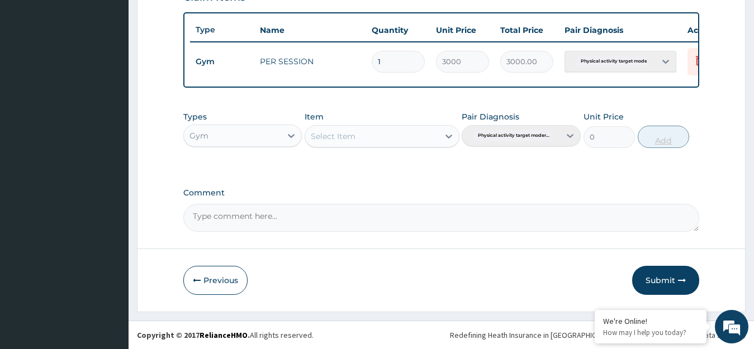
scroll to position [413, 0]
click at [662, 283] on button "Submit" at bounding box center [665, 280] width 67 height 29
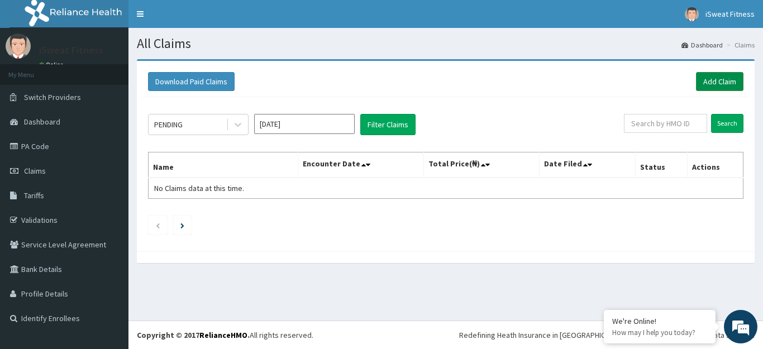
click at [716, 83] on link "Add Claim" at bounding box center [719, 81] width 47 height 19
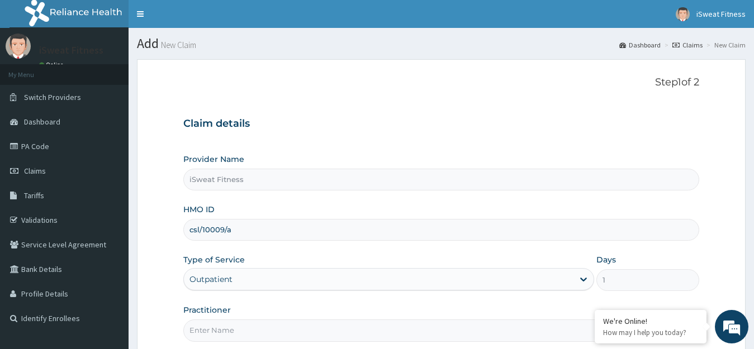
scroll to position [110, 0]
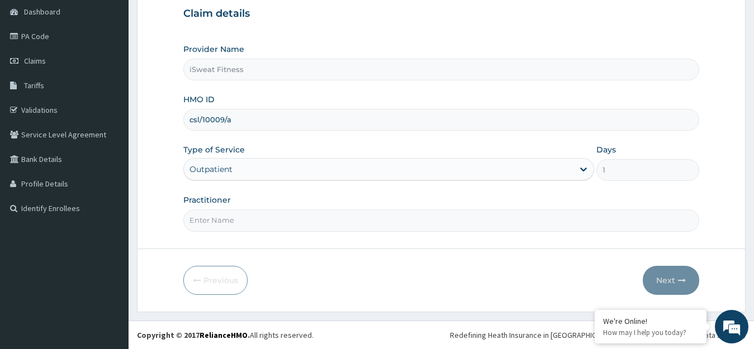
type input "csl/10009/a"
click at [336, 224] on input "Practitioner" at bounding box center [441, 221] width 516 height 22
type input "isweat fitness"
click at [667, 283] on button "Next" at bounding box center [671, 280] width 56 height 29
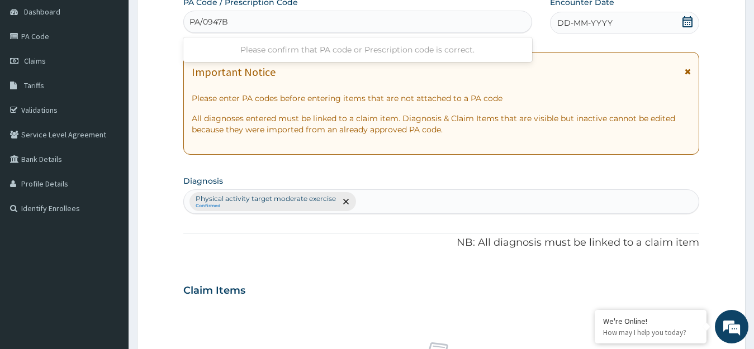
type input "PA/0947B5"
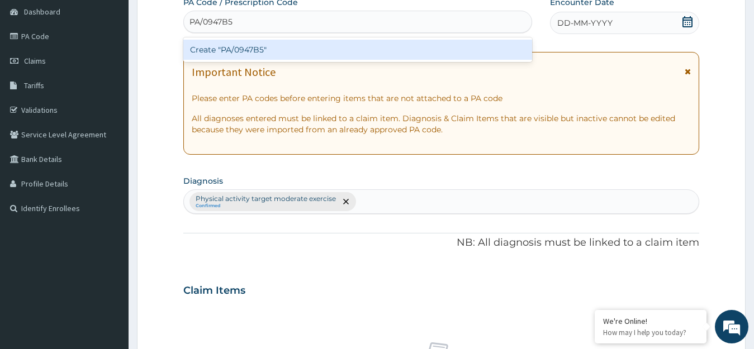
click at [468, 48] on div "Create "PA/0947B5"" at bounding box center [357, 50] width 349 height 20
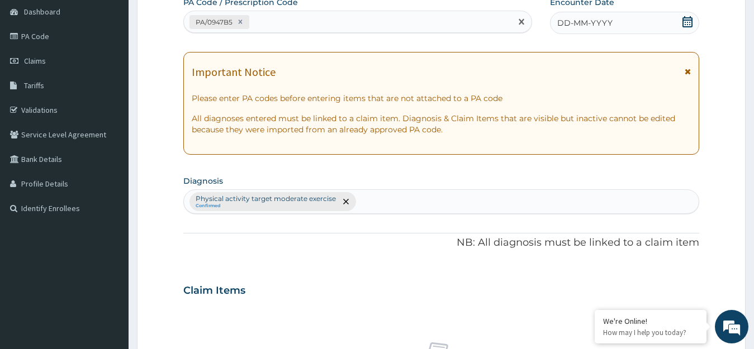
click at [683, 27] on span at bounding box center [687, 23] width 11 height 14
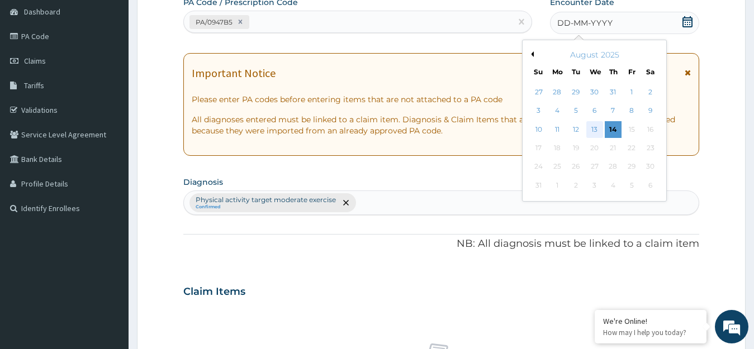
click at [586, 130] on div "13" at bounding box center [594, 129] width 17 height 17
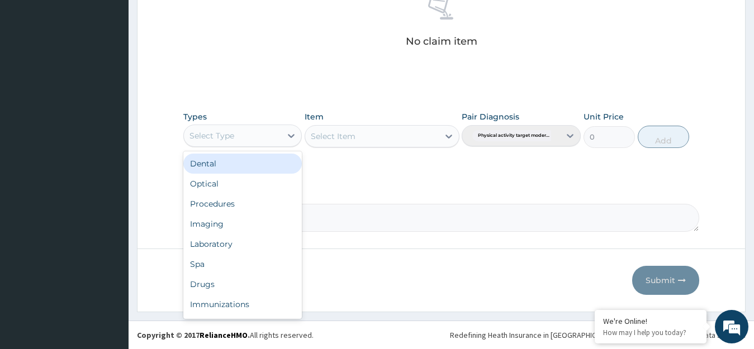
scroll to position [38, 0]
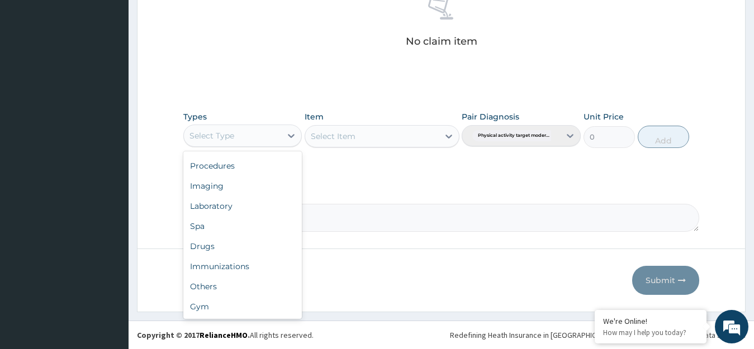
click at [255, 312] on div "Gym" at bounding box center [242, 307] width 119 height 20
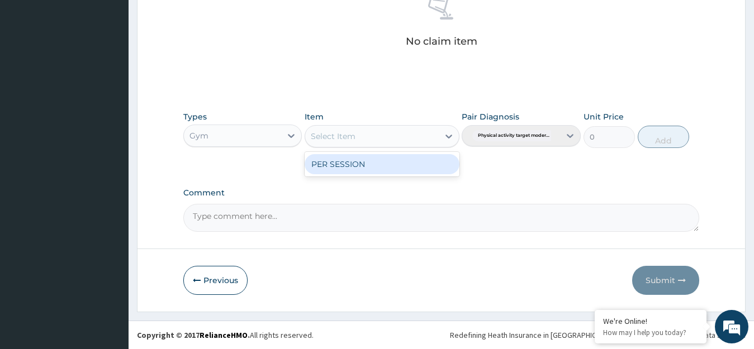
click at [431, 173] on div "PER SESSION" at bounding box center [382, 164] width 155 height 20
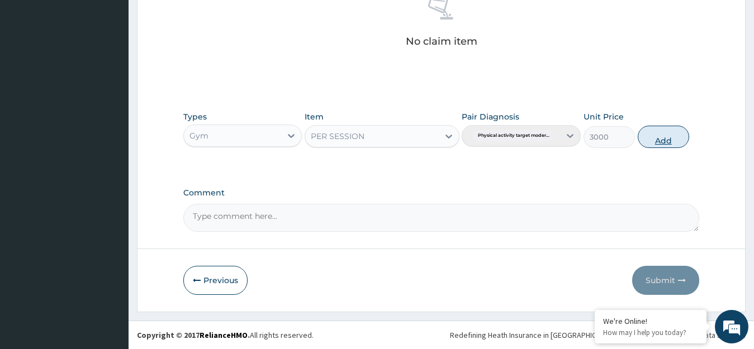
click at [668, 136] on button "Add" at bounding box center [663, 137] width 51 height 22
type input "0"
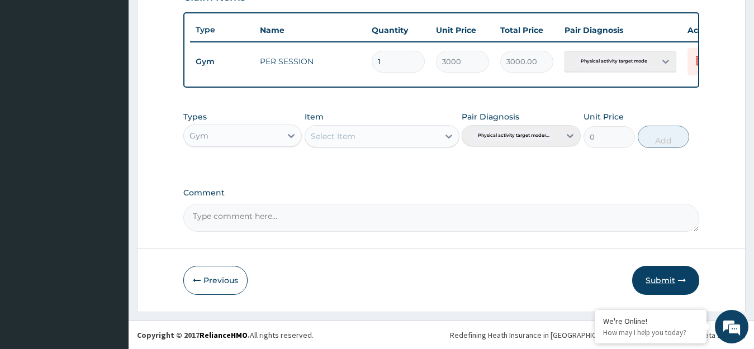
click at [660, 285] on button "Submit" at bounding box center [665, 280] width 67 height 29
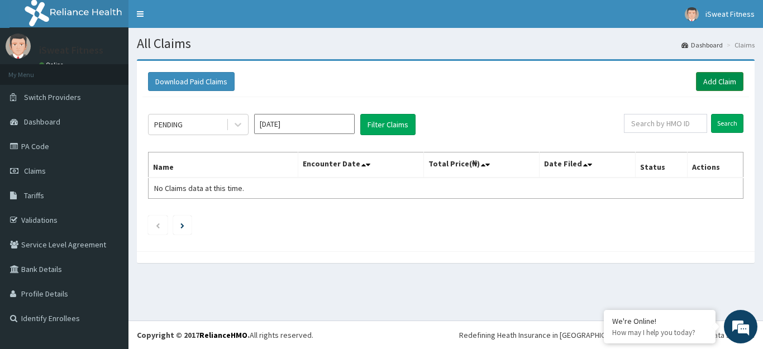
click at [727, 82] on link "Add Claim" at bounding box center [719, 81] width 47 height 19
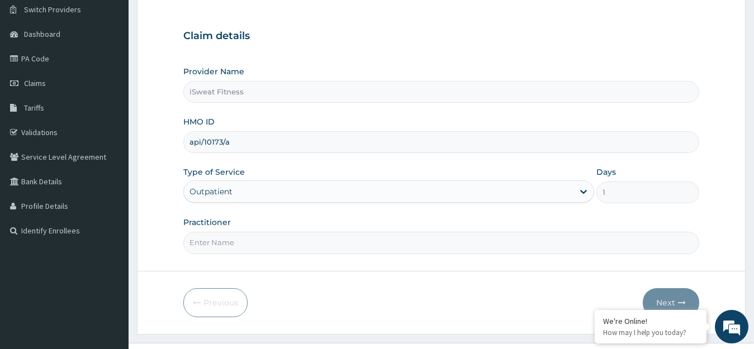
scroll to position [110, 0]
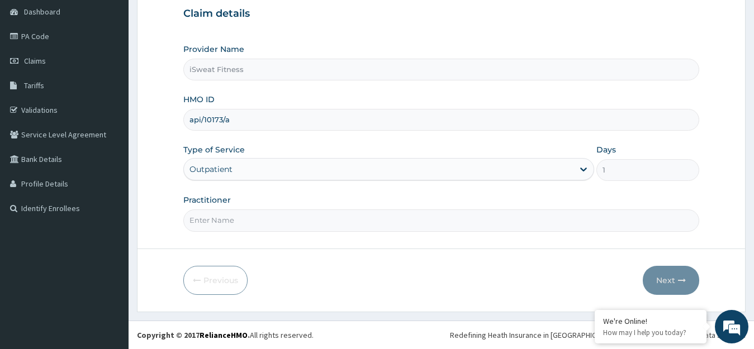
type input "api/10173/a"
click at [578, 223] on input "Practitioner" at bounding box center [441, 221] width 516 height 22
type input "isweat fitness"
click at [682, 281] on icon "button" at bounding box center [682, 281] width 8 height 8
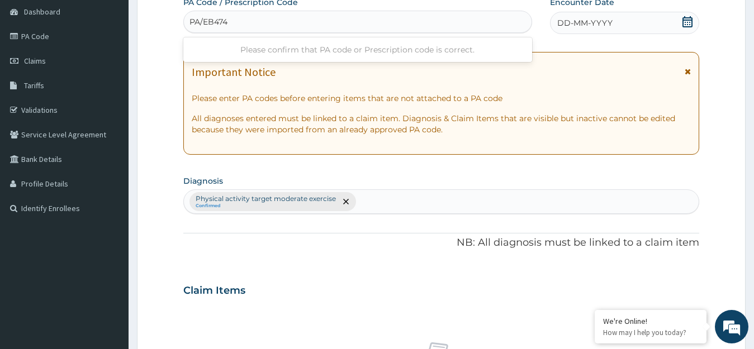
type input "PA/EB4747"
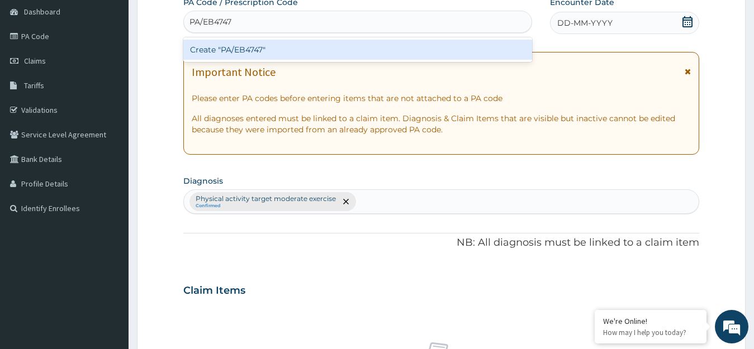
click at [451, 53] on div "Create "PA/EB4747"" at bounding box center [357, 50] width 349 height 20
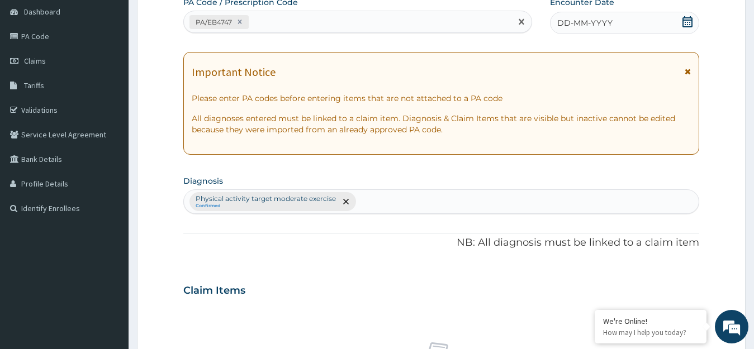
click at [685, 28] on span at bounding box center [687, 23] width 11 height 14
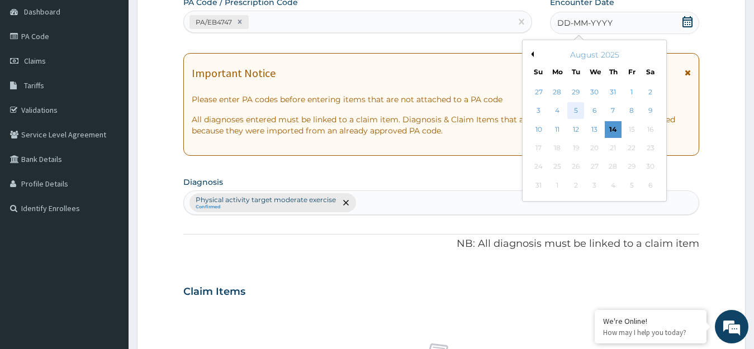
click at [574, 110] on div "5" at bounding box center [575, 111] width 17 height 17
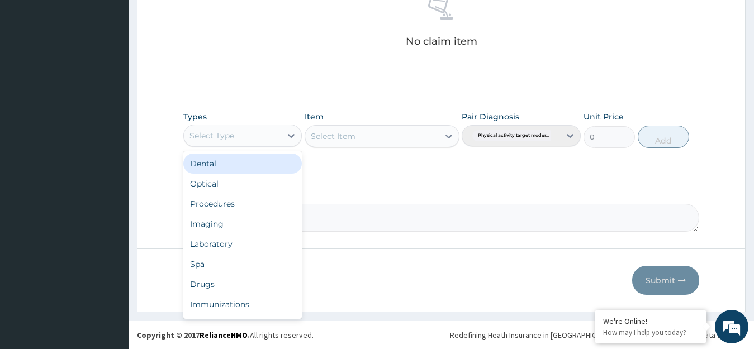
scroll to position [38, 0]
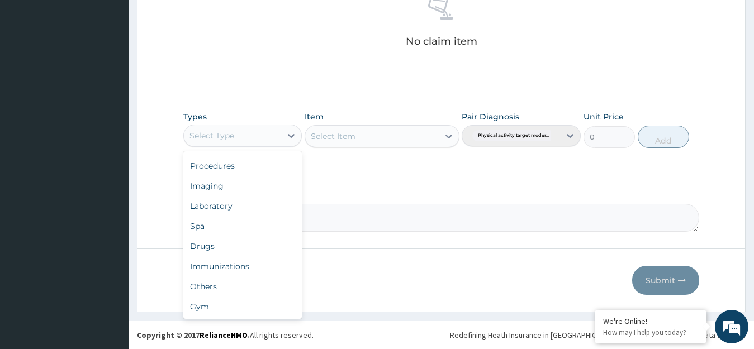
click at [248, 306] on div "Gym" at bounding box center [242, 307] width 119 height 20
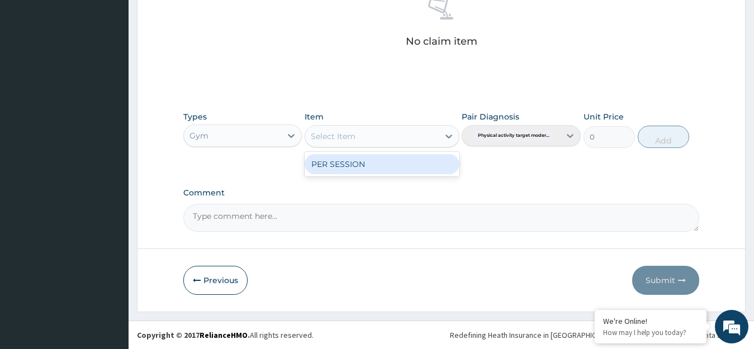
click at [419, 165] on div "PER SESSION" at bounding box center [382, 164] width 155 height 20
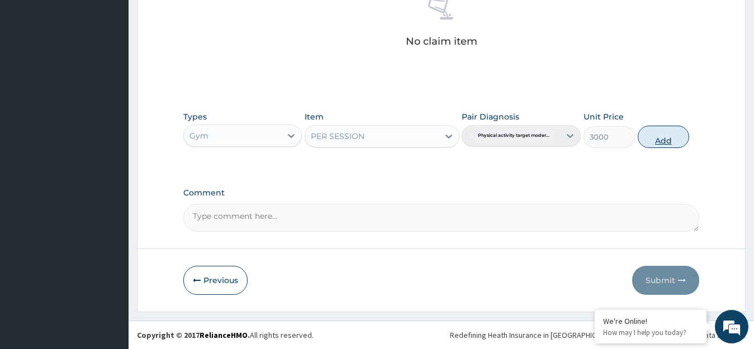
click at [660, 135] on button "Add" at bounding box center [663, 137] width 51 height 22
type input "0"
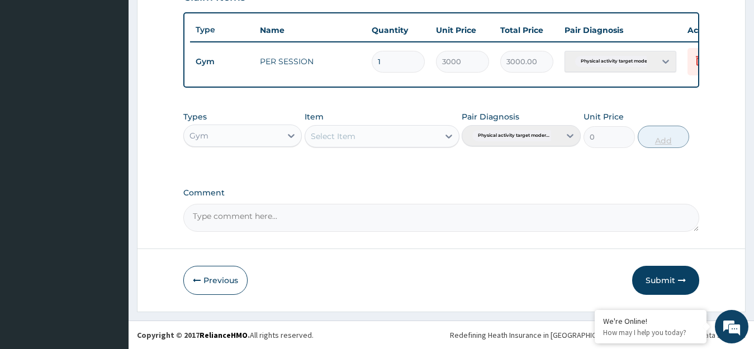
scroll to position [413, 0]
click at [663, 281] on button "Submit" at bounding box center [665, 280] width 67 height 29
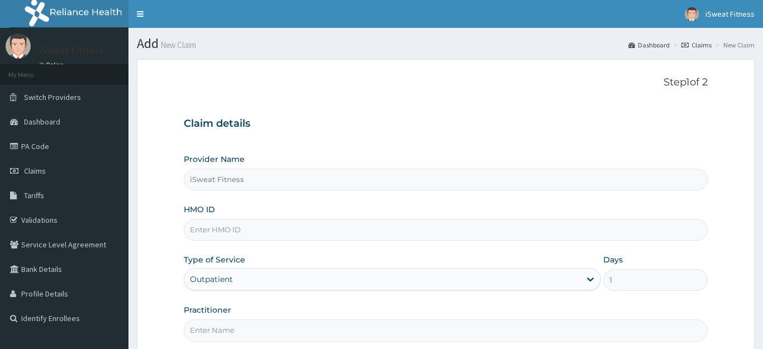
click at [341, 232] on input "HMO ID" at bounding box center [446, 230] width 524 height 22
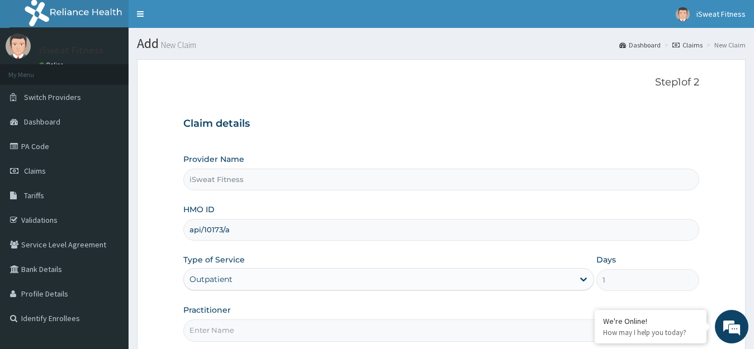
scroll to position [110, 0]
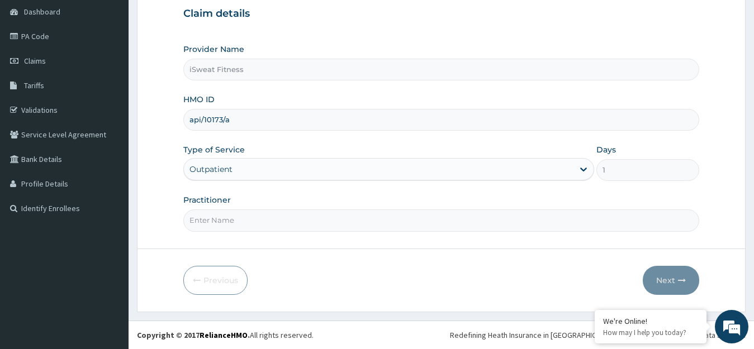
type input "api/10173/a"
click at [338, 229] on input "Practitioner" at bounding box center [441, 221] width 516 height 22
type input "isweat fitness"
click at [674, 281] on button "Next" at bounding box center [671, 280] width 56 height 29
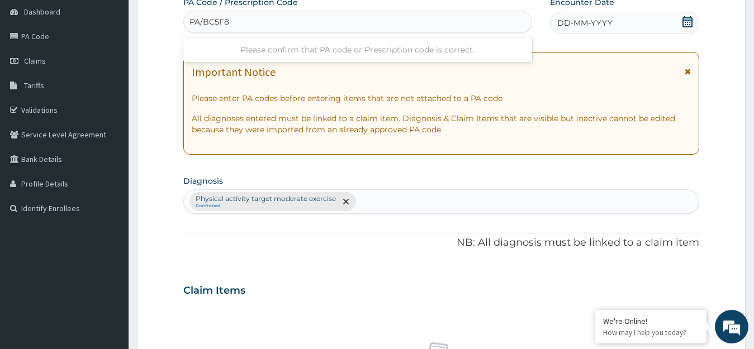
type input "PA/BC5F8E"
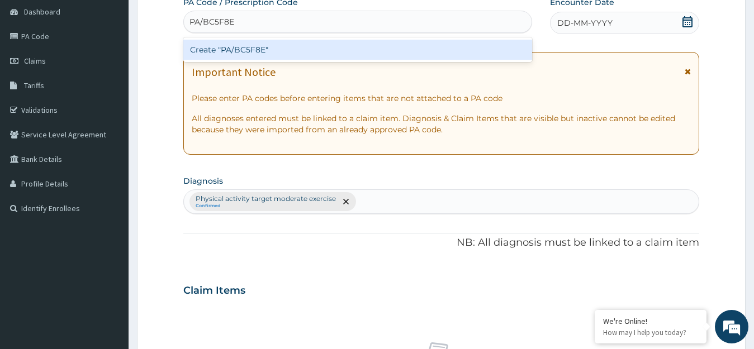
click at [447, 51] on div "Create "PA/BC5F8E"" at bounding box center [357, 50] width 349 height 20
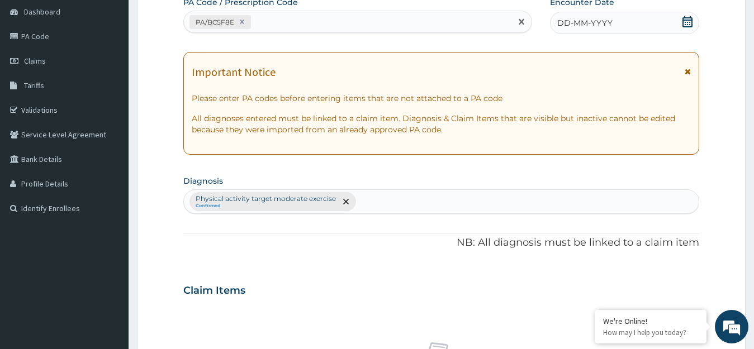
click at [686, 26] on icon at bounding box center [687, 21] width 10 height 11
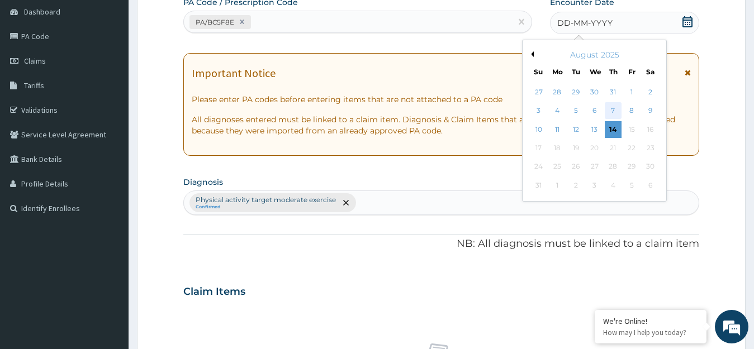
click at [612, 108] on div "7" at bounding box center [613, 111] width 17 height 17
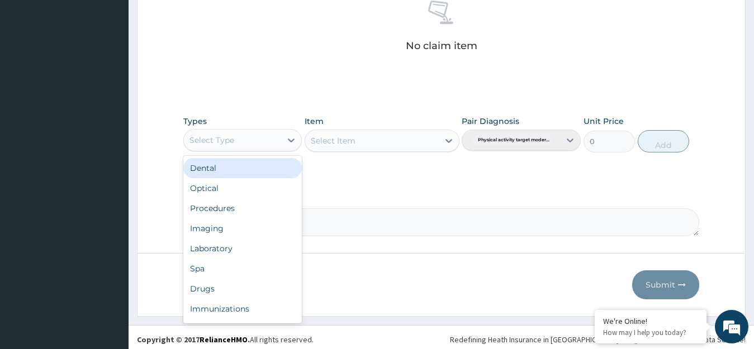
scroll to position [38, 0]
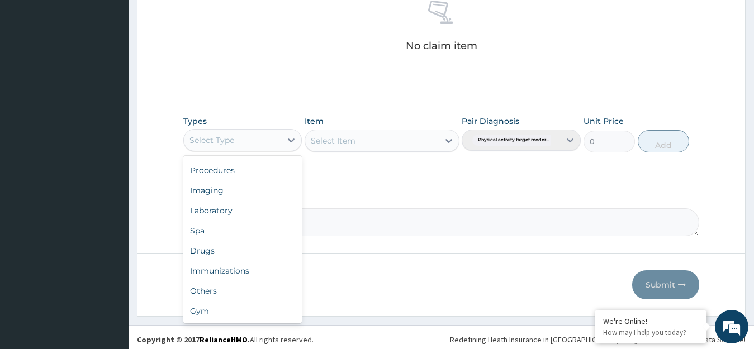
click at [245, 316] on div "Gym" at bounding box center [242, 311] width 119 height 20
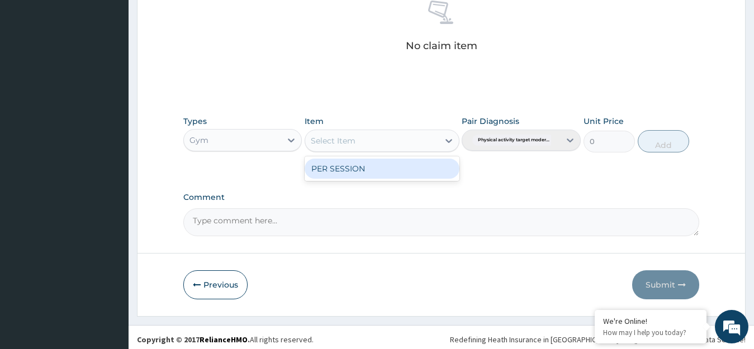
click at [424, 166] on div "PER SESSION" at bounding box center [382, 169] width 155 height 20
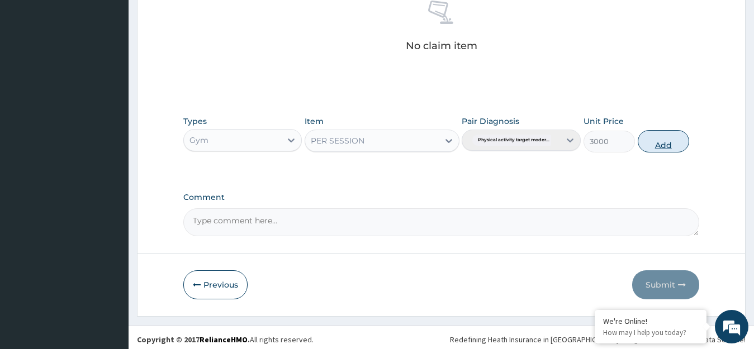
click at [662, 140] on button "Add" at bounding box center [663, 141] width 51 height 22
type input "0"
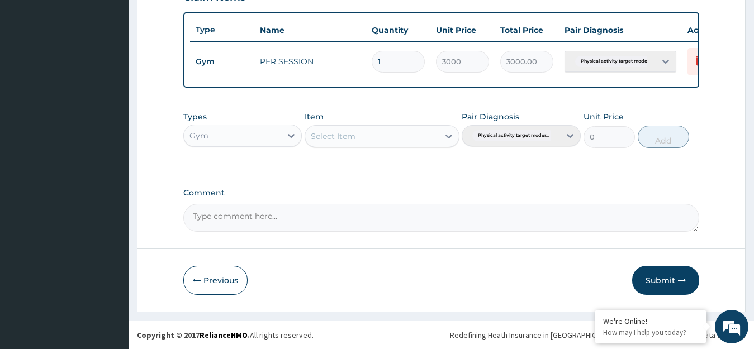
click at [660, 284] on button "Submit" at bounding box center [665, 280] width 67 height 29
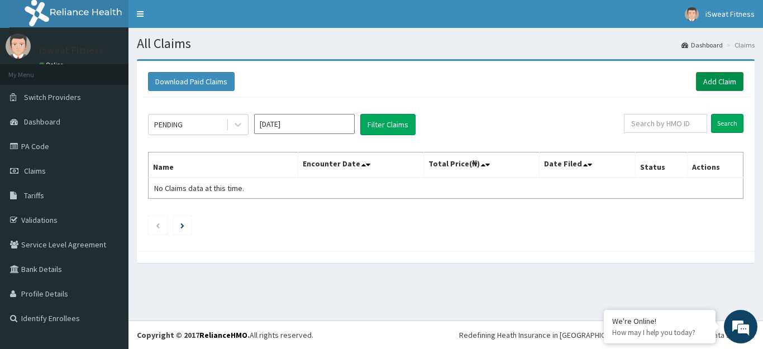
click at [726, 87] on link "Add Claim" at bounding box center [719, 81] width 47 height 19
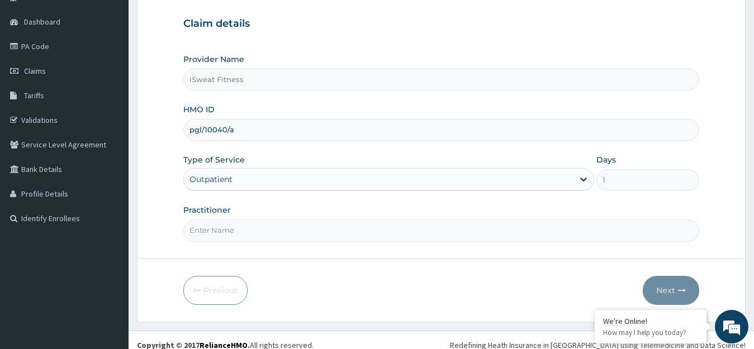
scroll to position [110, 0]
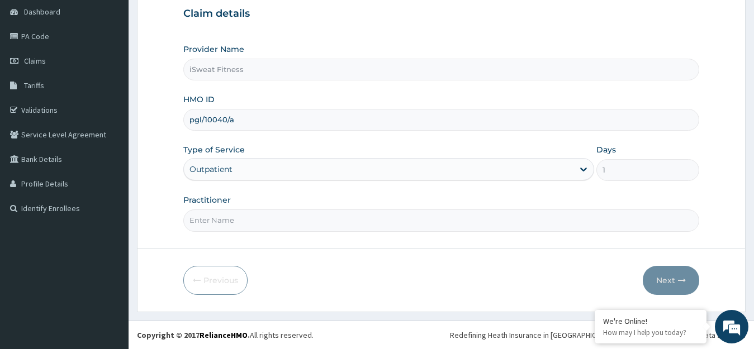
type input "pgl/10040/a"
click at [367, 223] on input "Practitioner" at bounding box center [441, 221] width 516 height 22
type input "isweat fitness"
click at [671, 283] on button "Next" at bounding box center [671, 280] width 56 height 29
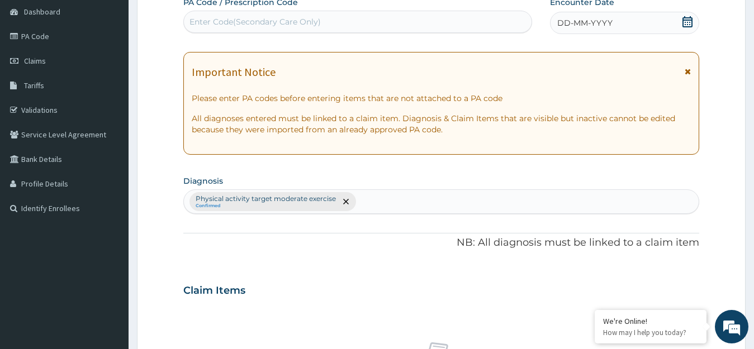
scroll to position [0, 0]
type input "PA/FB41F3"
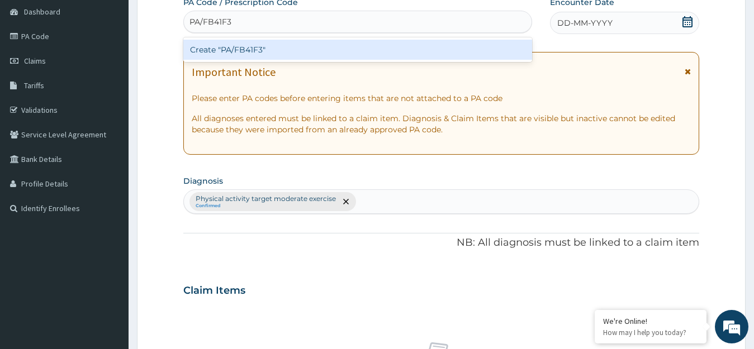
click at [414, 49] on div "Create "PA/FB41F3"" at bounding box center [357, 50] width 349 height 20
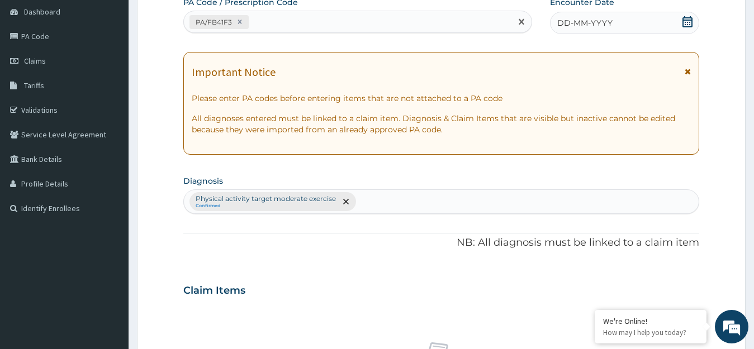
click at [686, 19] on icon at bounding box center [687, 21] width 11 height 11
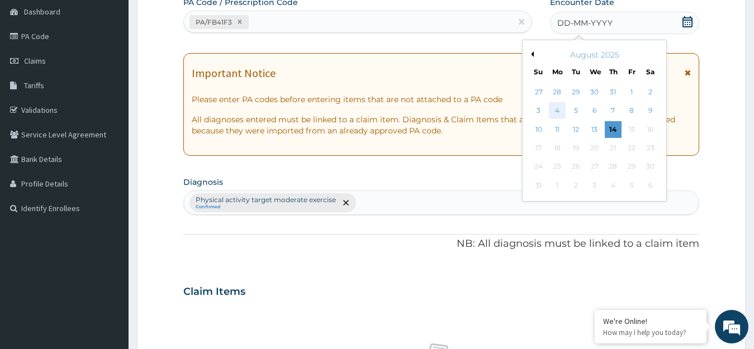
click at [564, 110] on div "4" at bounding box center [557, 111] width 17 height 17
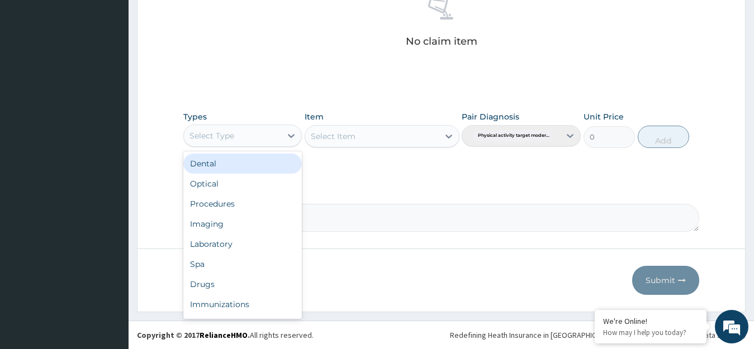
scroll to position [38, 0]
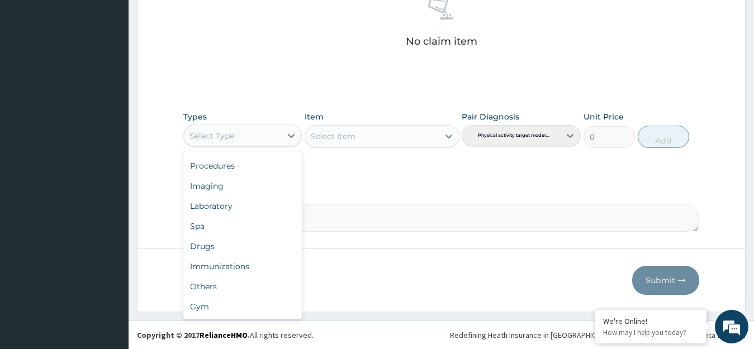
click at [250, 308] on div "Gym" at bounding box center [242, 307] width 119 height 20
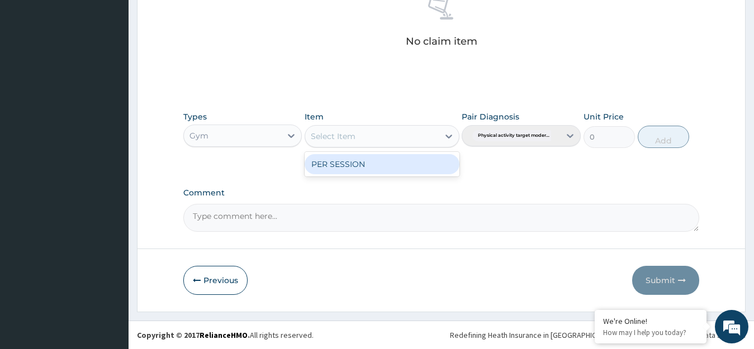
click at [417, 168] on div "PER SESSION" at bounding box center [382, 164] width 155 height 20
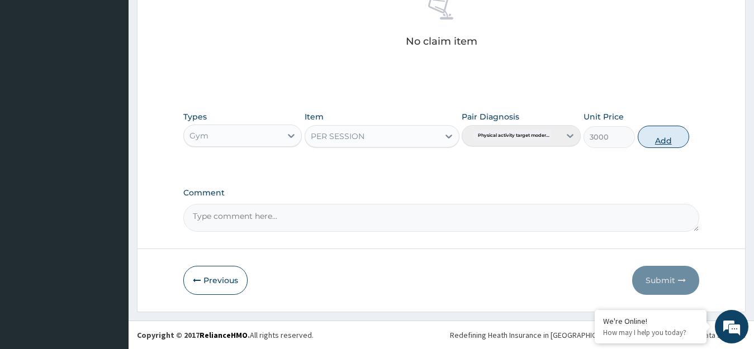
click at [663, 135] on button "Add" at bounding box center [663, 137] width 51 height 22
type input "0"
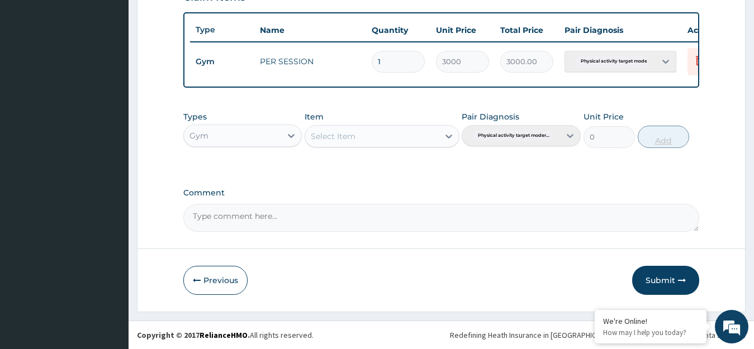
scroll to position [413, 0]
click at [662, 283] on button "Submit" at bounding box center [665, 280] width 67 height 29
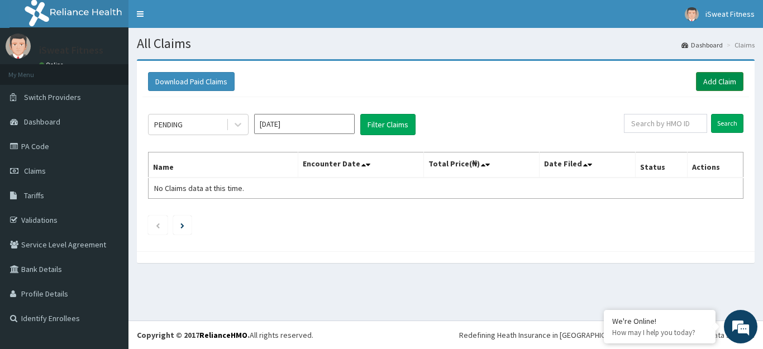
click at [727, 85] on link "Add Claim" at bounding box center [719, 81] width 47 height 19
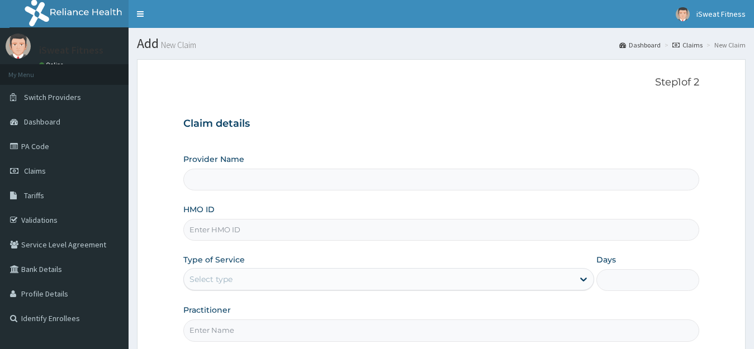
type input "iSweat Fitness"
type input "1"
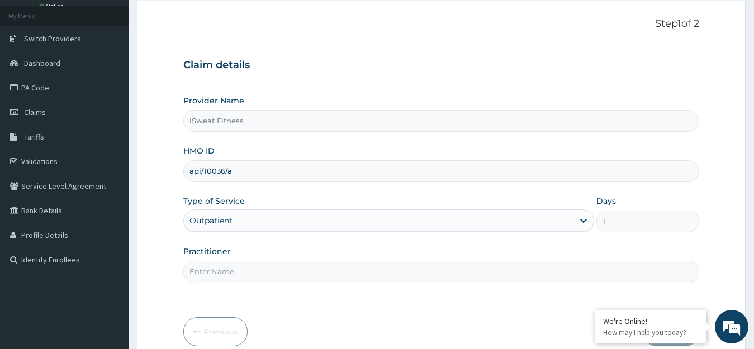
scroll to position [110, 0]
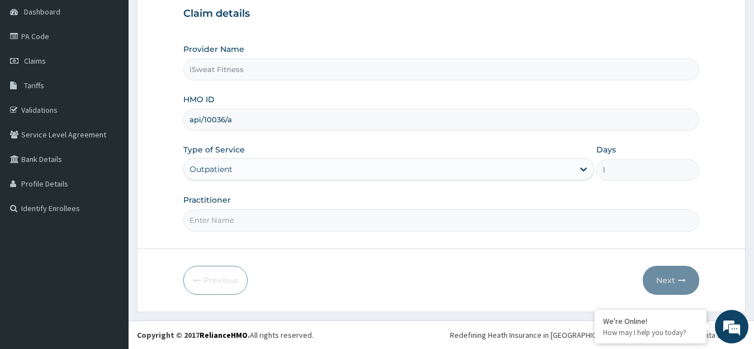
type input "api/10036/a"
click at [372, 177] on div "Outpatient" at bounding box center [388, 169] width 411 height 22
click at [367, 221] on input "Practitioner" at bounding box center [441, 221] width 516 height 22
type input "isweat fitness"
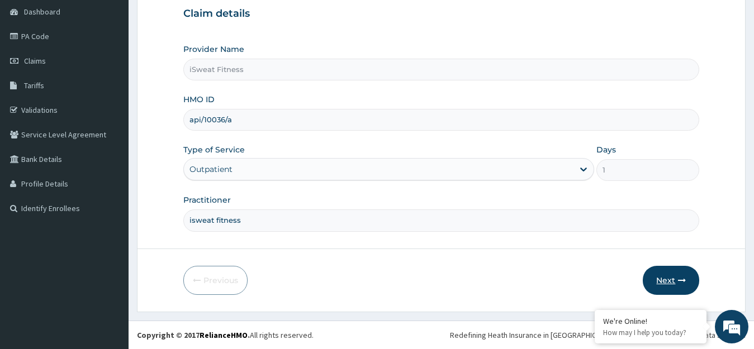
click at [673, 280] on button "Next" at bounding box center [671, 280] width 56 height 29
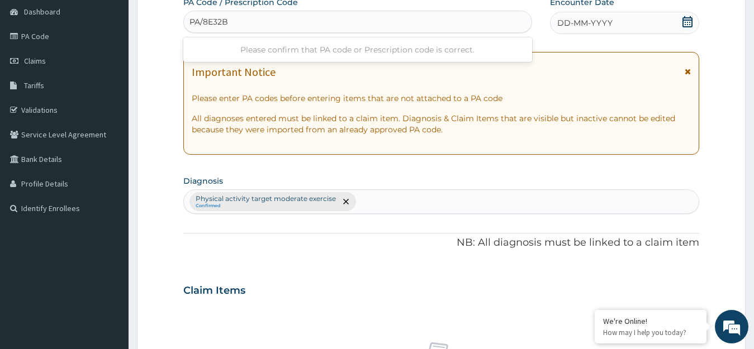
type input "PA/8E32BF"
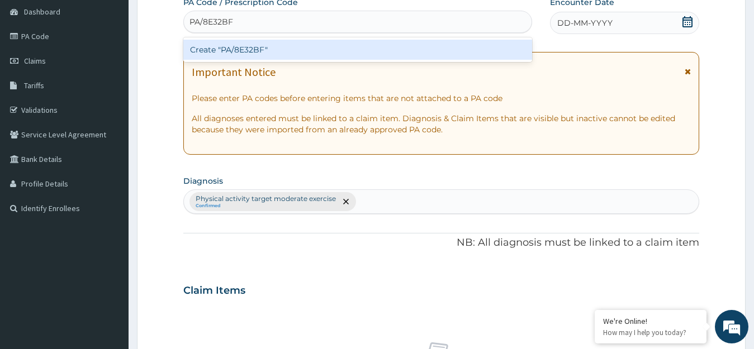
click at [381, 57] on div "Create "PA/8E32BF"" at bounding box center [357, 50] width 349 height 20
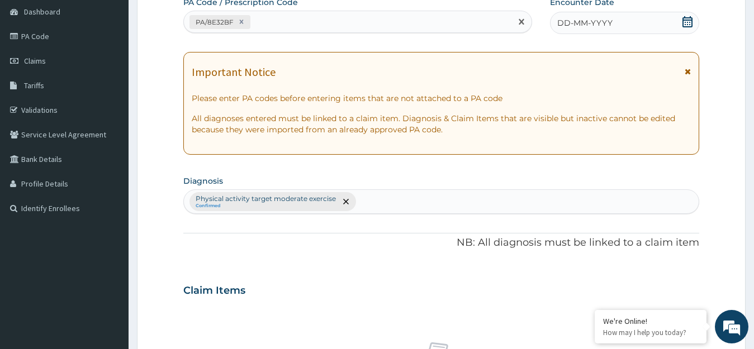
click at [686, 20] on icon at bounding box center [687, 21] width 10 height 11
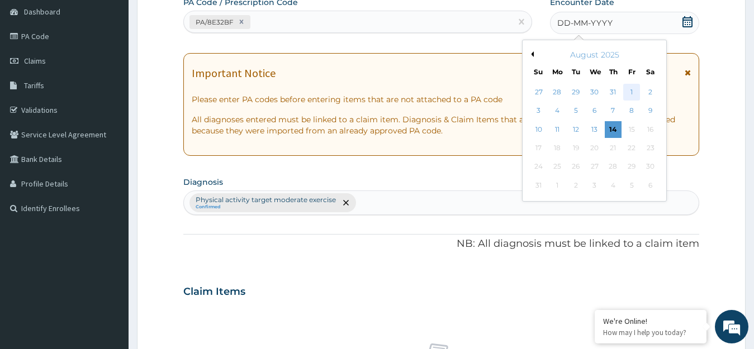
click at [631, 92] on div "1" at bounding box center [631, 92] width 17 height 17
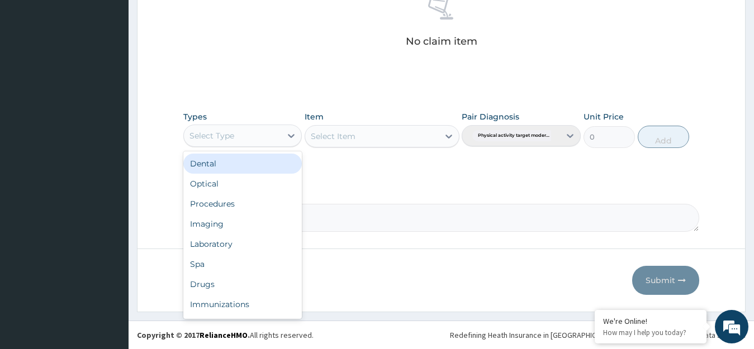
scroll to position [38, 0]
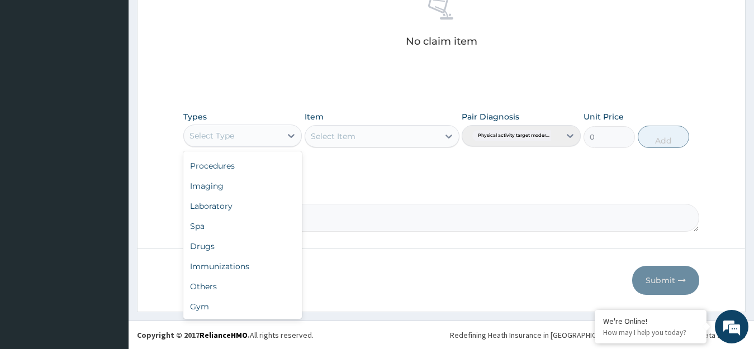
click at [248, 313] on div "Gym" at bounding box center [242, 307] width 119 height 20
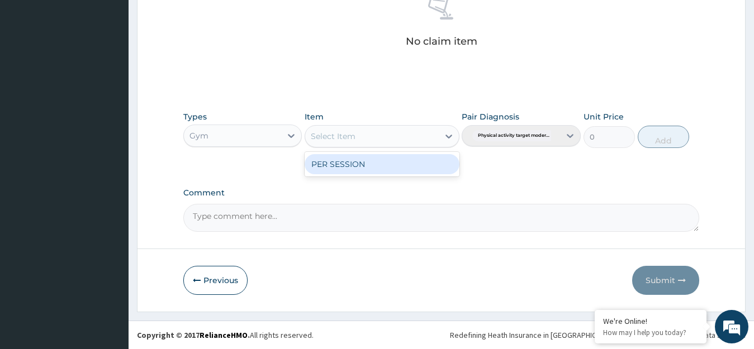
click at [432, 164] on div "PER SESSION" at bounding box center [382, 164] width 155 height 20
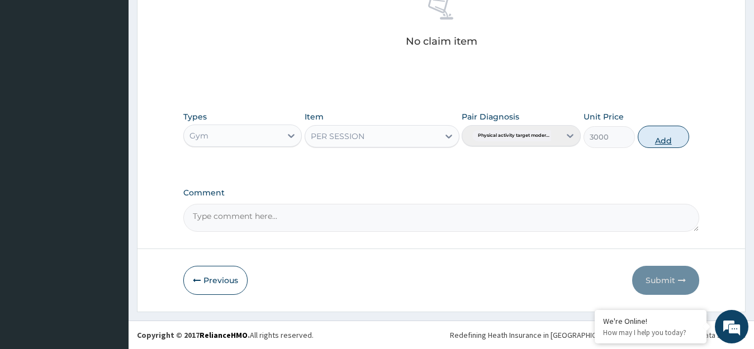
click at [659, 135] on button "Add" at bounding box center [663, 137] width 51 height 22
type input "0"
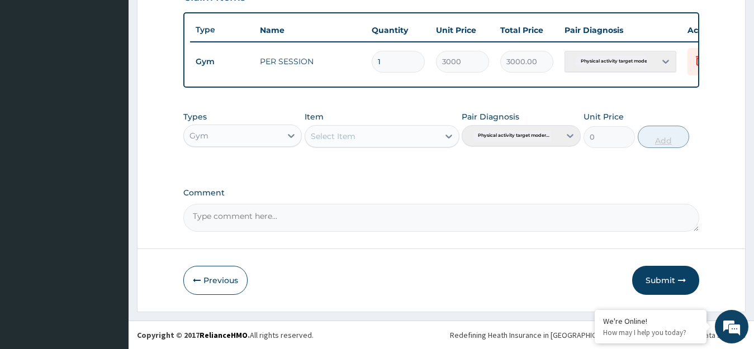
scroll to position [413, 0]
click at [662, 283] on button "Submit" at bounding box center [665, 280] width 67 height 29
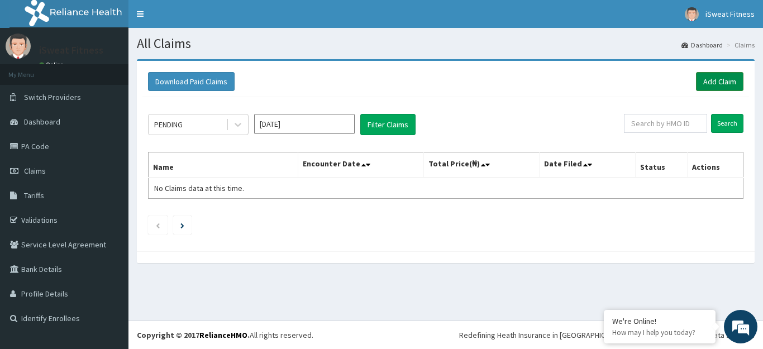
click at [720, 85] on link "Add Claim" at bounding box center [719, 81] width 47 height 19
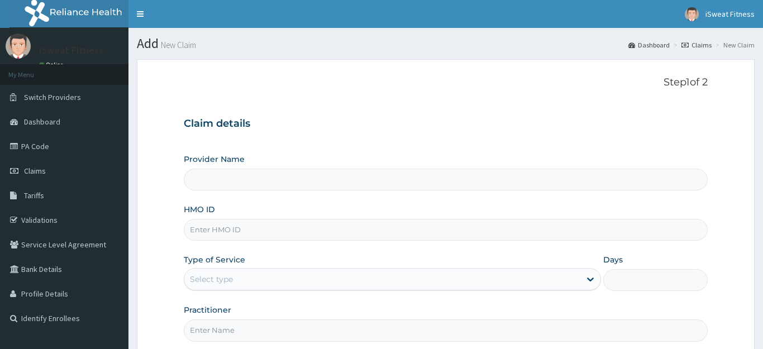
type input "iSweat Fitness"
type input "1"
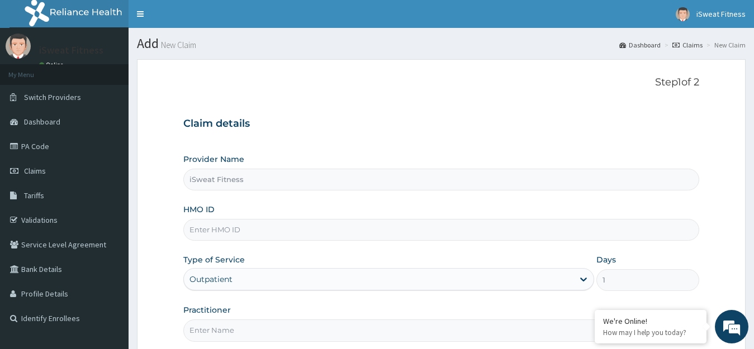
click at [528, 234] on input "HMO ID" at bounding box center [441, 230] width 516 height 22
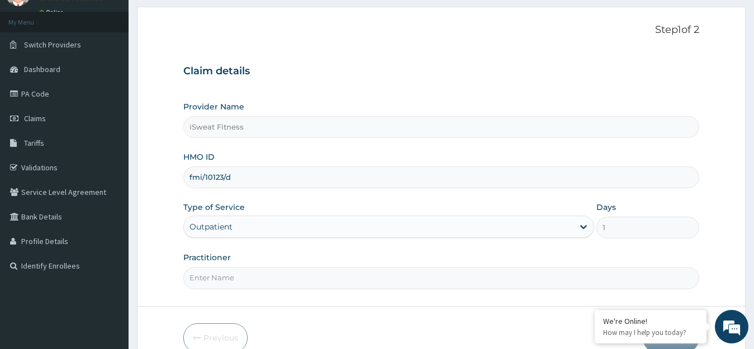
scroll to position [110, 0]
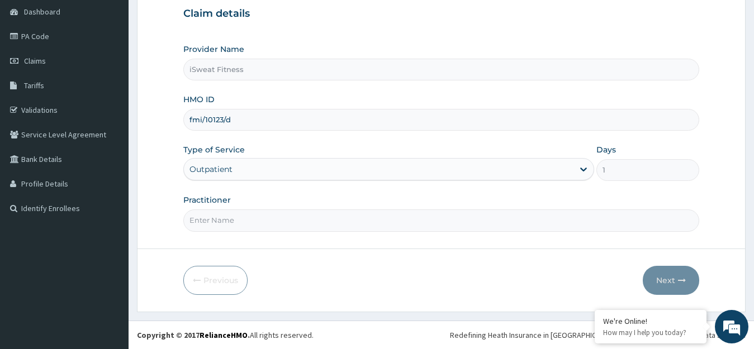
type input "fmi/10123/d"
click at [383, 229] on input "Practitioner" at bounding box center [441, 221] width 516 height 22
type input "isweat fitness"
click at [667, 281] on button "Next" at bounding box center [671, 280] width 56 height 29
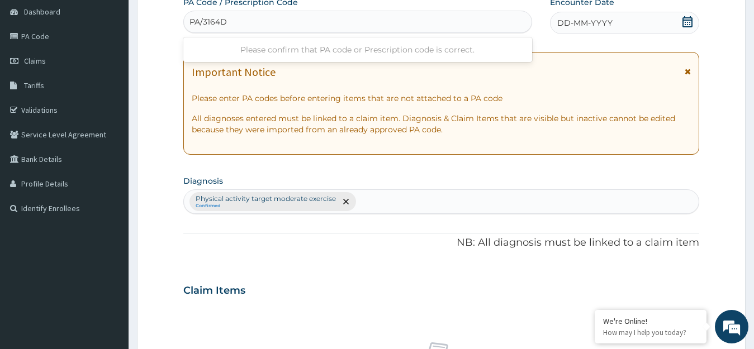
type input "PA/3164D4"
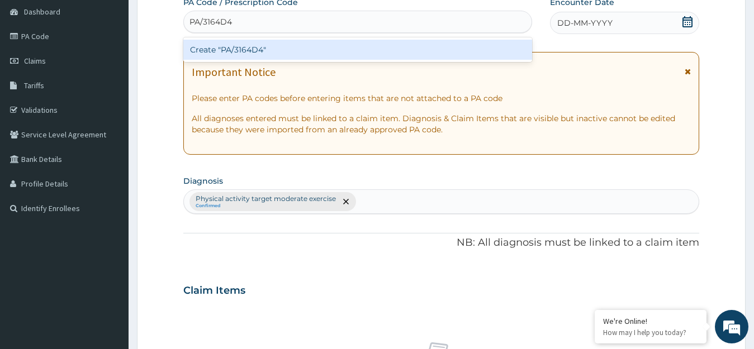
click at [348, 53] on div "Create "PA/3164D4"" at bounding box center [357, 50] width 349 height 20
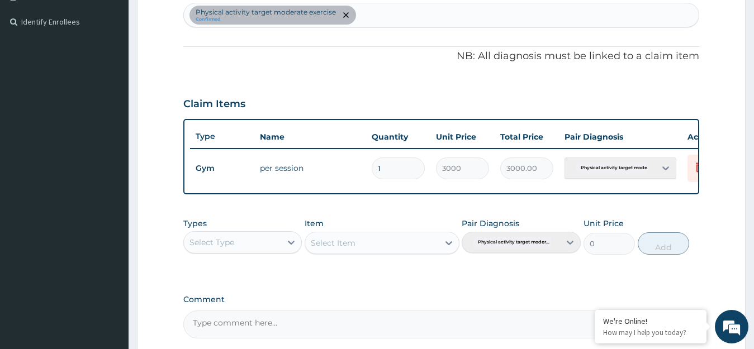
scroll to position [413, 0]
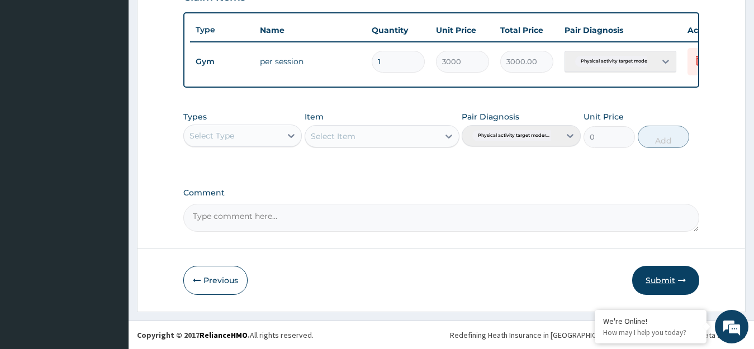
click at [660, 282] on button "Submit" at bounding box center [665, 280] width 67 height 29
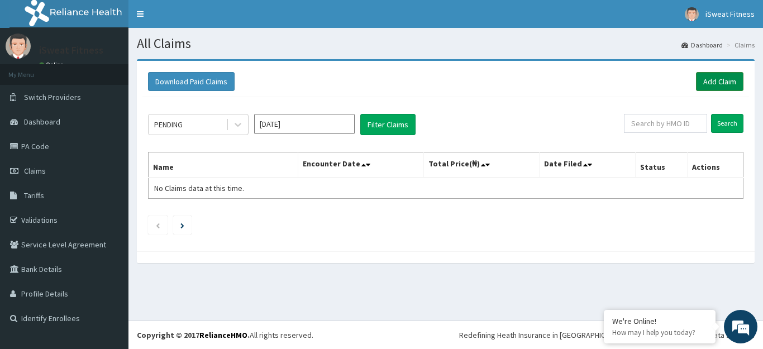
click at [717, 79] on link "Add Claim" at bounding box center [719, 81] width 47 height 19
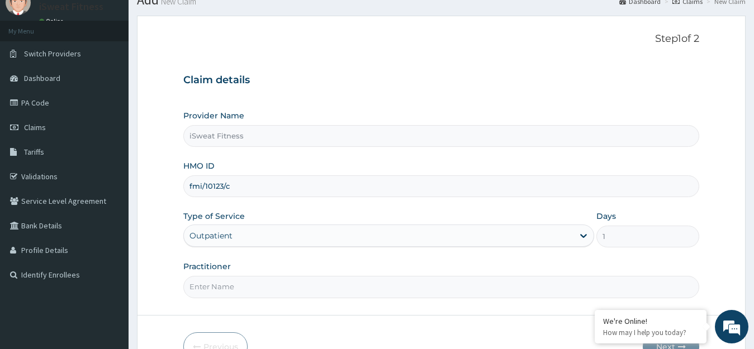
scroll to position [110, 0]
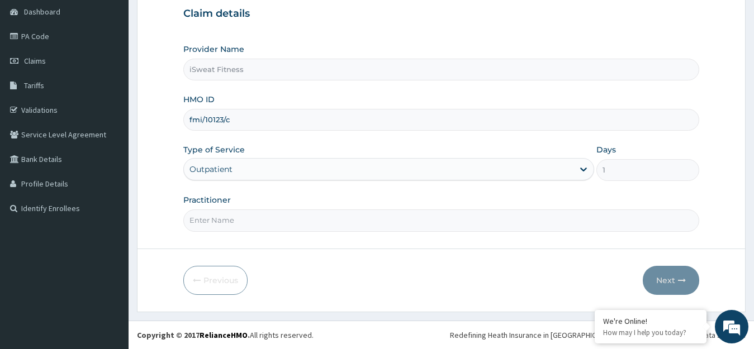
type input "fmi/10123/c"
click at [400, 223] on input "Practitioner" at bounding box center [441, 221] width 516 height 22
type input "isweat fitness"
click at [674, 281] on button "Next" at bounding box center [671, 280] width 56 height 29
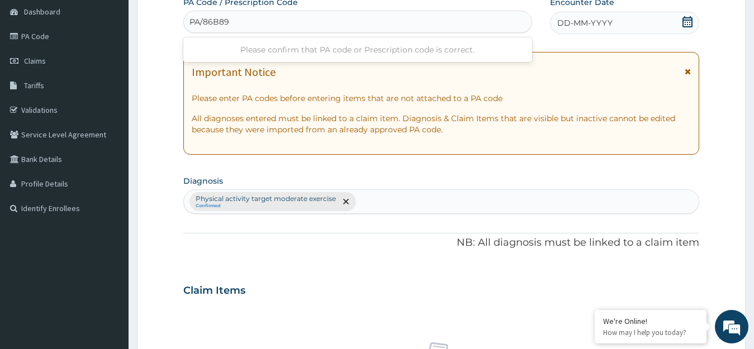
type input "PA/86B896"
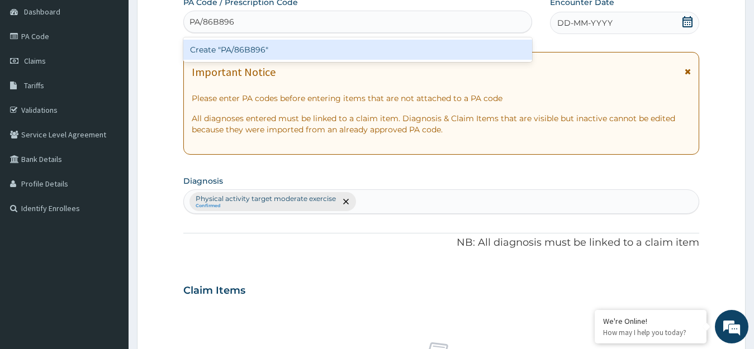
click at [479, 53] on div "Create "PA/86B896"" at bounding box center [357, 50] width 349 height 20
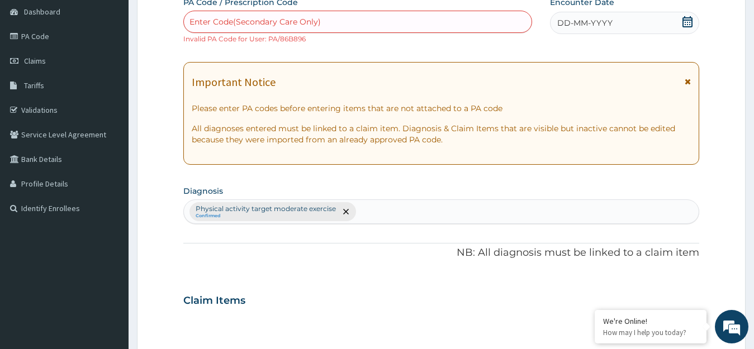
scroll to position [467, 0]
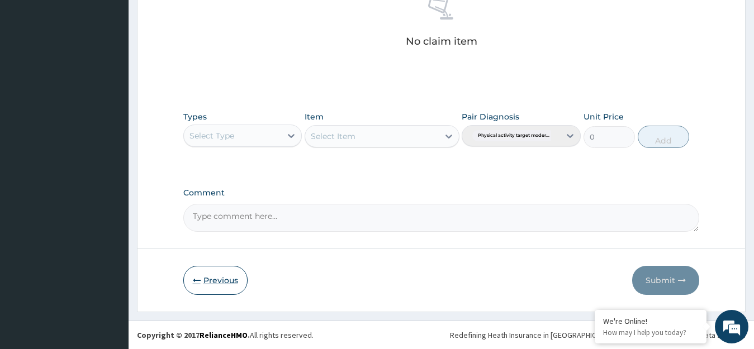
click at [235, 281] on button "Previous" at bounding box center [215, 280] width 64 height 29
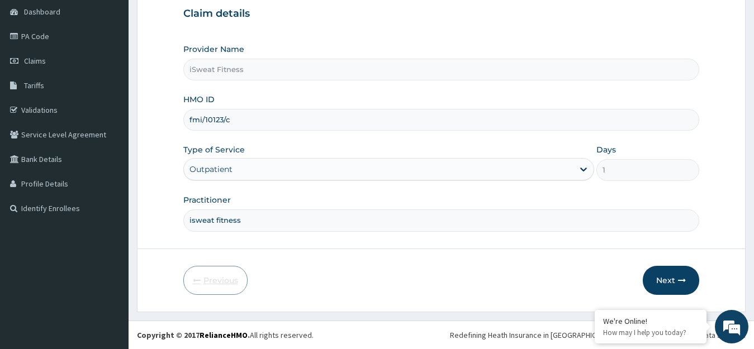
scroll to position [110, 0]
click at [324, 124] on input "fmi/10123/c" at bounding box center [441, 120] width 516 height 22
type input "fmi/10123/a"
click at [673, 279] on button "Next" at bounding box center [671, 280] width 56 height 29
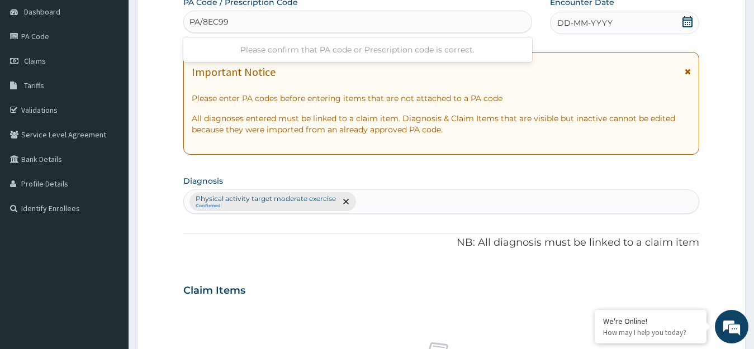
type input "PA/8EC99F"
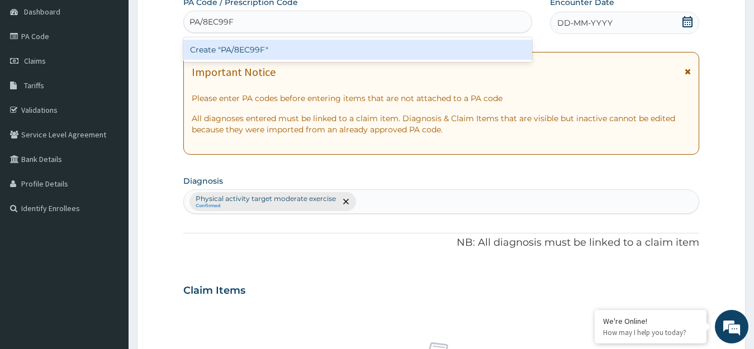
click at [446, 46] on div "Create "PA/8EC99F"" at bounding box center [357, 50] width 349 height 20
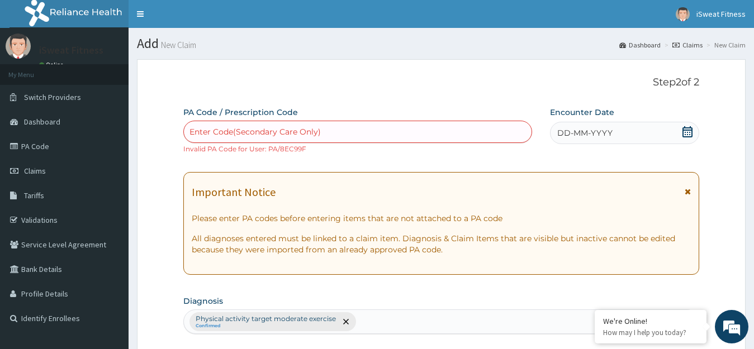
scroll to position [467, 0]
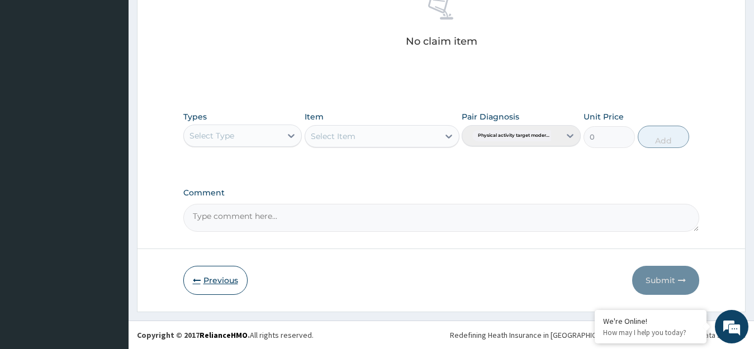
click at [226, 281] on button "Previous" at bounding box center [215, 280] width 64 height 29
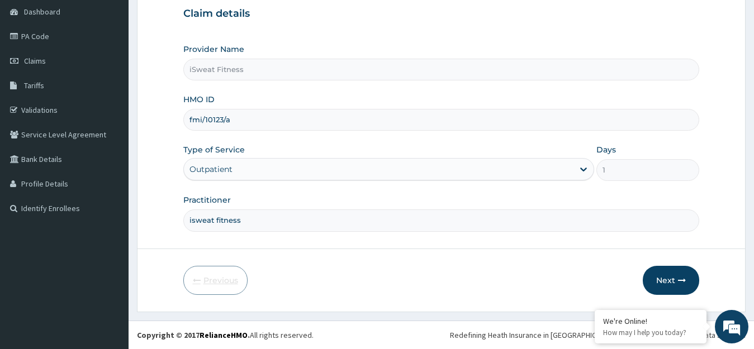
scroll to position [110, 0]
click at [338, 121] on input "fmi/10123/a" at bounding box center [441, 120] width 516 height 22
type input "f"
type input "jec/10011/a"
click at [673, 279] on button "Next" at bounding box center [671, 280] width 56 height 29
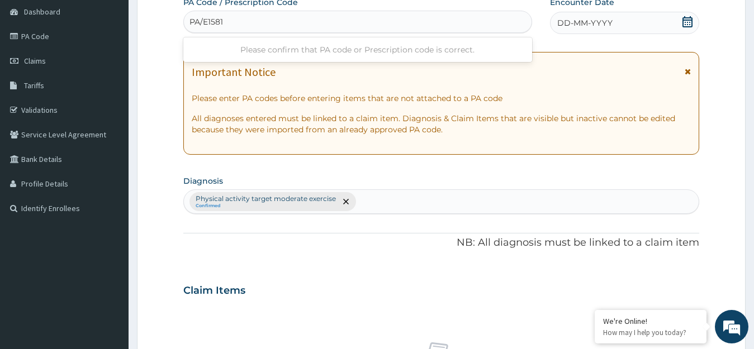
type input "PA/E15816"
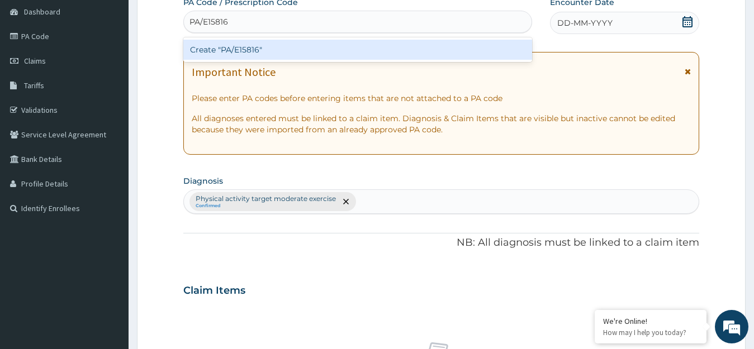
click at [436, 47] on div "Create "PA/E15816"" at bounding box center [357, 50] width 349 height 20
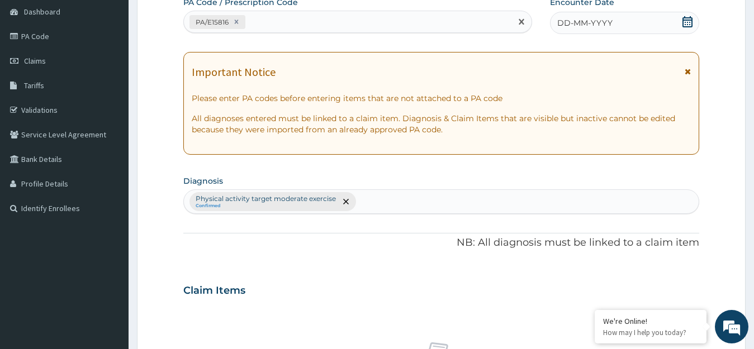
click at [686, 18] on icon at bounding box center [687, 21] width 11 height 11
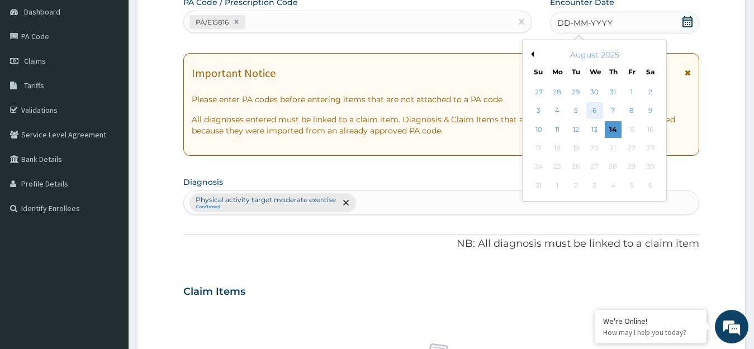
click at [594, 111] on div "6" at bounding box center [594, 111] width 17 height 17
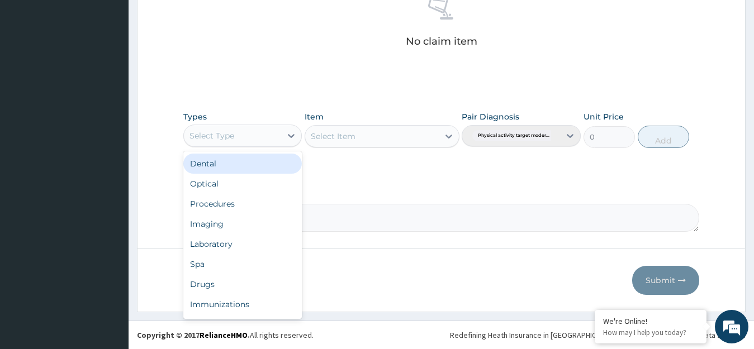
scroll to position [38, 0]
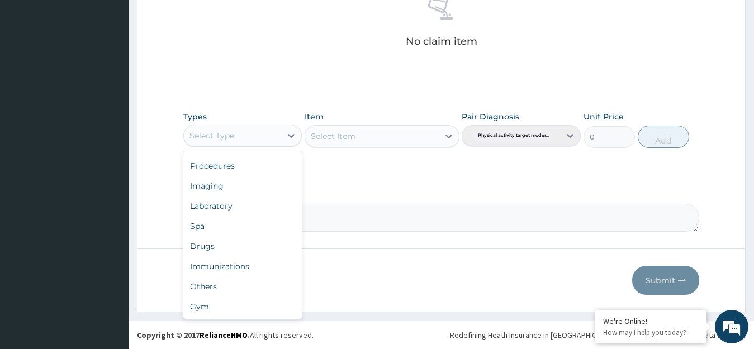
click at [255, 308] on div "Gym" at bounding box center [242, 307] width 119 height 20
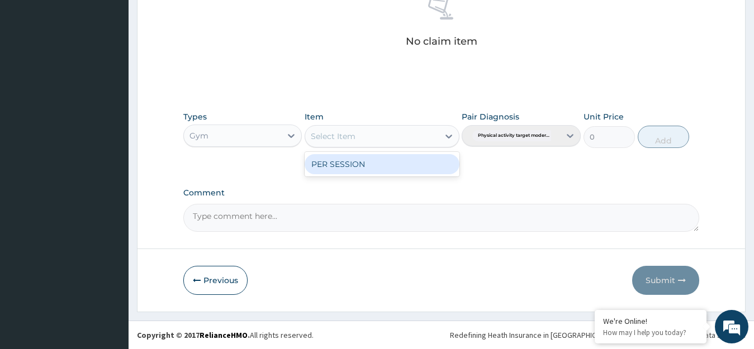
click at [425, 164] on div "PER SESSION" at bounding box center [382, 164] width 155 height 20
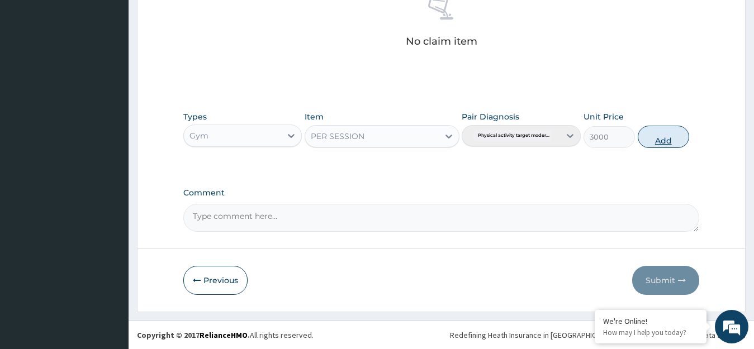
click at [663, 135] on button "Add" at bounding box center [663, 137] width 51 height 22
type input "0"
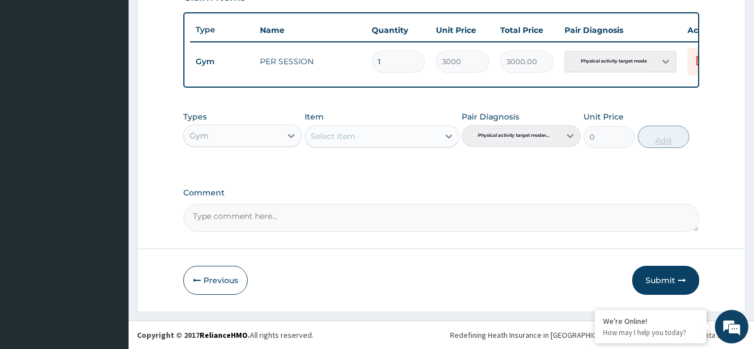
scroll to position [413, 0]
click at [666, 281] on button "Submit" at bounding box center [665, 280] width 67 height 29
